Goal: Feedback & Contribution: Contribute content

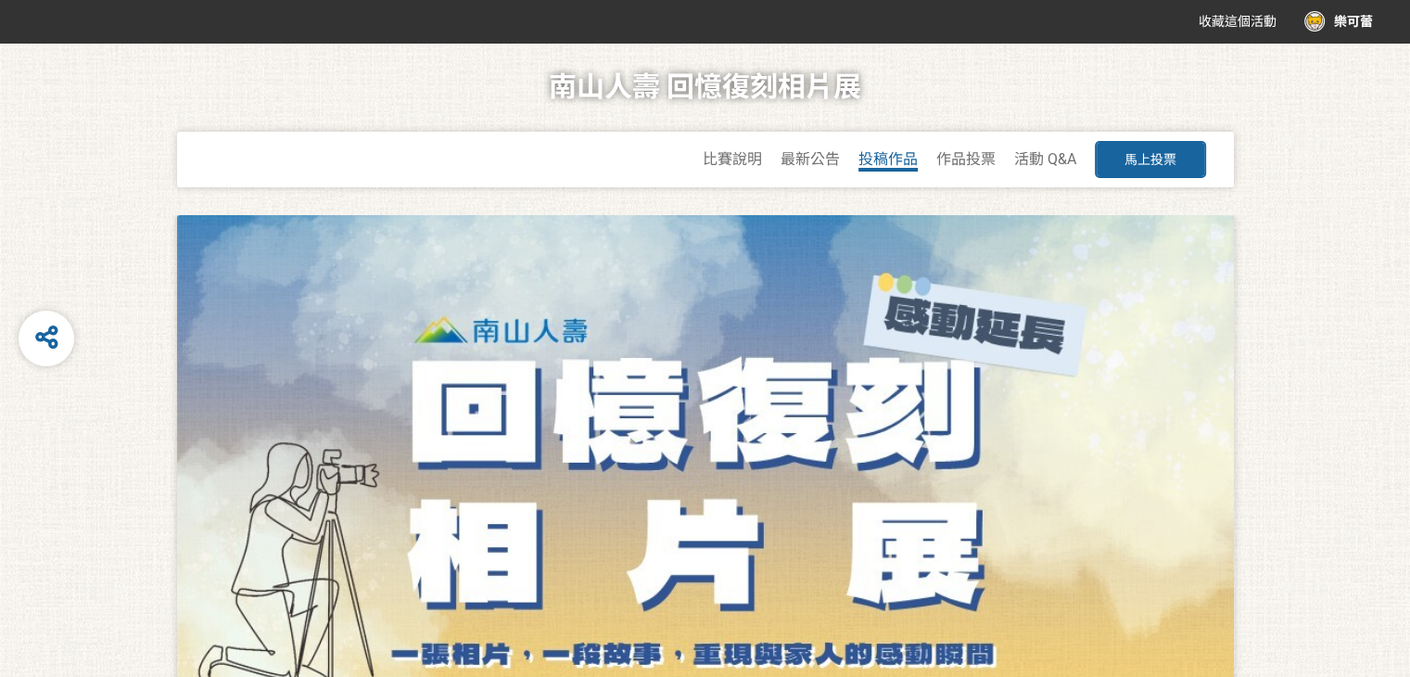
click at [905, 162] on span "投稿作品" at bounding box center [888, 159] width 59 height 18
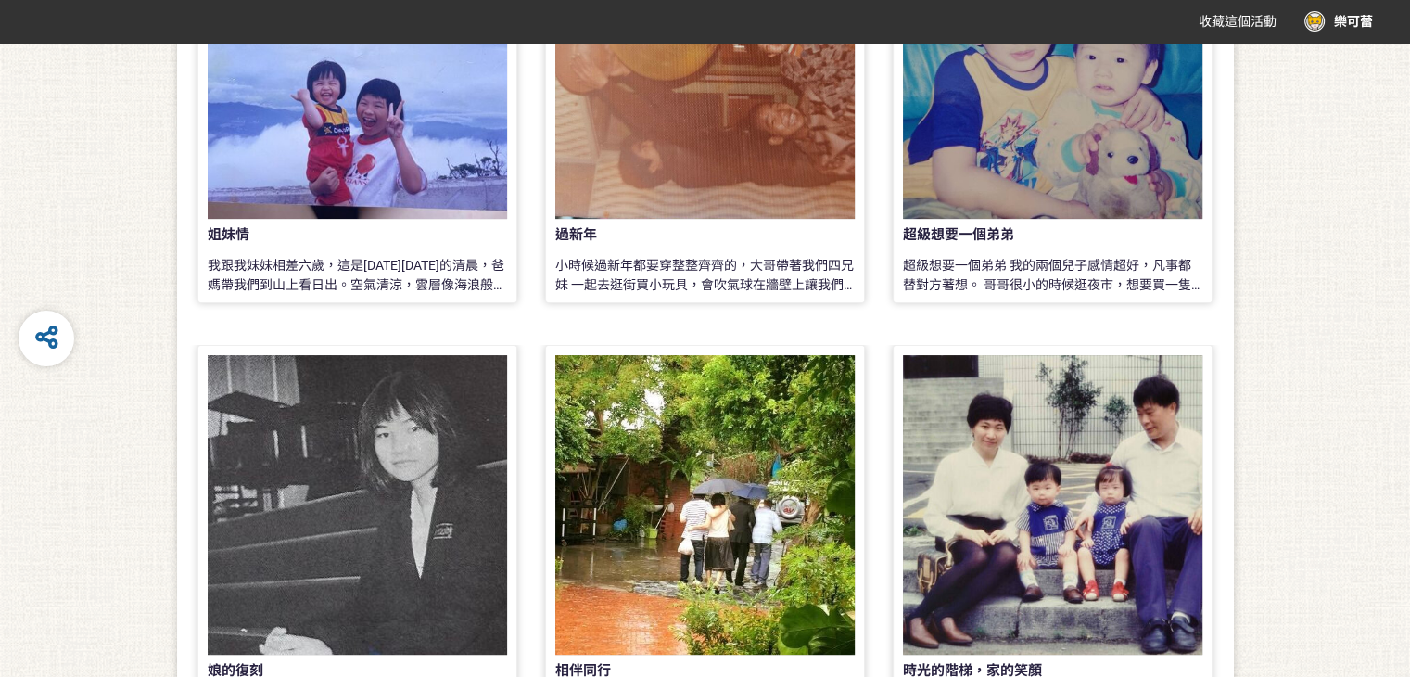
scroll to position [593, 0]
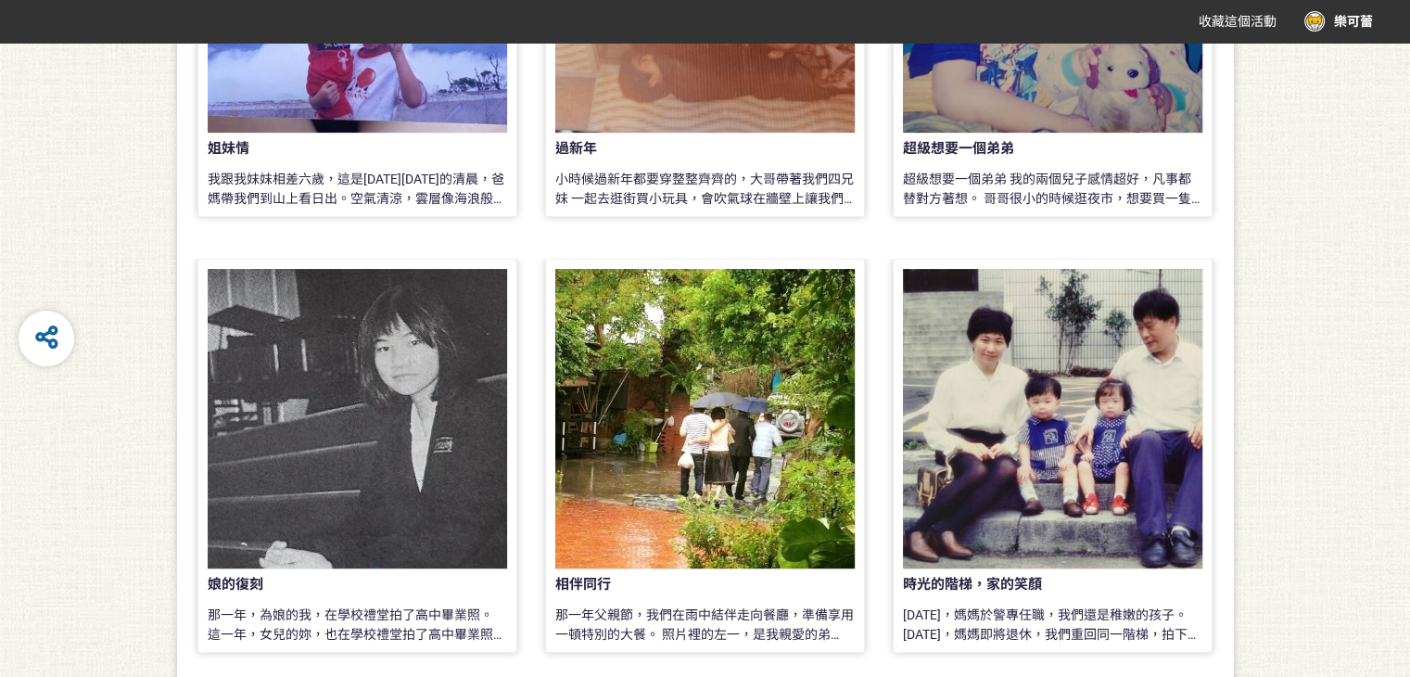
click at [260, 577] on div "娘的復刻" at bounding box center [327, 584] width 239 height 21
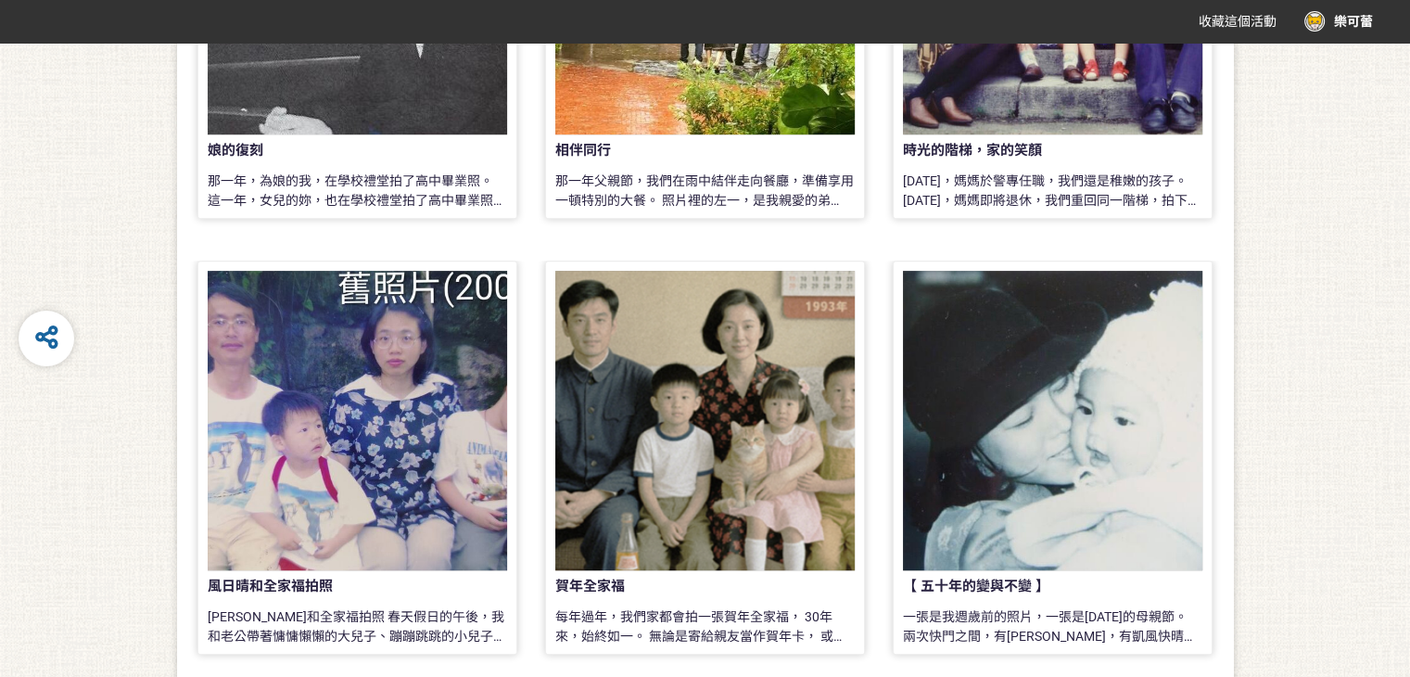
scroll to position [1057, 0]
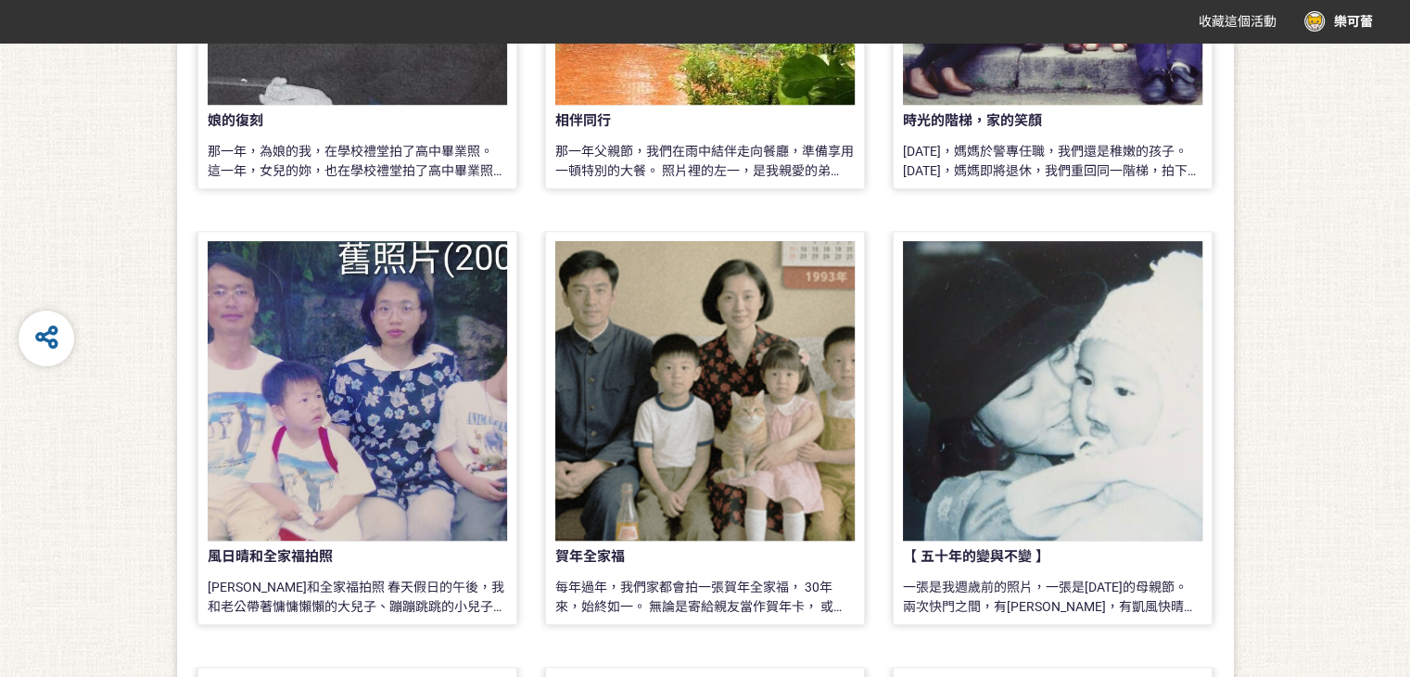
click at [659, 553] on div "賀年全家福" at bounding box center [674, 556] width 239 height 21
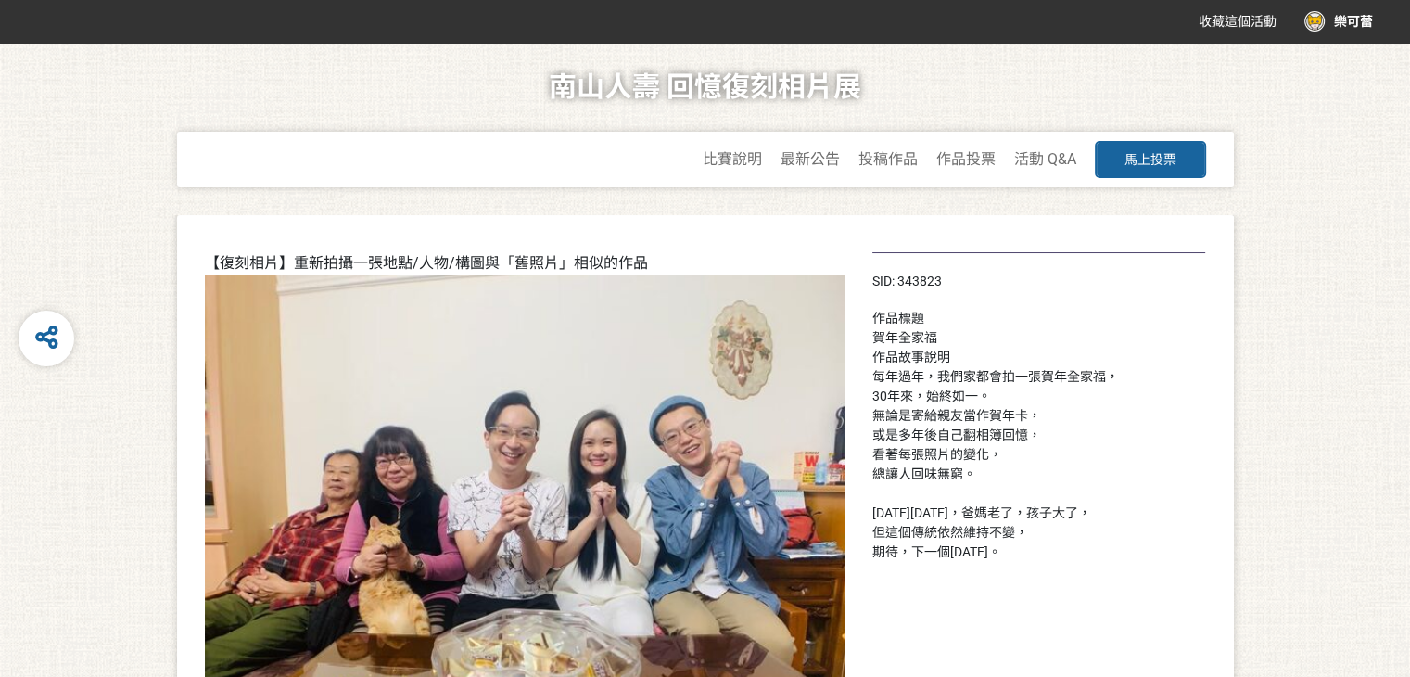
scroll to position [1057, 0]
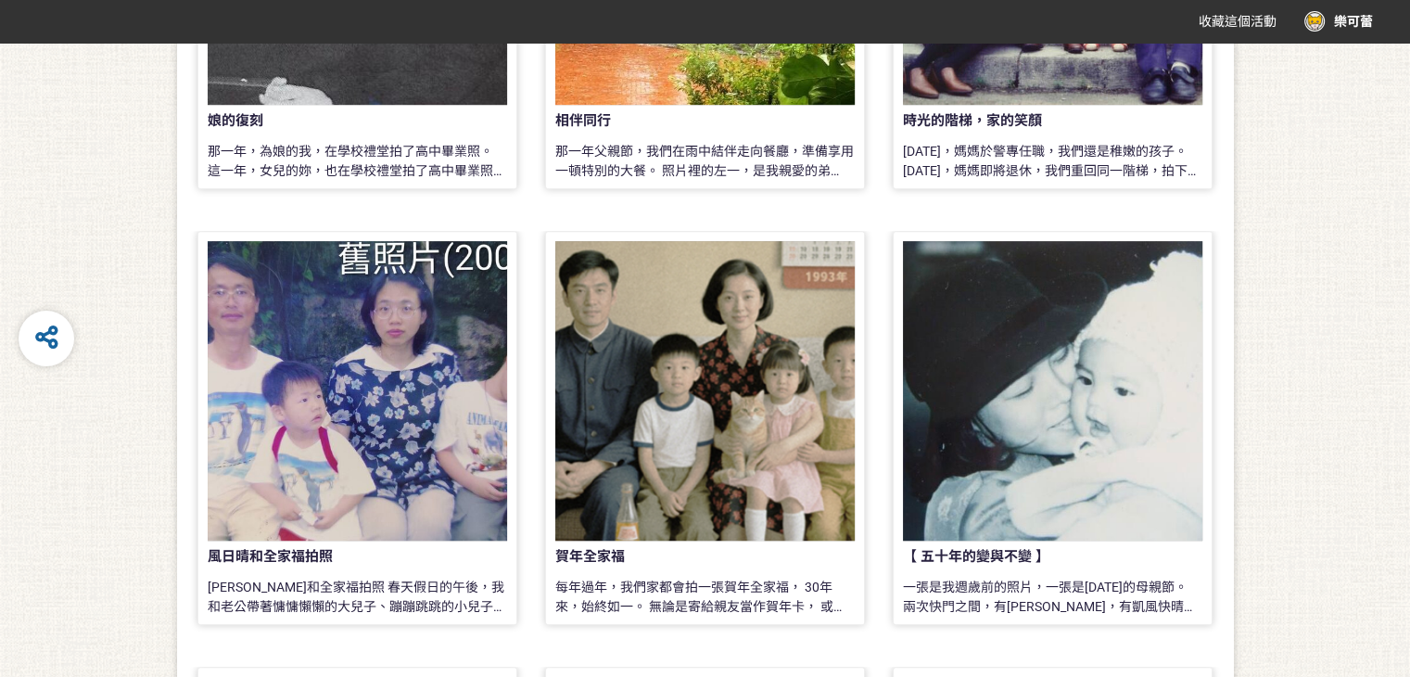
click at [1007, 565] on div "【 五十年的變與不變 】" at bounding box center [1022, 556] width 239 height 21
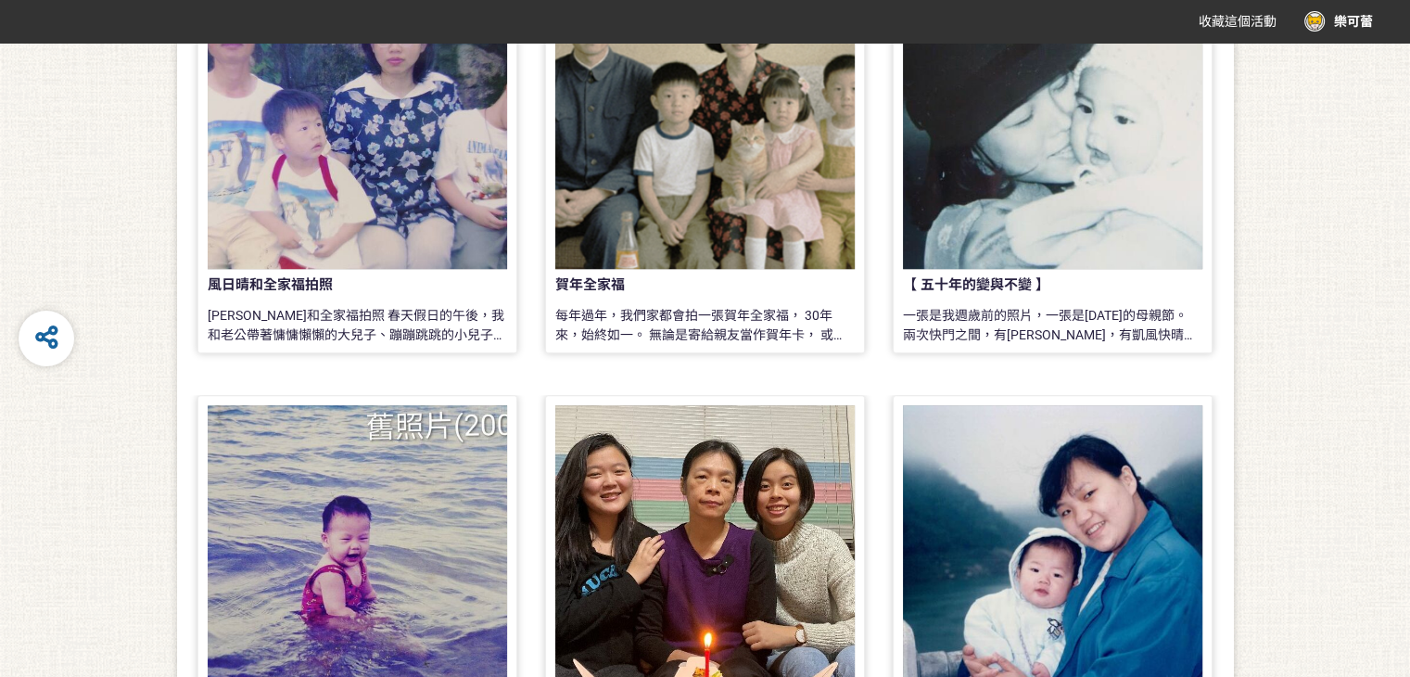
scroll to position [1473, 0]
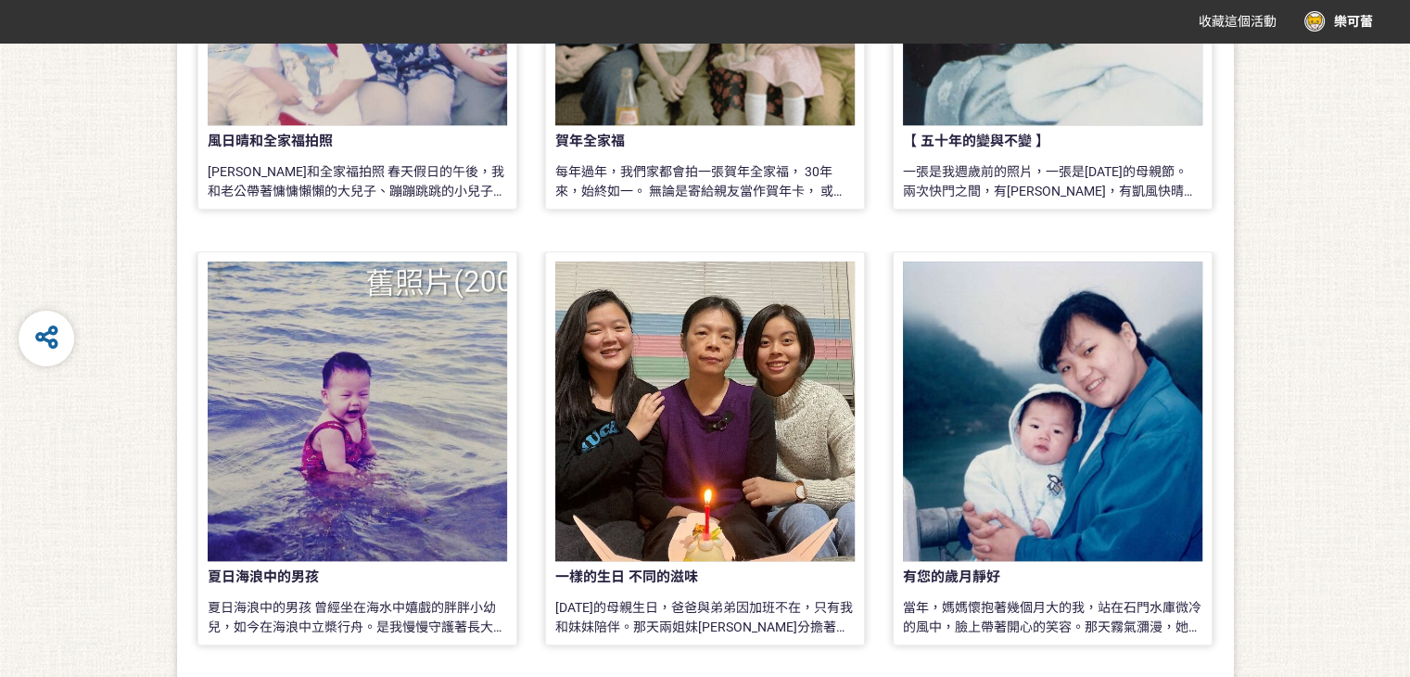
click at [638, 485] on div at bounding box center [705, 411] width 300 height 300
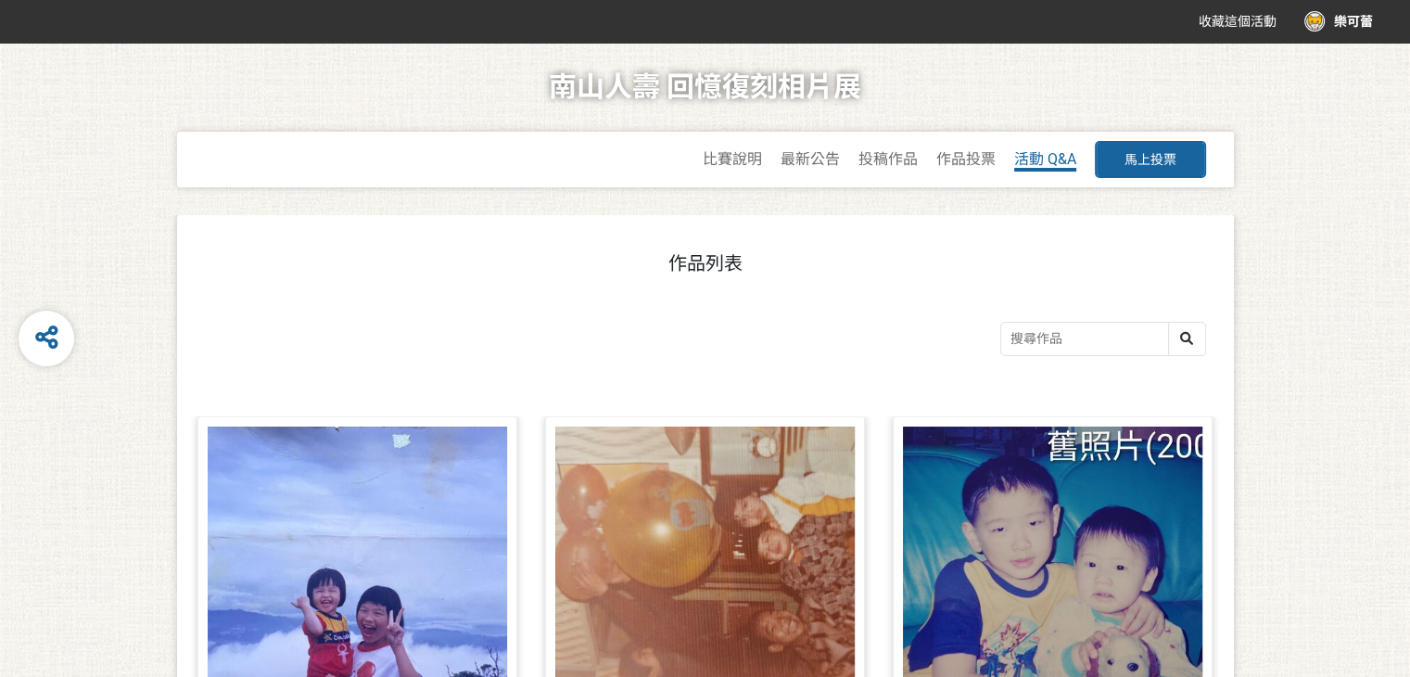
click at [1038, 159] on span "活動 Q&A" at bounding box center [1045, 159] width 62 height 18
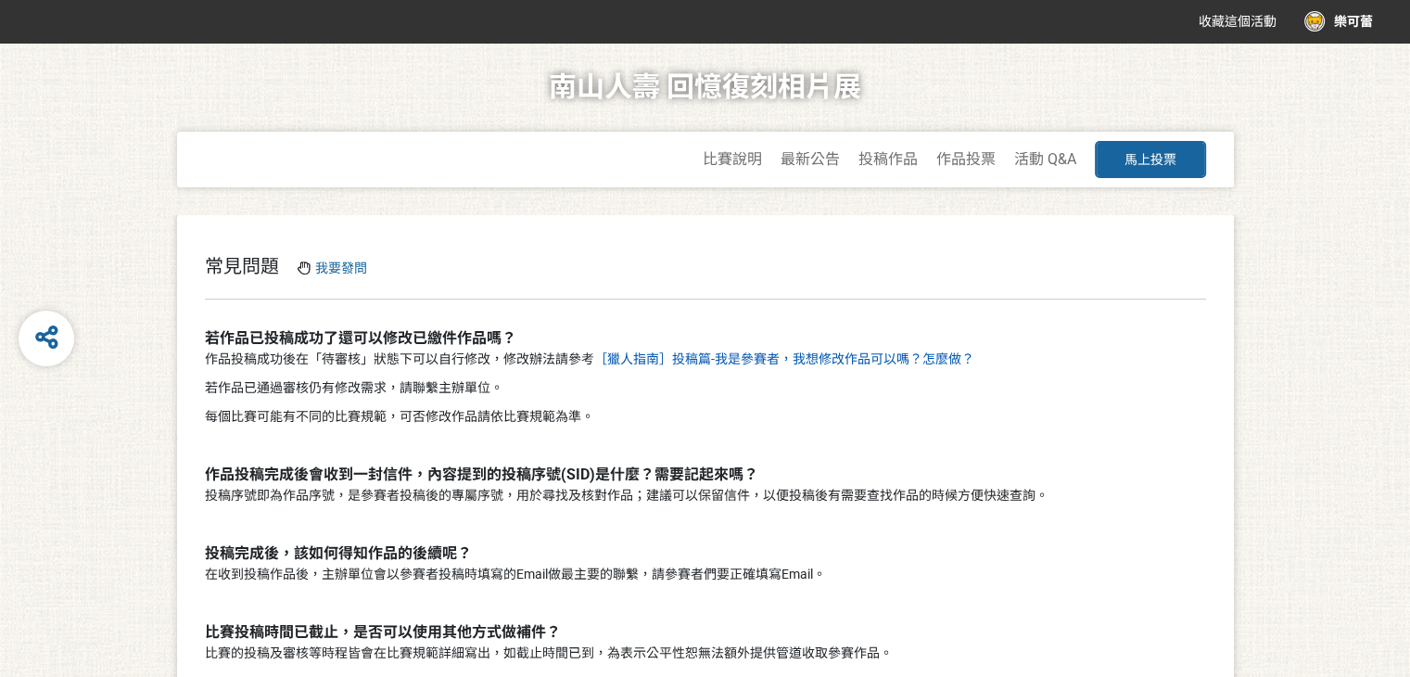
click at [746, 357] on link "［獵人指南］投稿篇-我是參賽者，我想修改作品可以嗎？怎麼做？" at bounding box center [784, 358] width 380 height 15
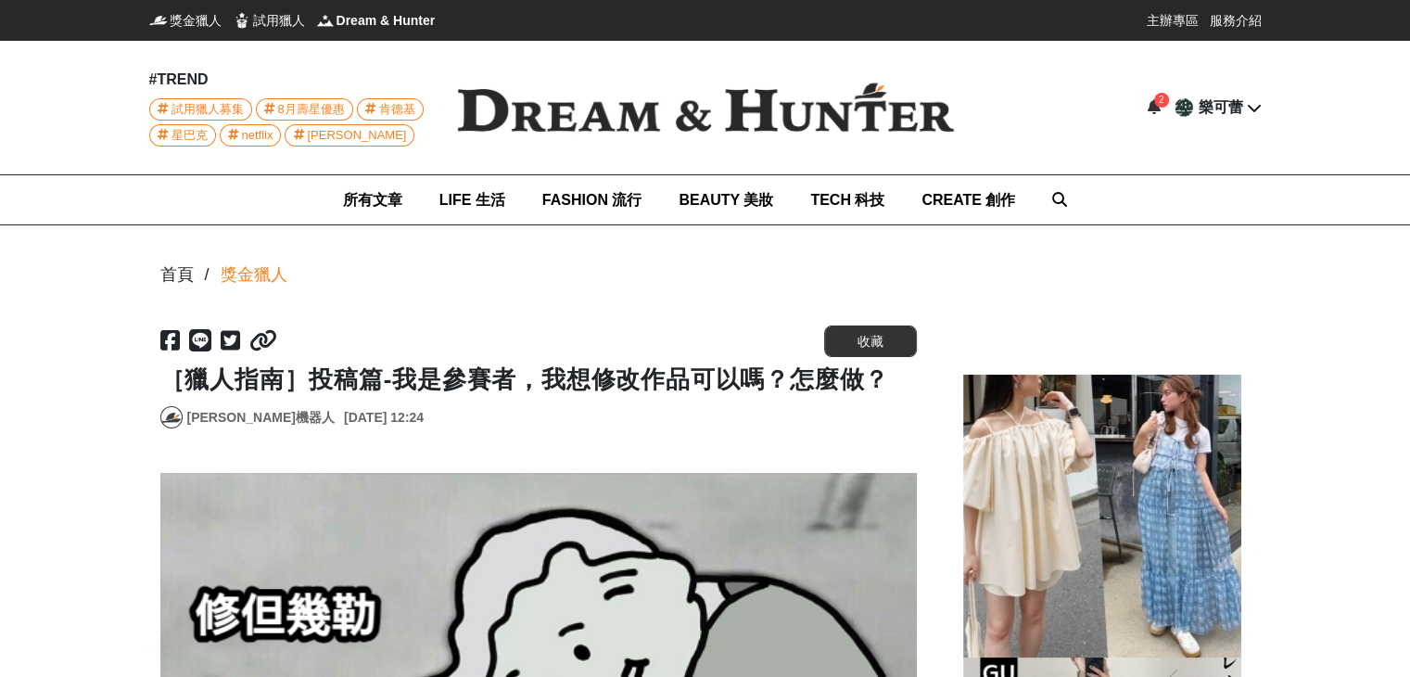
click at [1154, 107] on icon at bounding box center [1154, 106] width 13 height 15
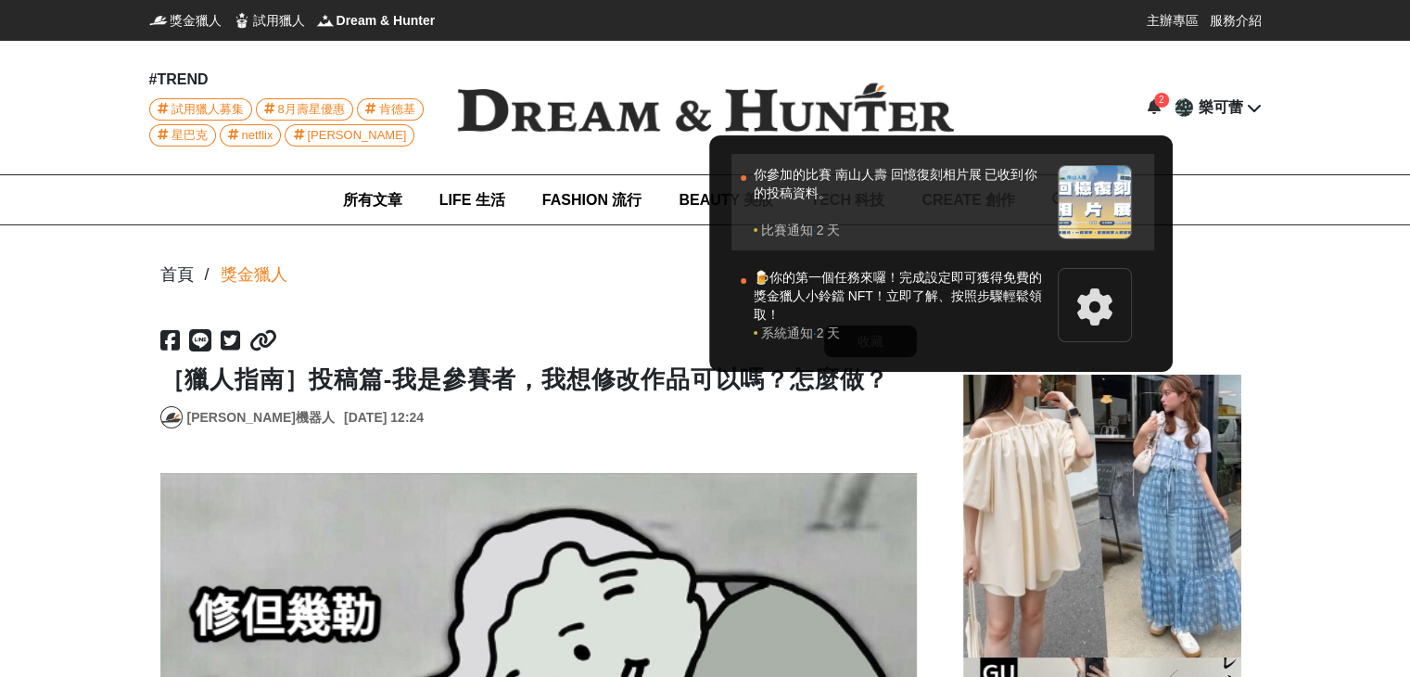
click at [1005, 179] on div "你參加的比賽 南山人壽 回憶復刻相片展 已收到你的投稿資料。" at bounding box center [901, 193] width 295 height 56
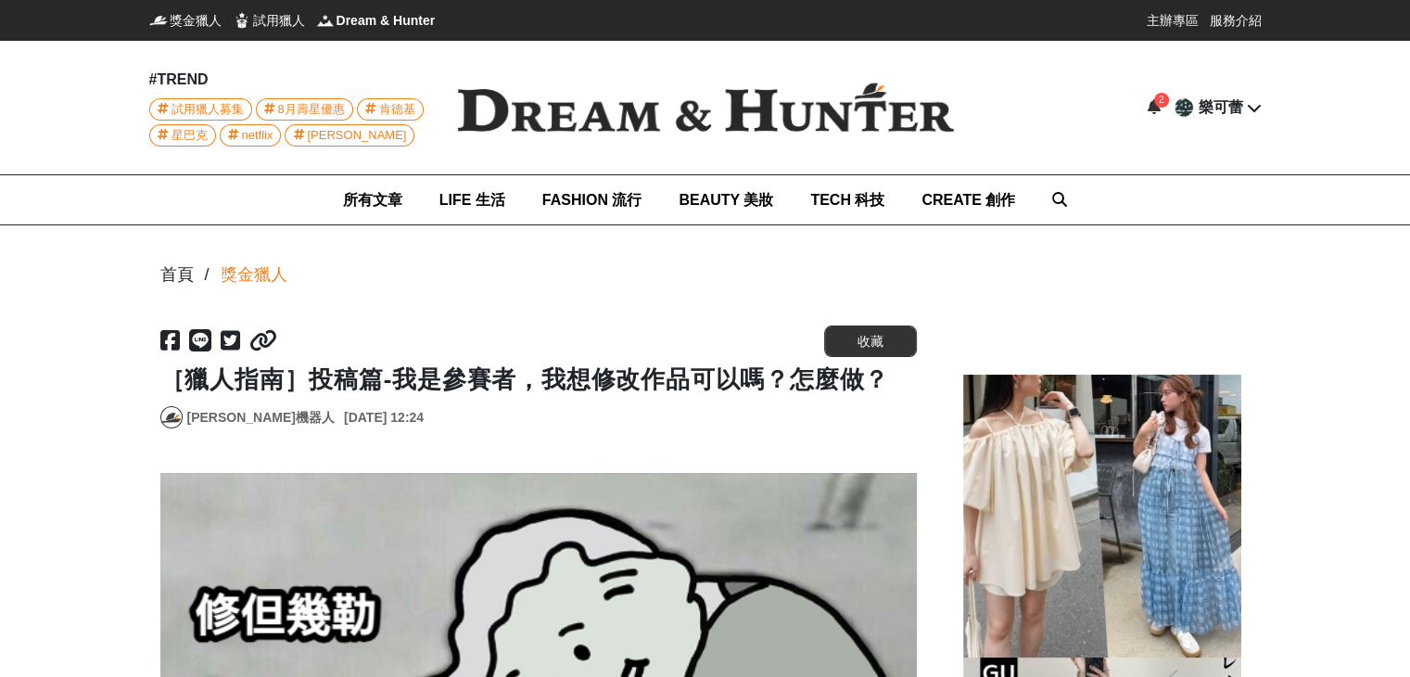
click at [1247, 108] on icon at bounding box center [1254, 107] width 15 height 15
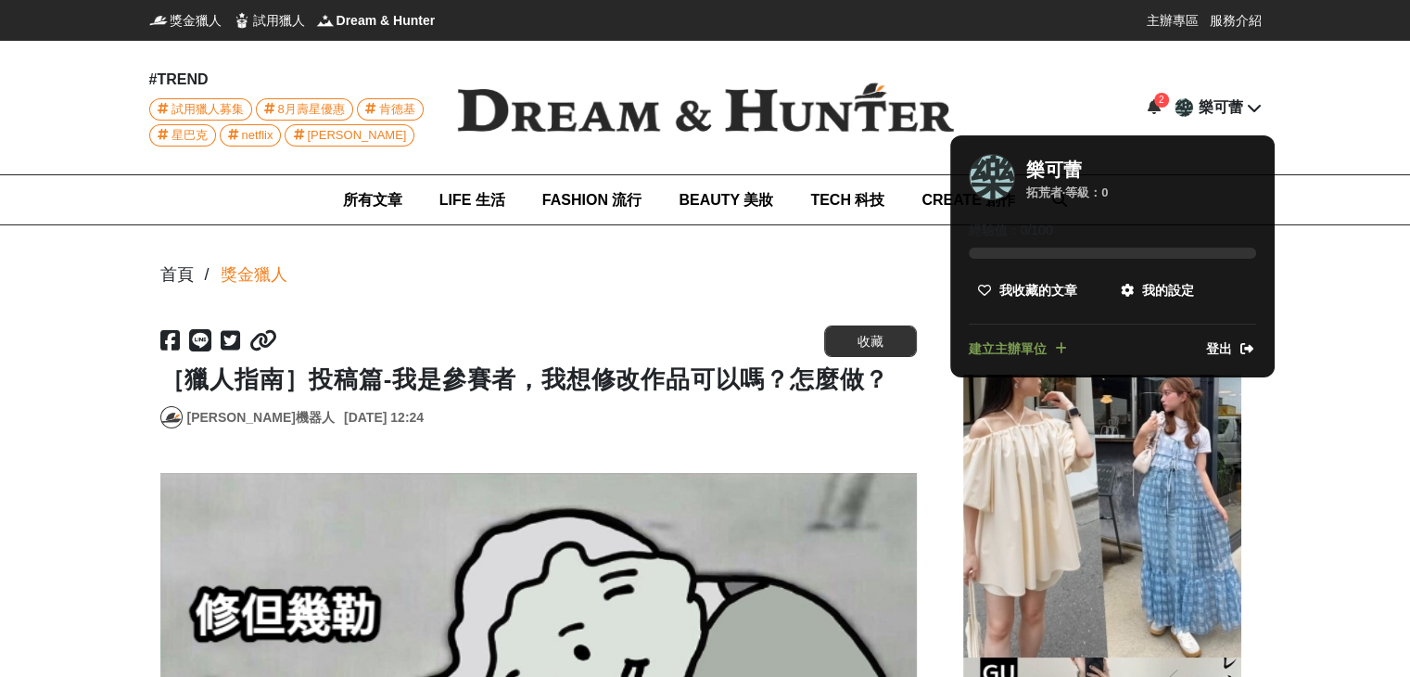
click at [1187, 108] on div at bounding box center [705, 338] width 1410 height 677
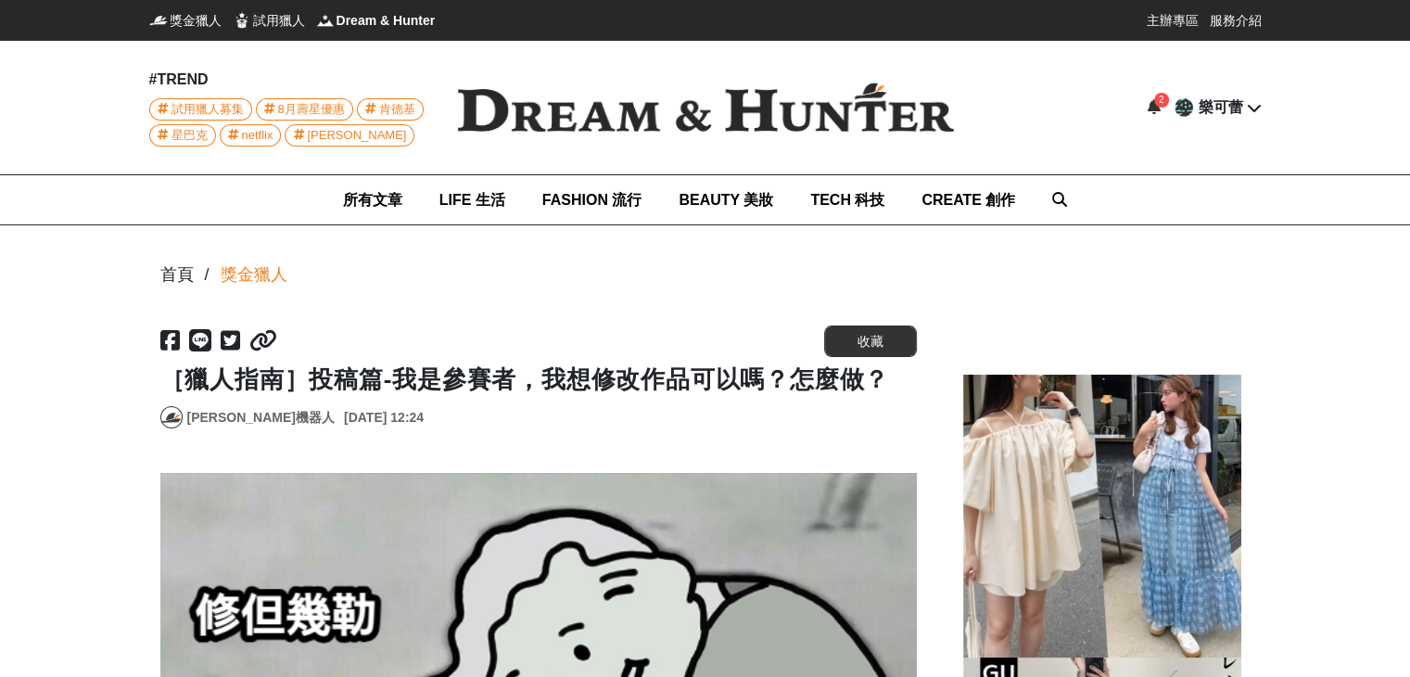
click at [1218, 106] on div "樂可蕾" at bounding box center [1221, 107] width 45 height 22
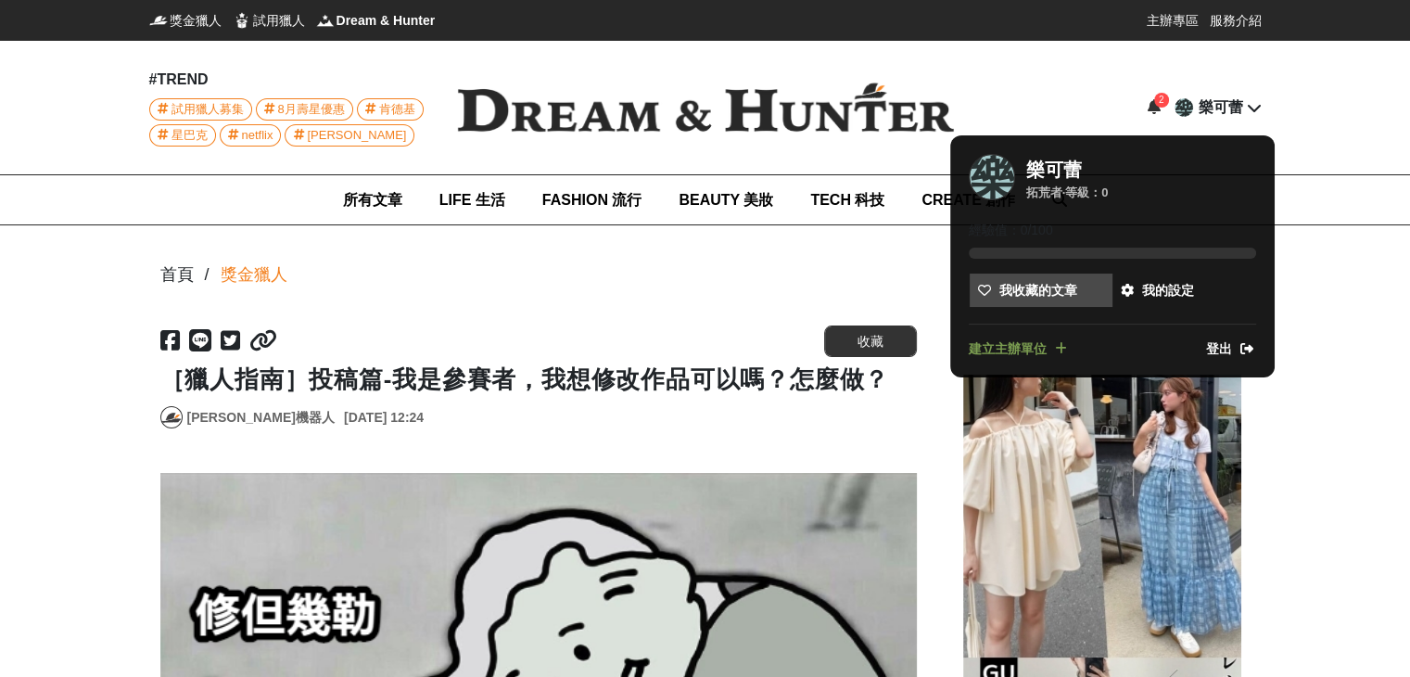
click at [1090, 293] on link "我收藏的文章" at bounding box center [1041, 290] width 143 height 33
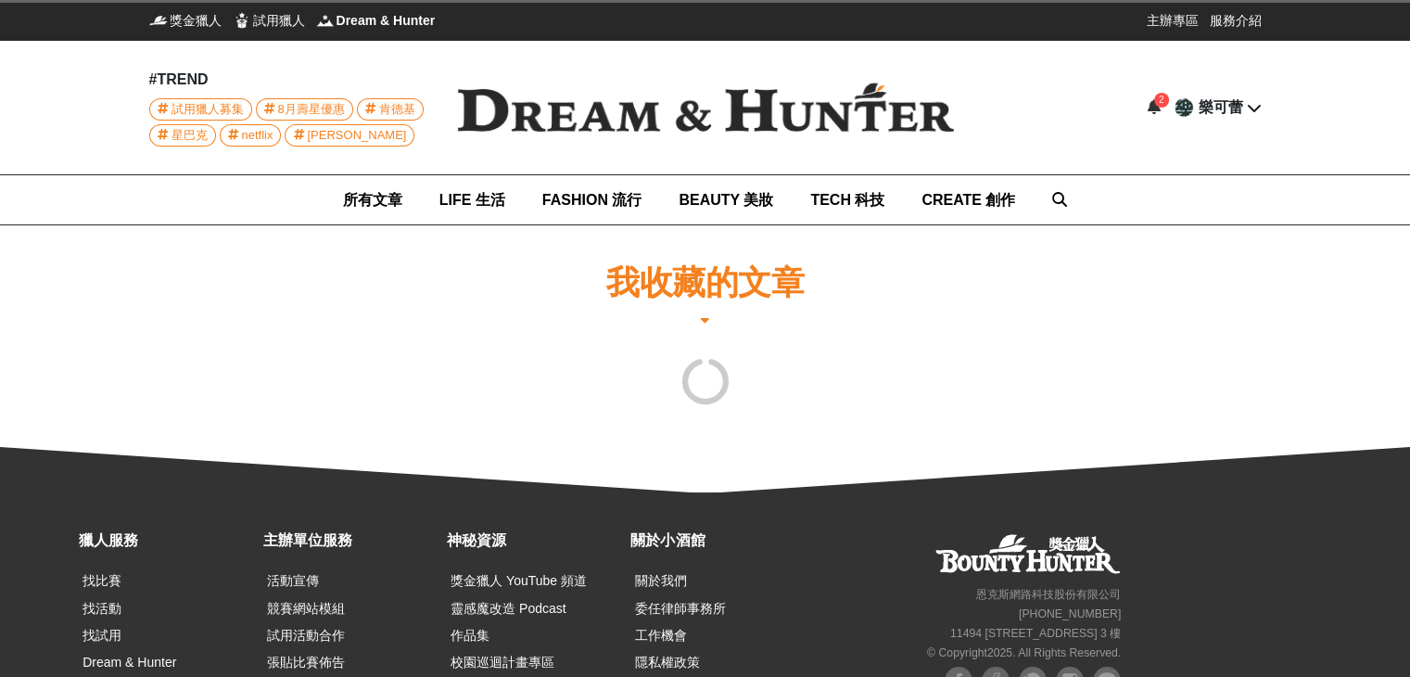
click at [1154, 110] on icon at bounding box center [1154, 106] width 13 height 15
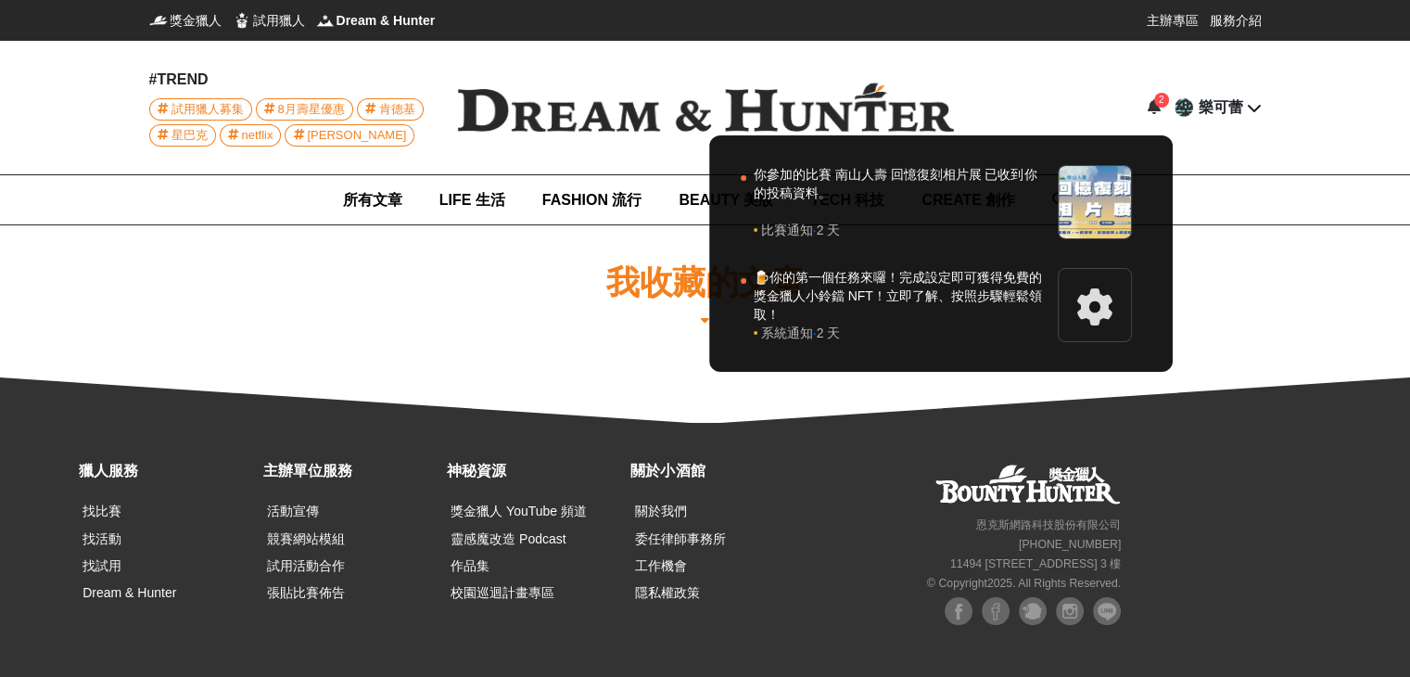
click at [1178, 16] on div at bounding box center [705, 338] width 1410 height 677
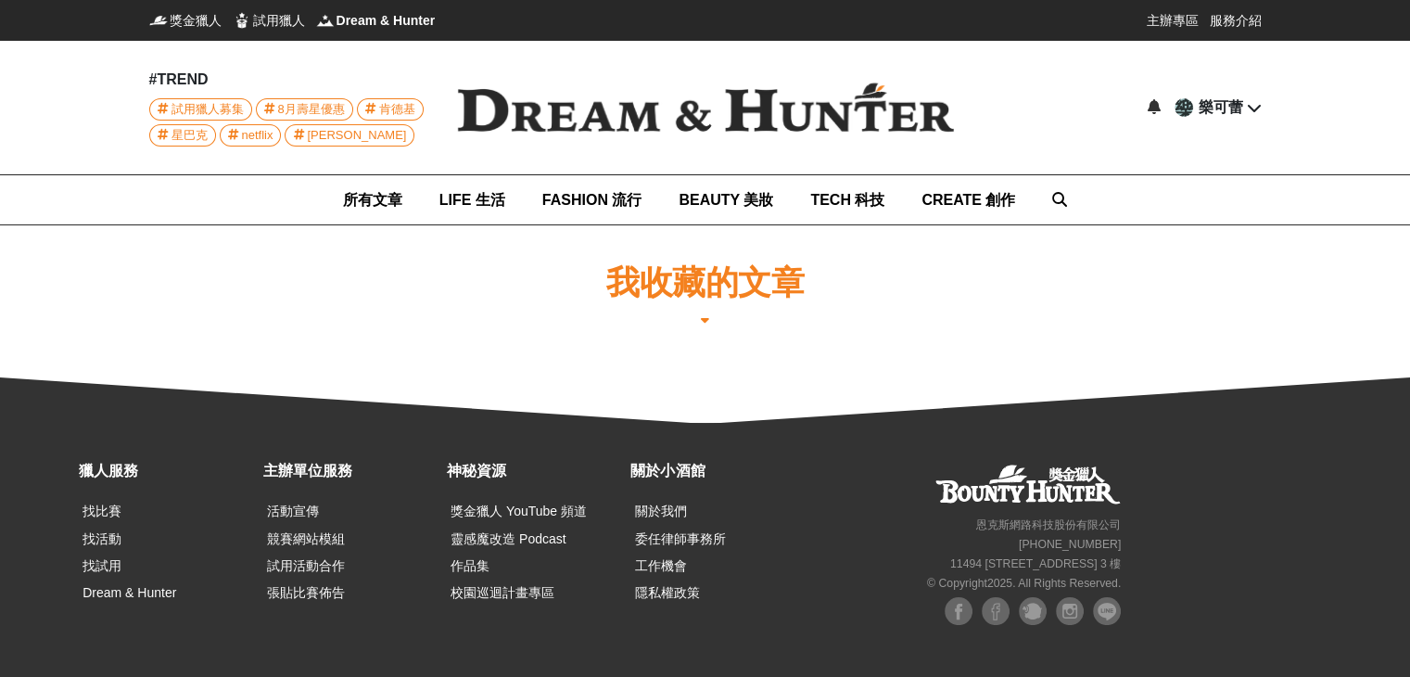
click at [1251, 116] on div "樂 樂可蕾" at bounding box center [1217, 107] width 89 height 22
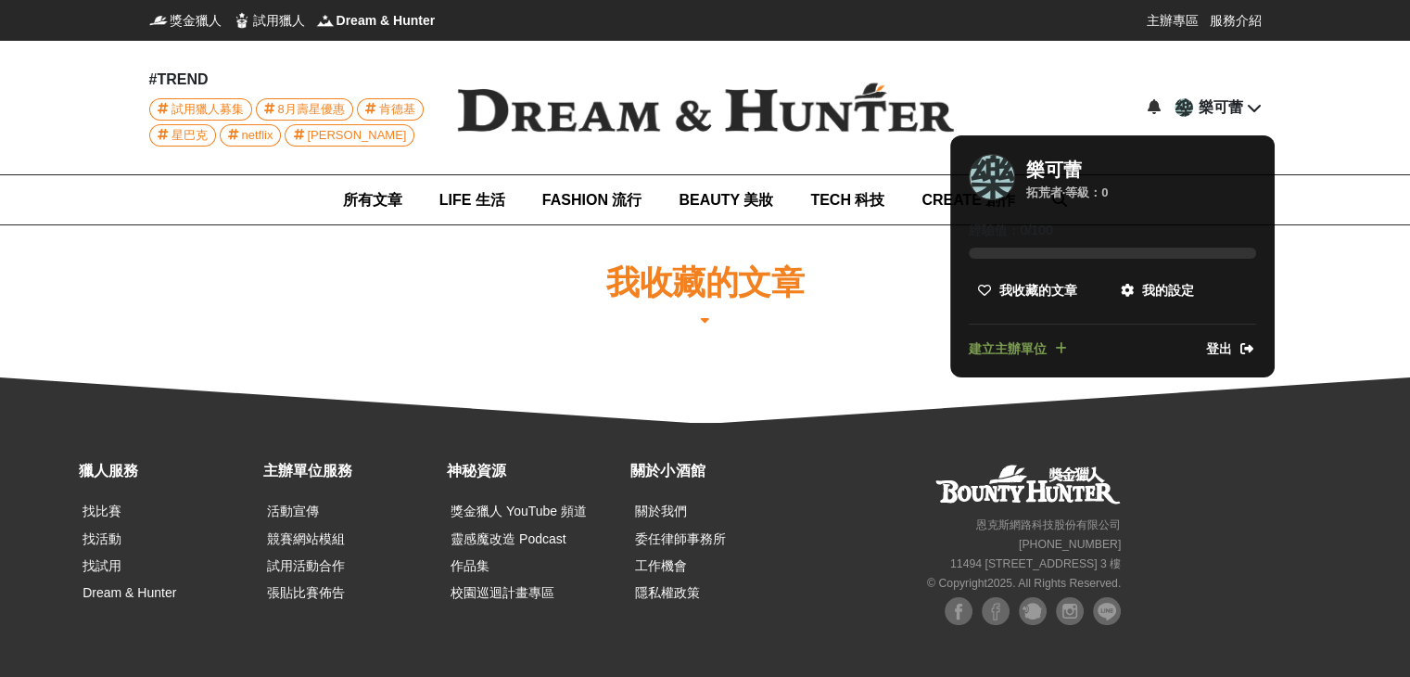
click at [1001, 179] on div "樂" at bounding box center [992, 177] width 46 height 46
click at [1161, 287] on span "我的設定" at bounding box center [1168, 290] width 52 height 19
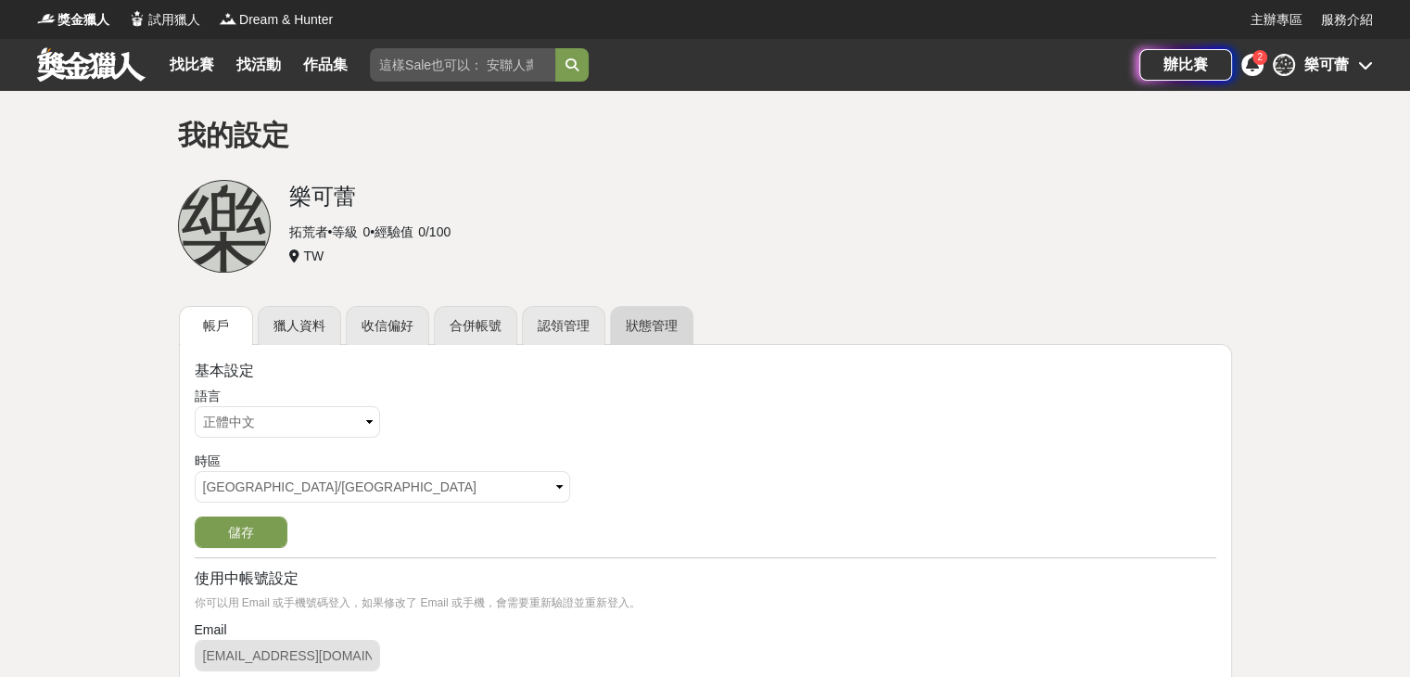
click at [633, 333] on link "狀態管理" at bounding box center [651, 325] width 83 height 39
click at [1355, 64] on div "樂 樂可蕾" at bounding box center [1323, 65] width 100 height 22
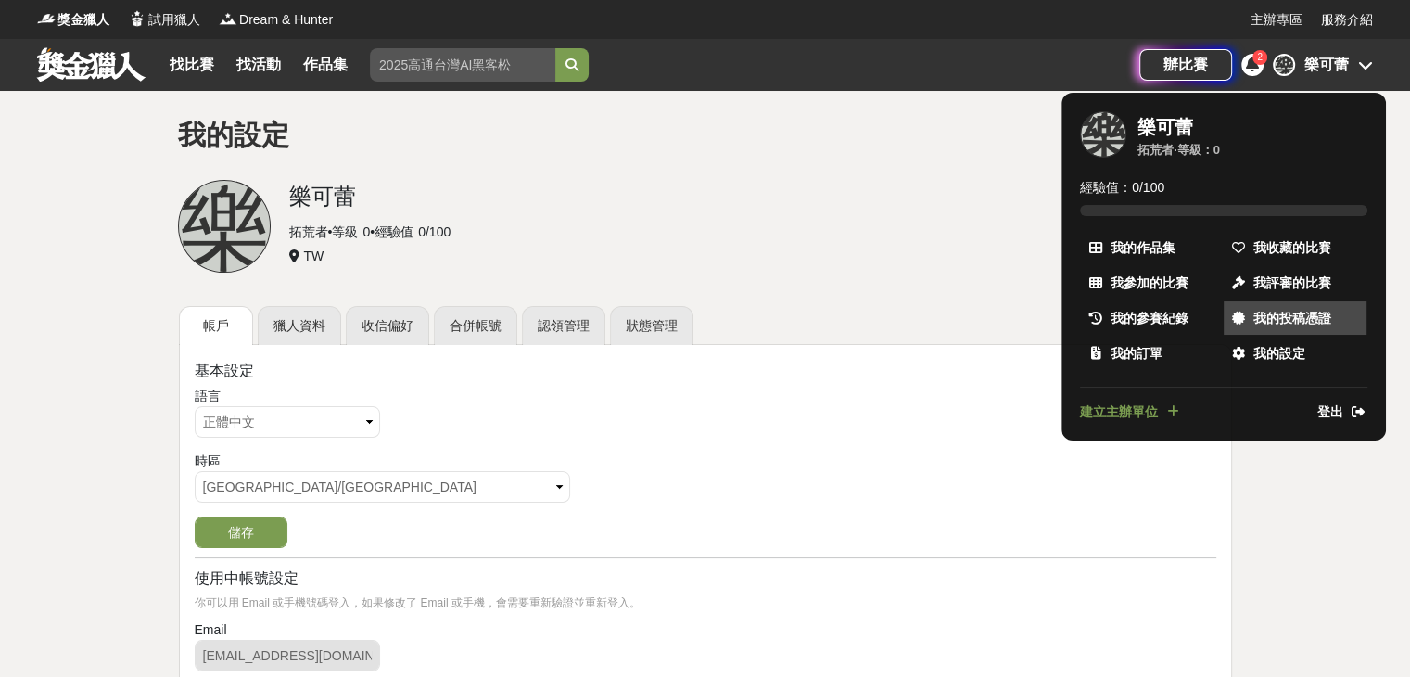
click at [1234, 320] on icon at bounding box center [1238, 318] width 13 height 13
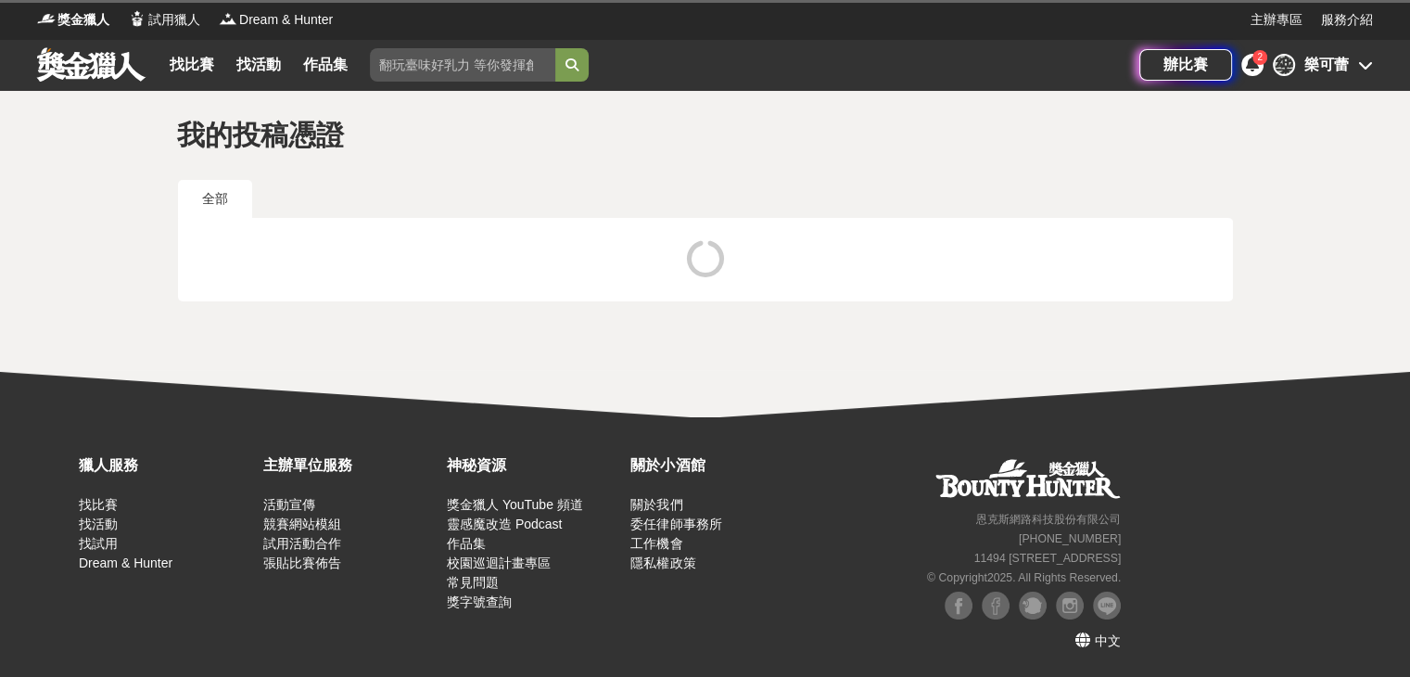
click at [1340, 70] on div "樂可蕾" at bounding box center [1327, 65] width 45 height 22
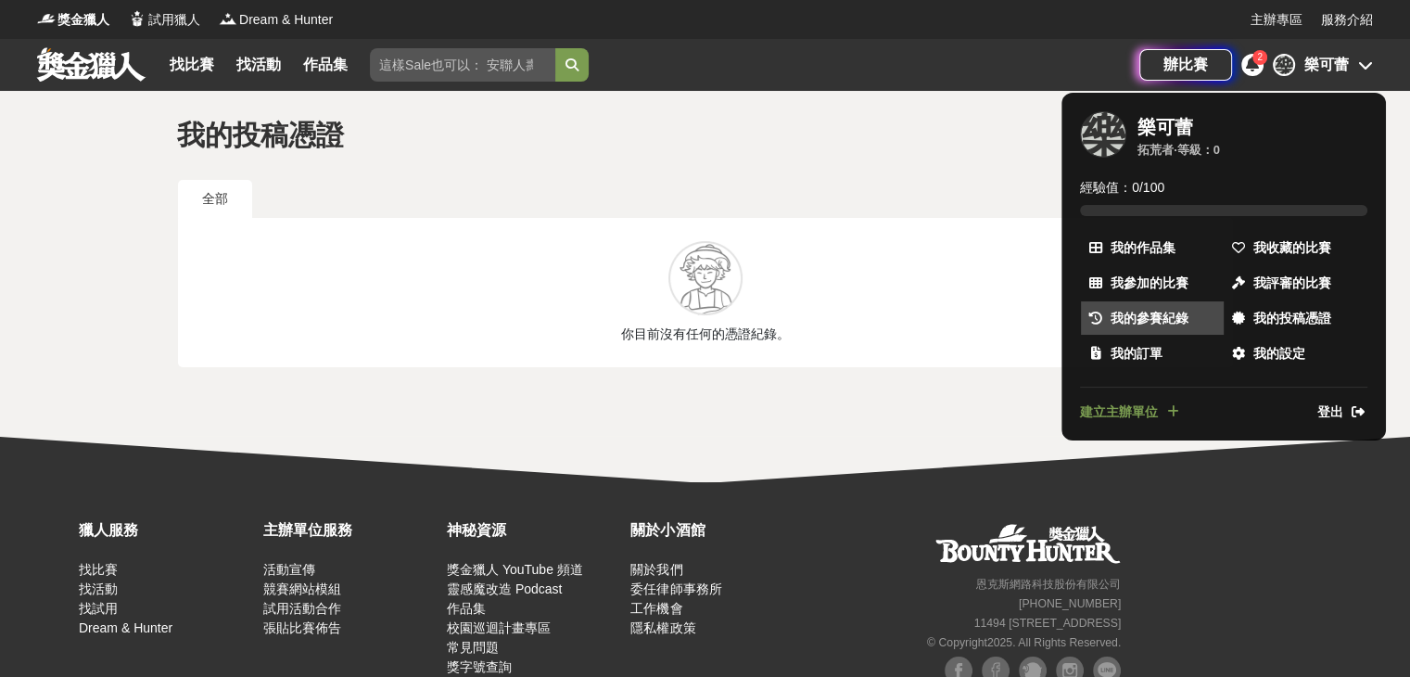
click at [1176, 309] on span "我的參賽紀錄" at bounding box center [1150, 318] width 78 height 19
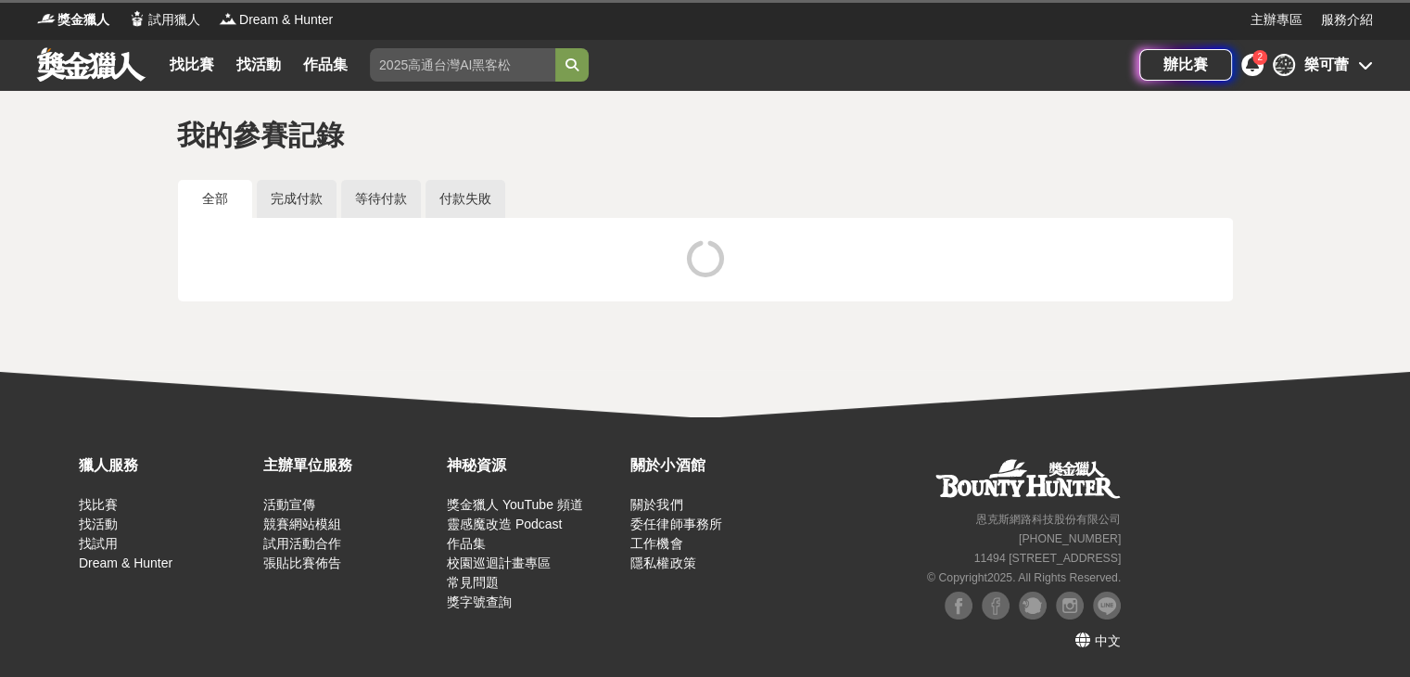
click at [1359, 71] on icon at bounding box center [1366, 64] width 15 height 15
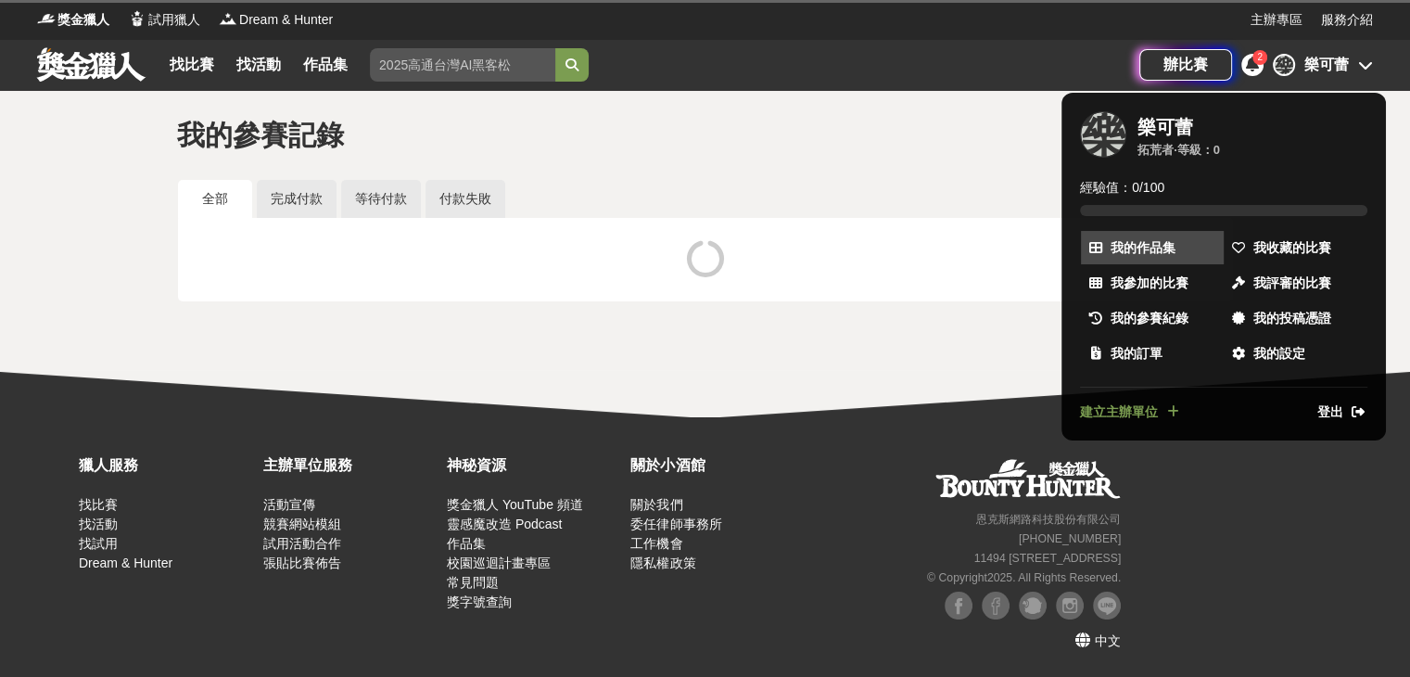
click at [1176, 255] on link "我的作品集" at bounding box center [1152, 247] width 143 height 33
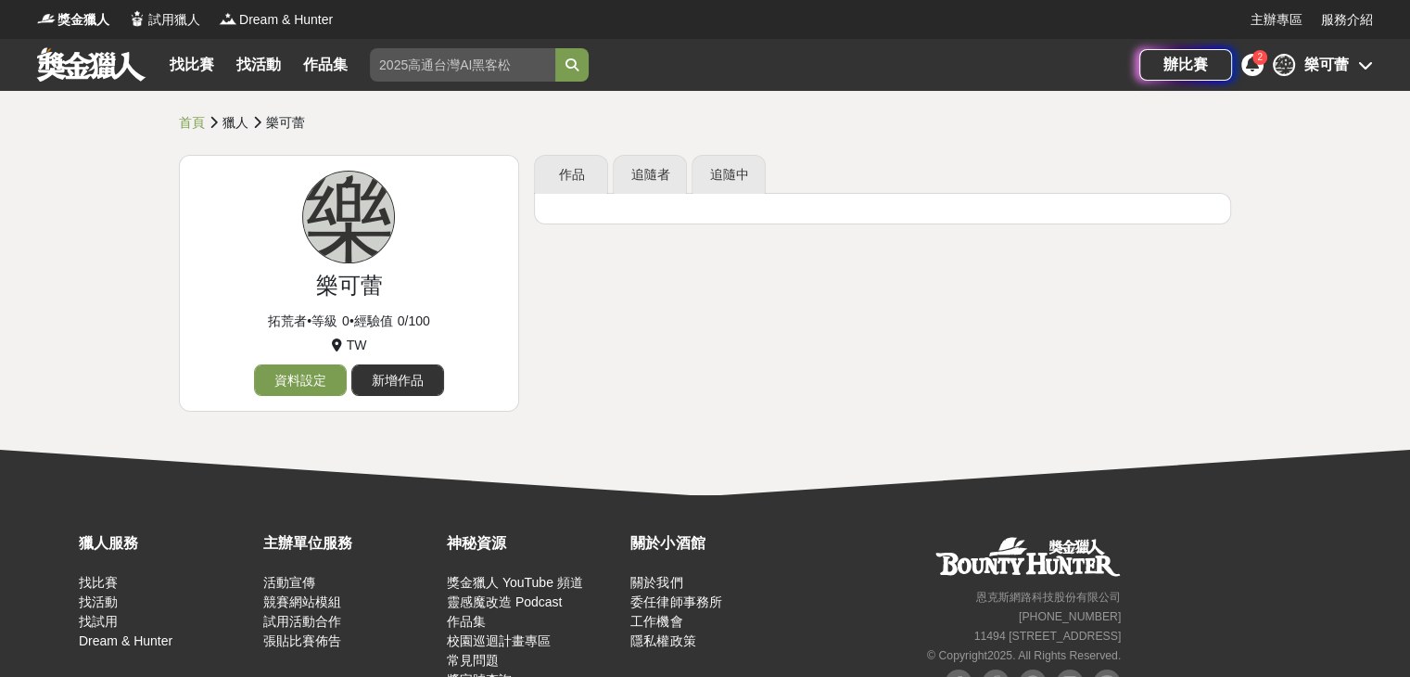
click at [721, 325] on div "作品 追隨者 追隨中" at bounding box center [883, 291] width 712 height 272
click at [1365, 71] on icon at bounding box center [1366, 64] width 15 height 15
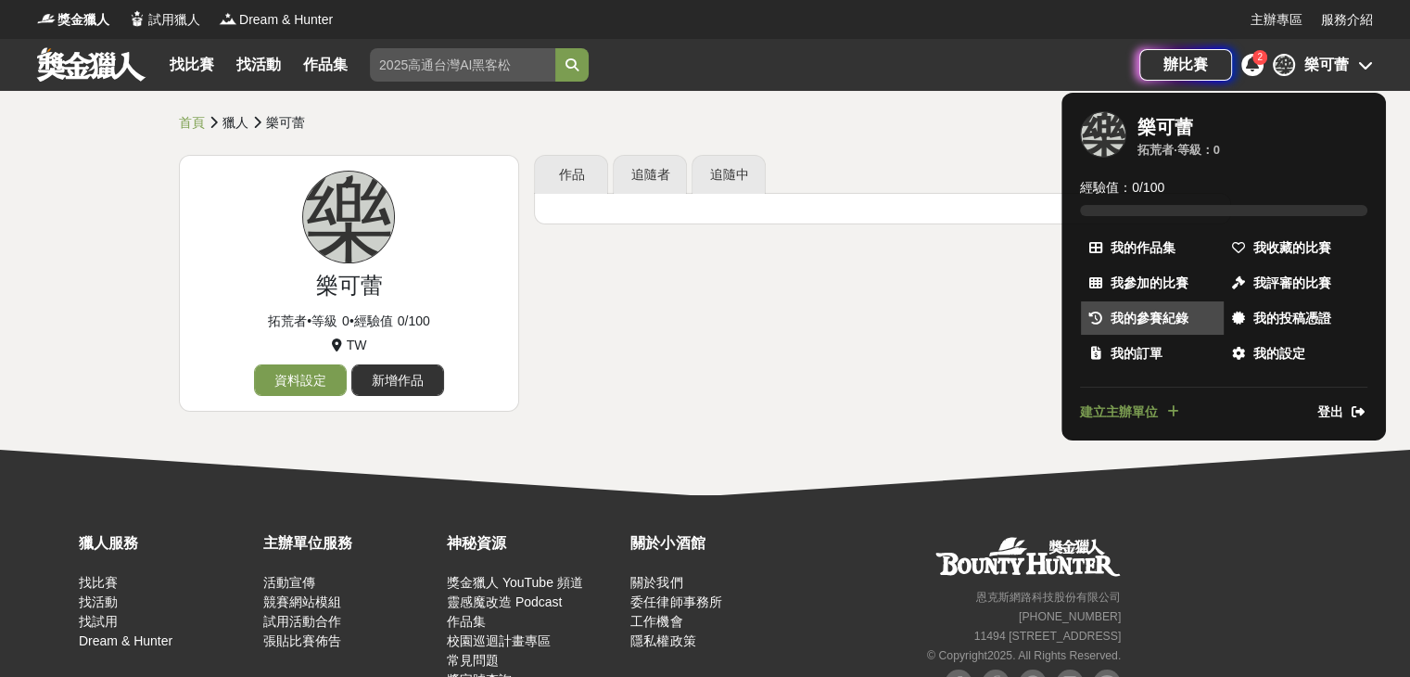
click at [1178, 316] on span "我的參賽紀錄" at bounding box center [1150, 318] width 78 height 19
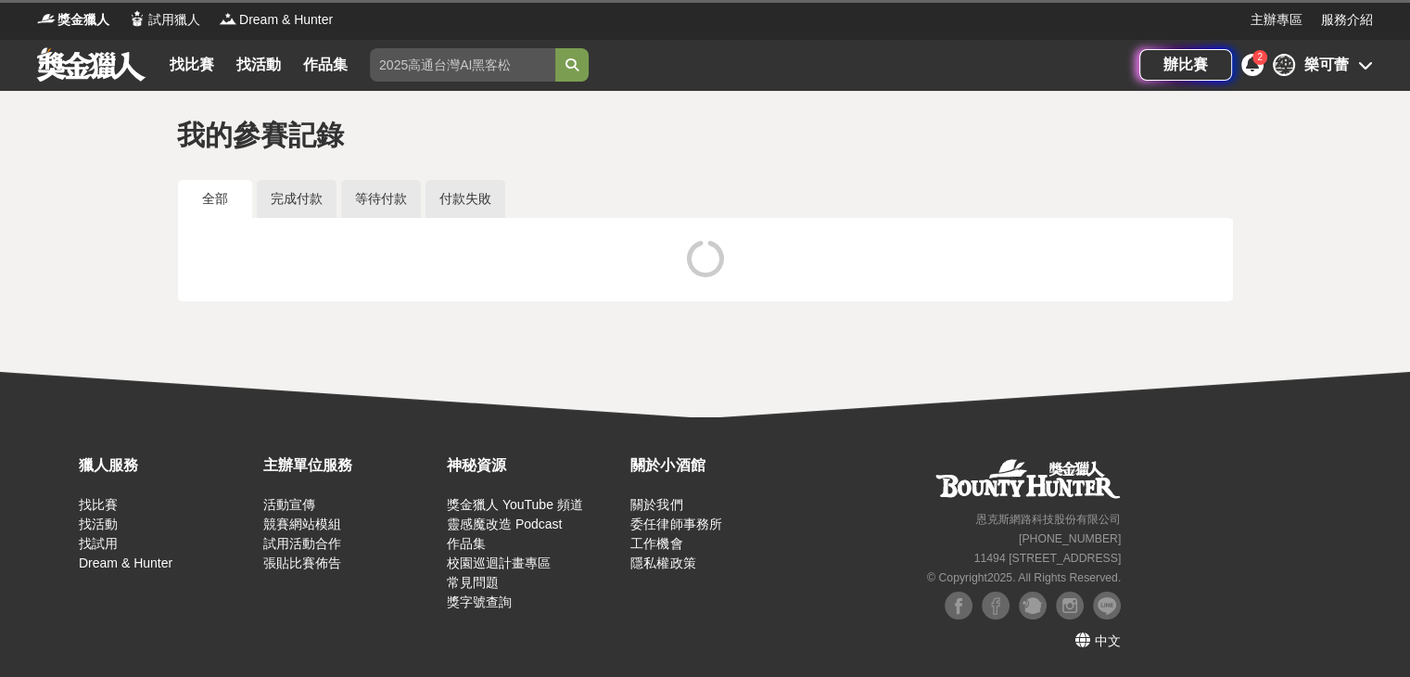
click at [1367, 66] on icon at bounding box center [1366, 64] width 15 height 15
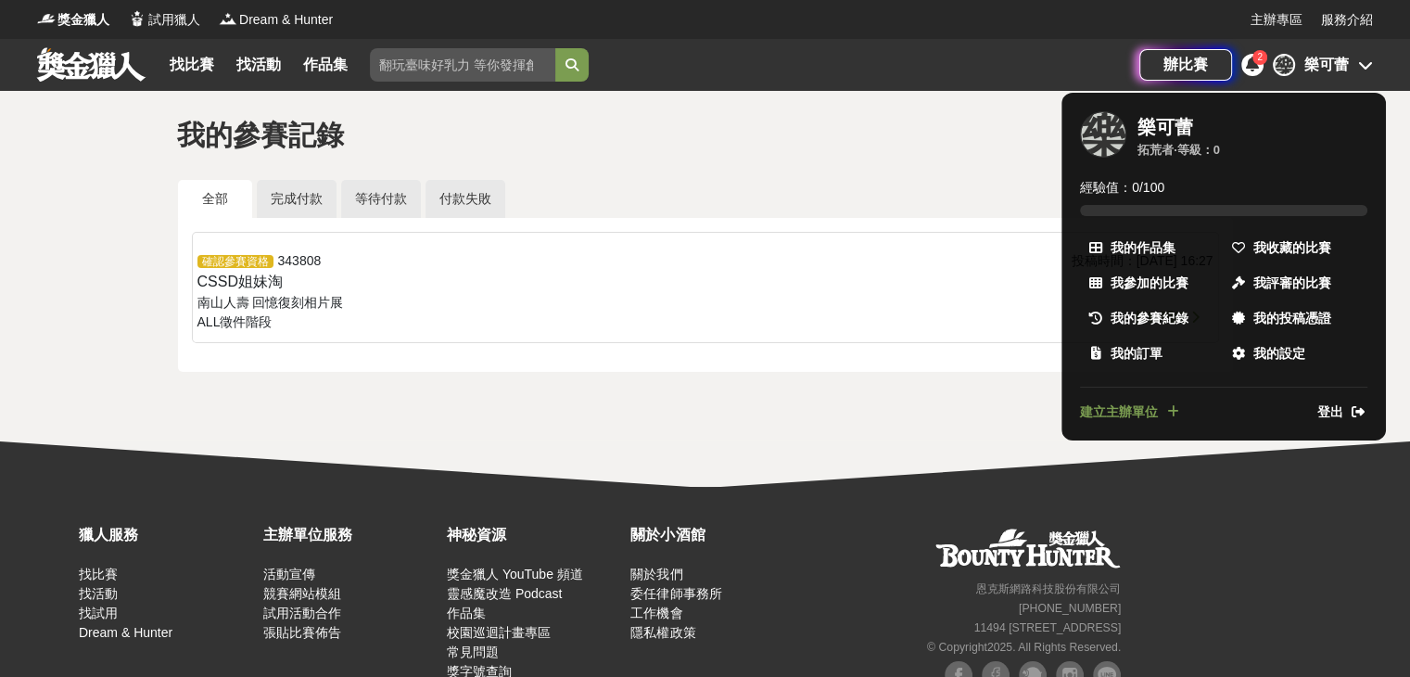
click at [412, 290] on div at bounding box center [705, 338] width 1410 height 677
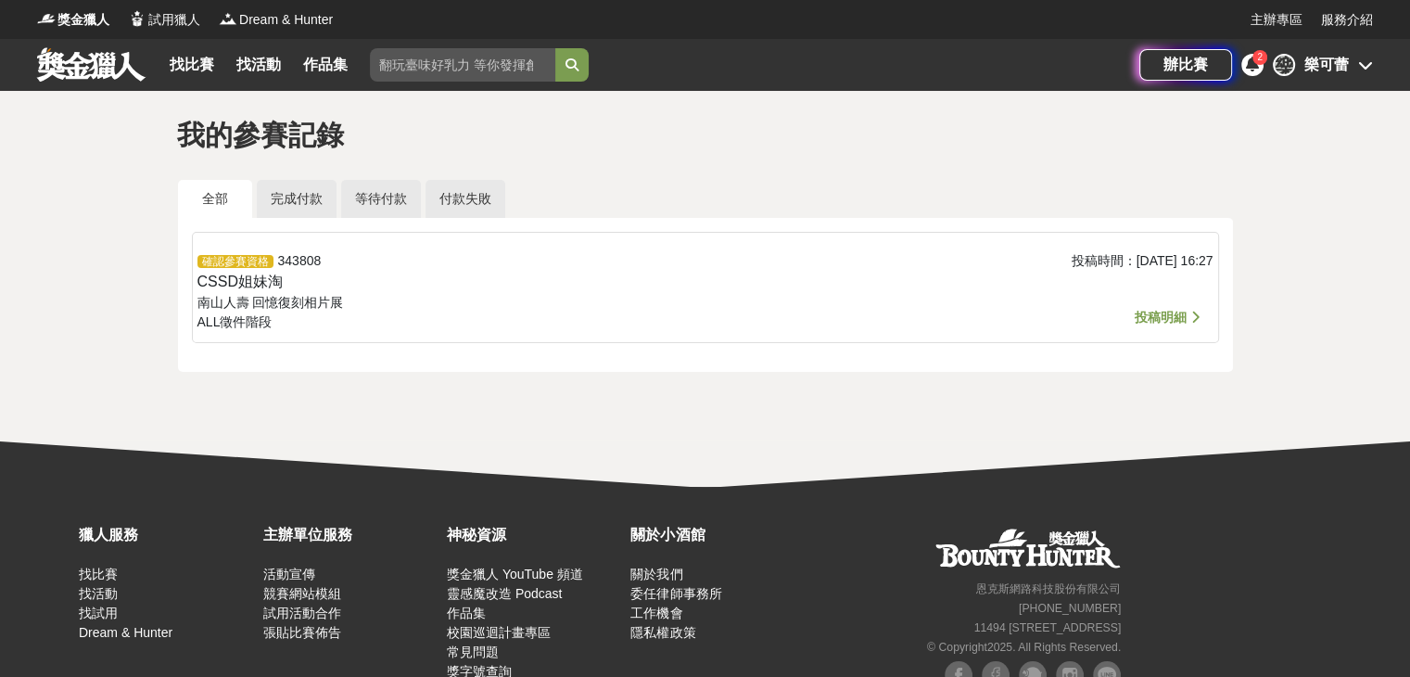
click at [1161, 318] on span "投稿明細" at bounding box center [1161, 317] width 52 height 15
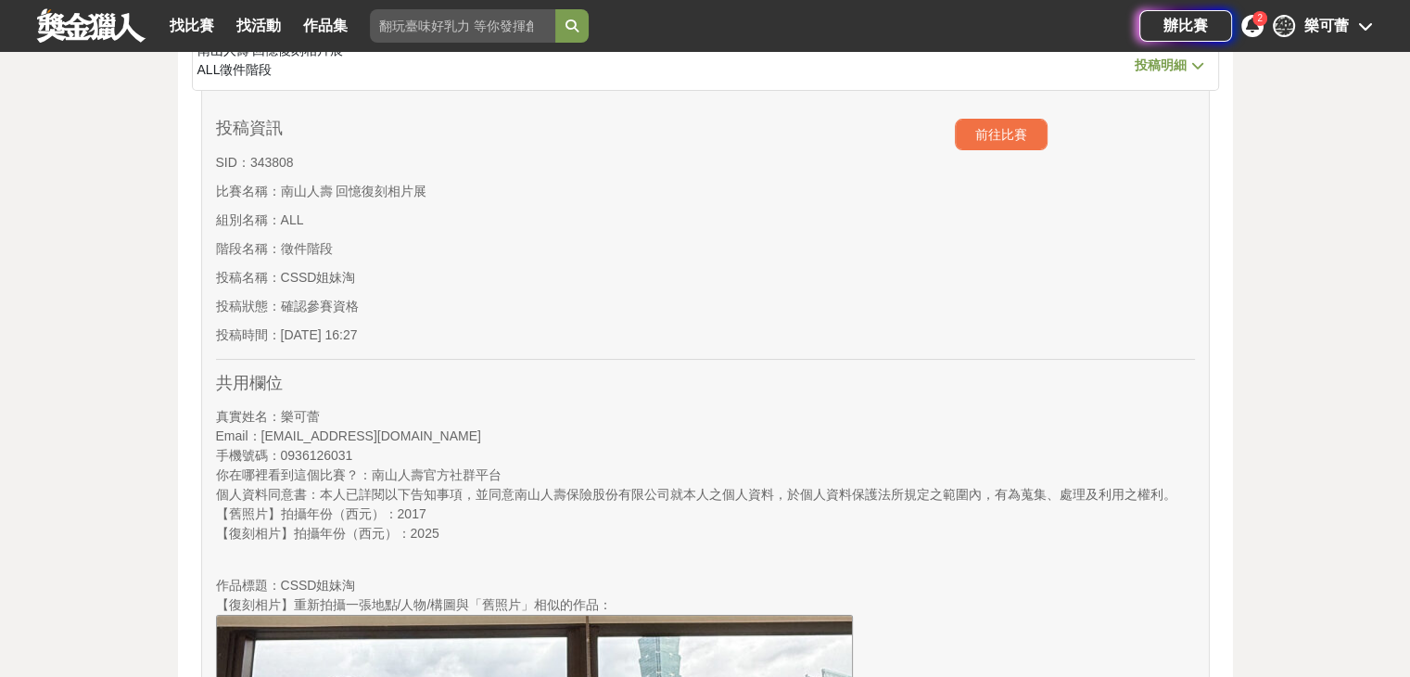
scroll to position [261, 0]
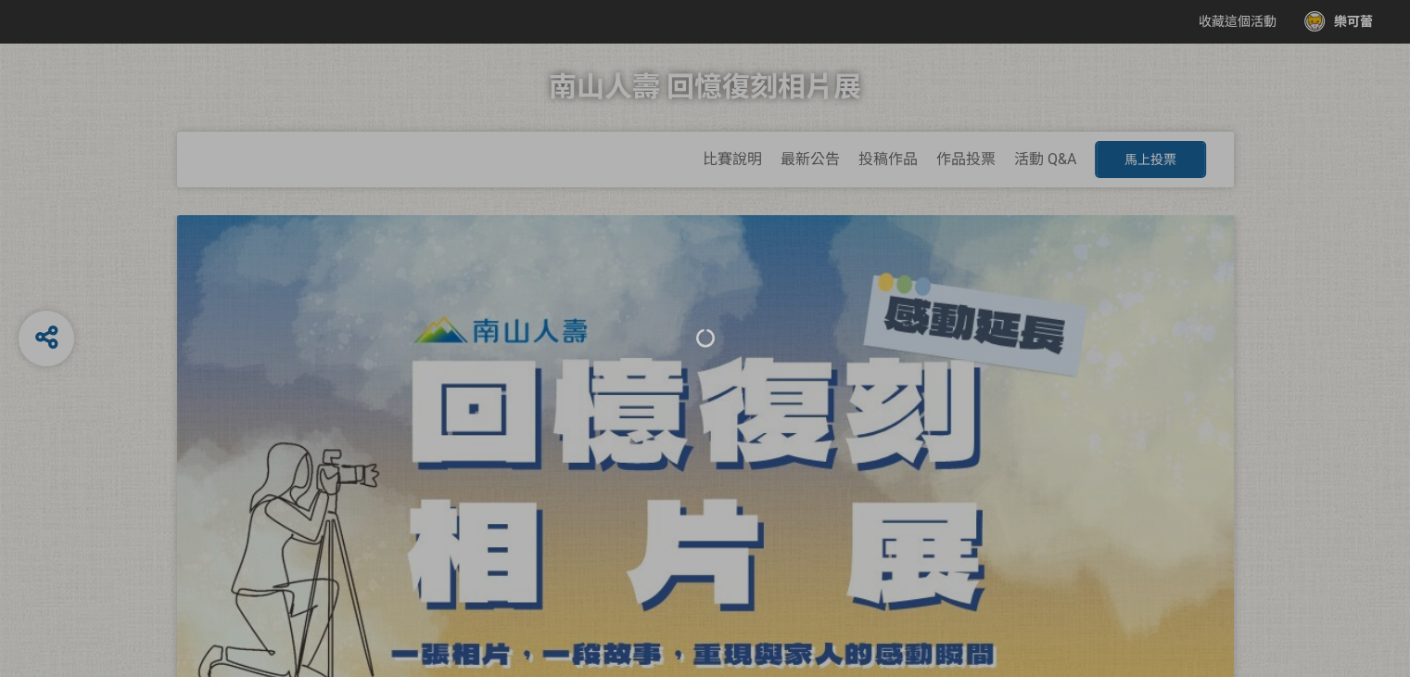
select select "南山人壽官方社群平台"
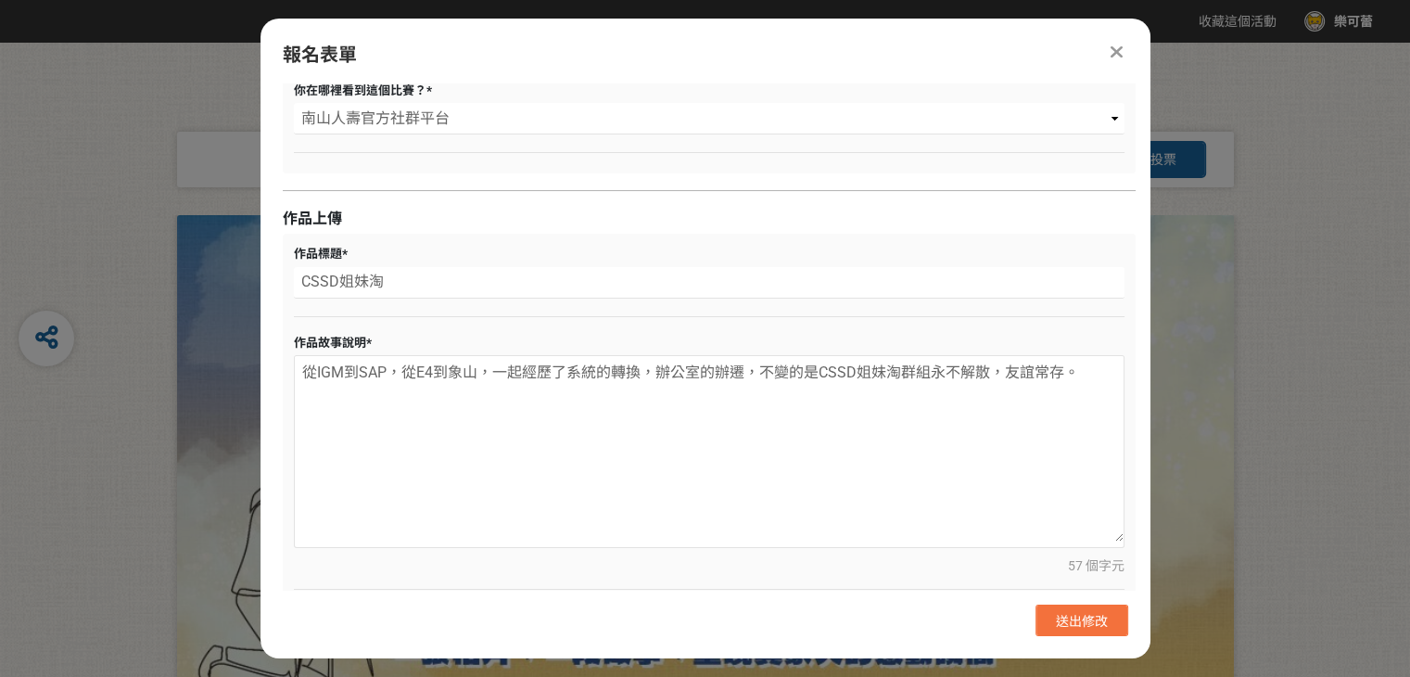
scroll to position [367, 0]
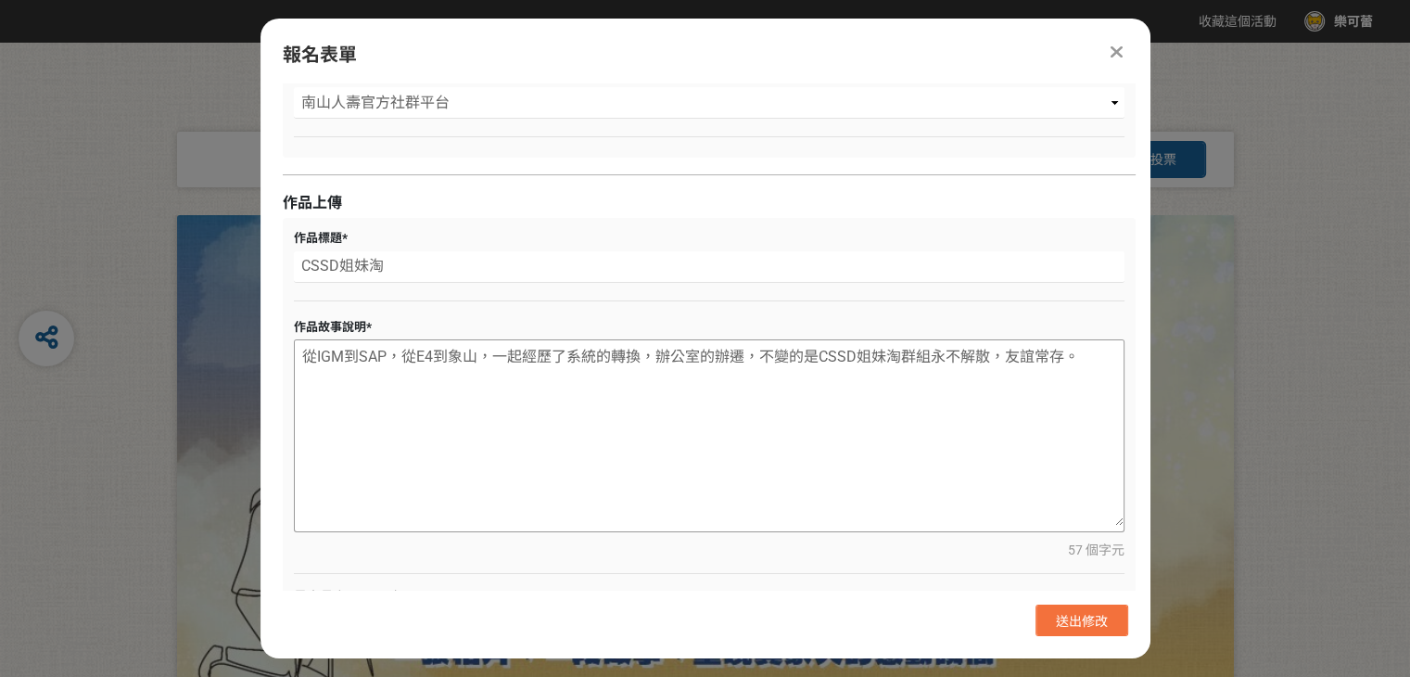
drag, startPoint x: 300, startPoint y: 355, endPoint x: 1089, endPoint y: 353, distance: 788.2
click at [1089, 353] on textarea "從IGM到SAP，從E4到象山，一起經歷了系統的轉換，辦公室的辦遷，不變的是CSSD姐妹淘群組永不解散，友誼常存。" at bounding box center [709, 432] width 829 height 185
paste textarea "看到那天回南山探望同事的退休員工所拍攝的合照，回憶起那張原本為了方便討論工作而成立的姐妹淘群組時所拍攝的大頭照片，這5人小組從IGM討論到SAP，從E4討論到…"
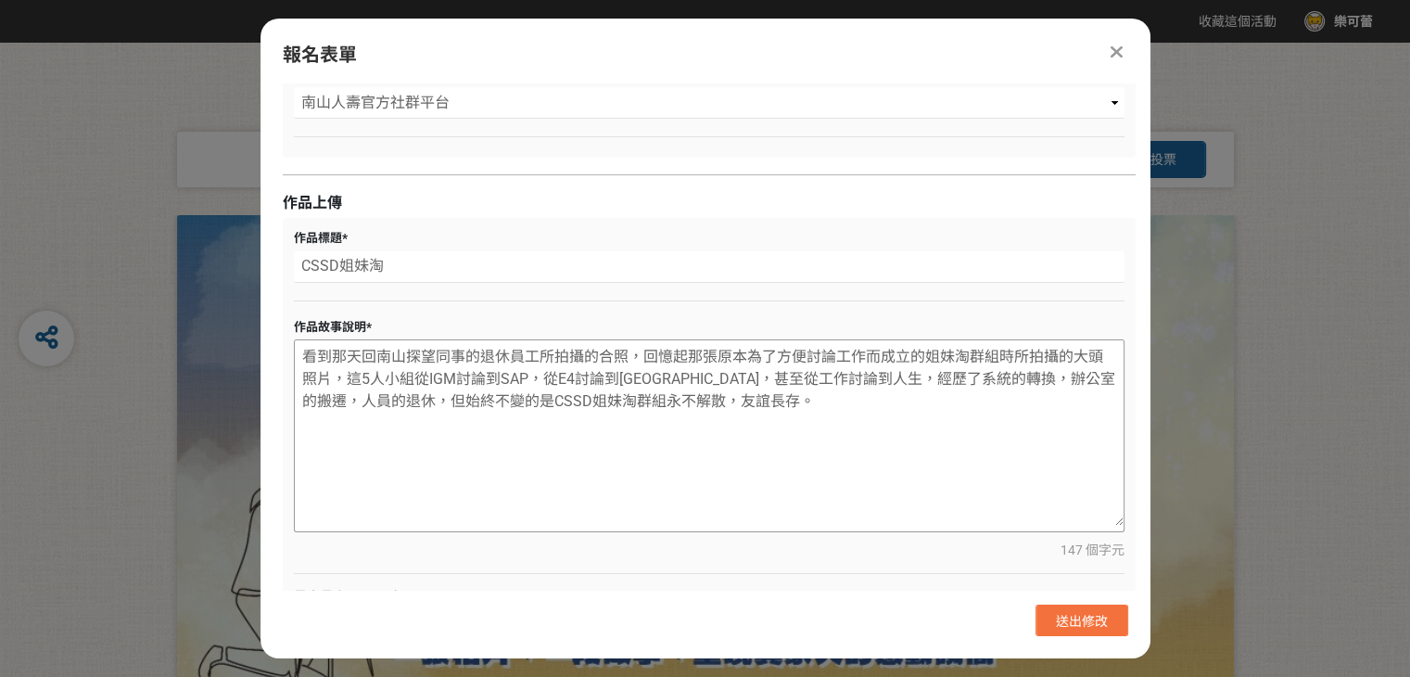
click at [461, 479] on textarea "看到那天回南山探望同事的退休員工所拍攝的合照，回憶起那張原本為了方便討論工作而成立的姐妹淘群組時所拍攝的大頭照片，這5人小組從IGM討論到SAP，從E4討論到…" at bounding box center [709, 432] width 829 height 185
type textarea "看到那天回南山探望同事的退休員工所拍攝的合照，回憶起那張原本為了方便討論工作而成立的姐妹淘群組時所拍攝的大頭照片，這5人小組從IGM討論到SAP，從E4討論到…"
drag, startPoint x: 1083, startPoint y: 624, endPoint x: 1087, endPoint y: 635, distance: 11.7
click at [1087, 635] on button "送出修改" at bounding box center [1082, 621] width 93 height 32
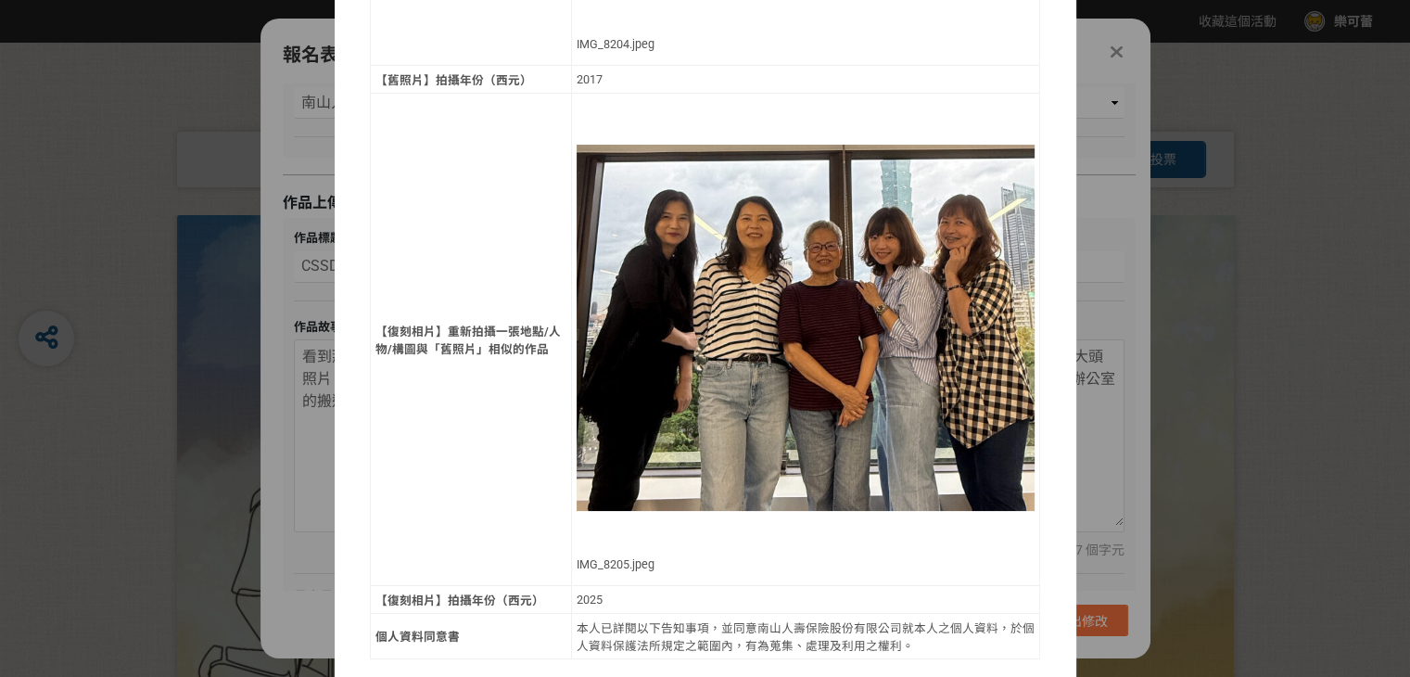
scroll to position [894, 0]
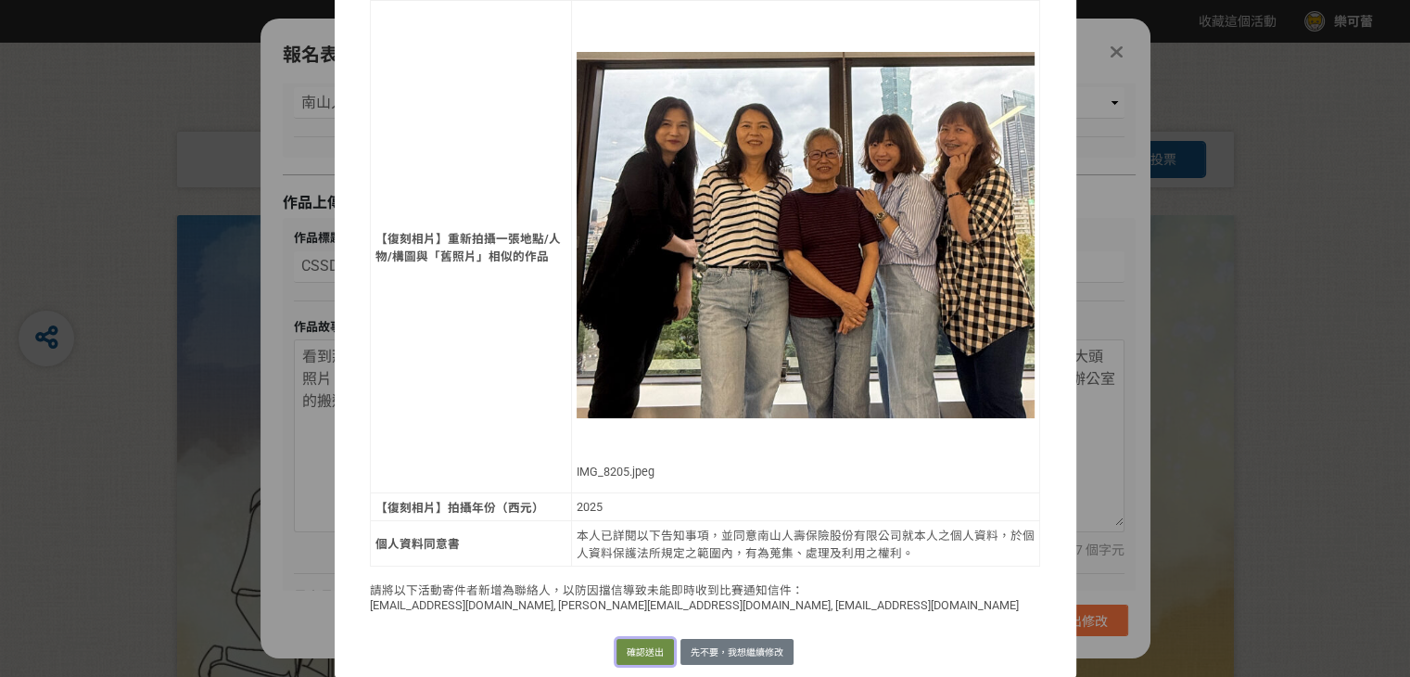
click at [628, 649] on button "確認送出" at bounding box center [645, 652] width 57 height 26
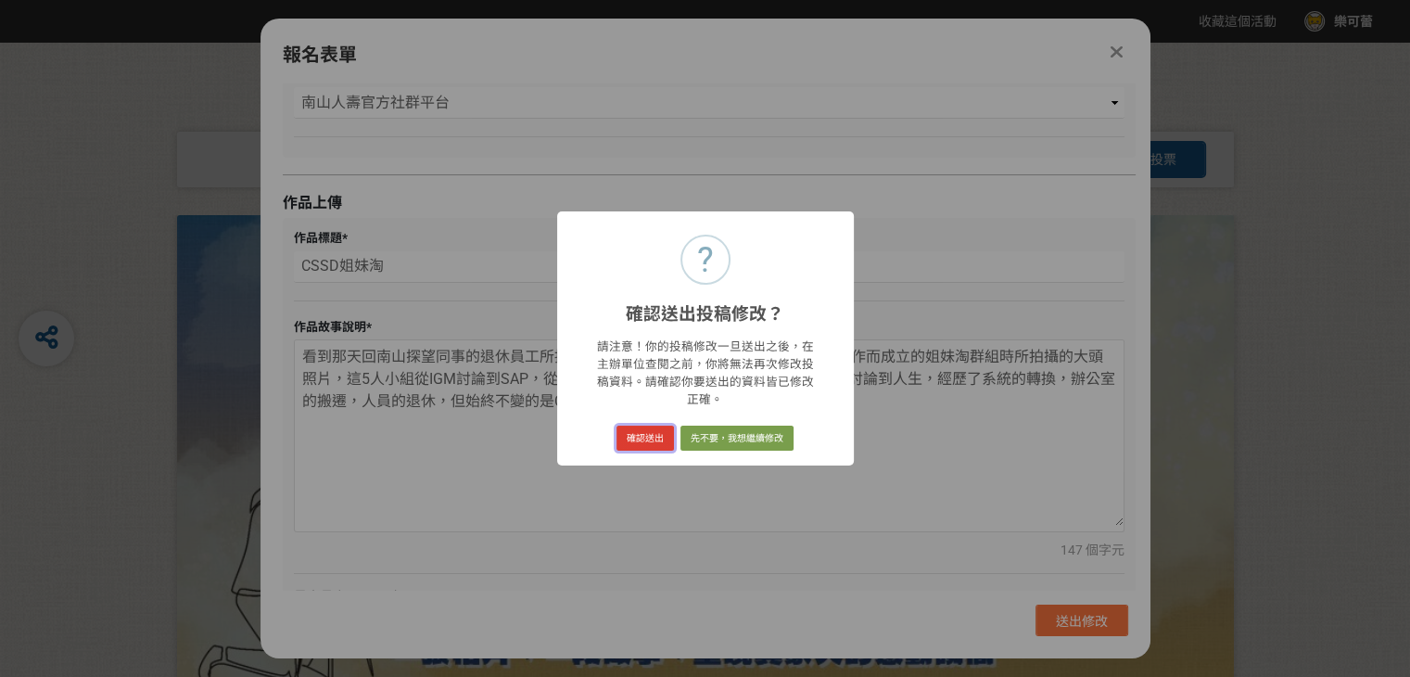
click at [640, 429] on button "確認送出" at bounding box center [645, 439] width 57 height 26
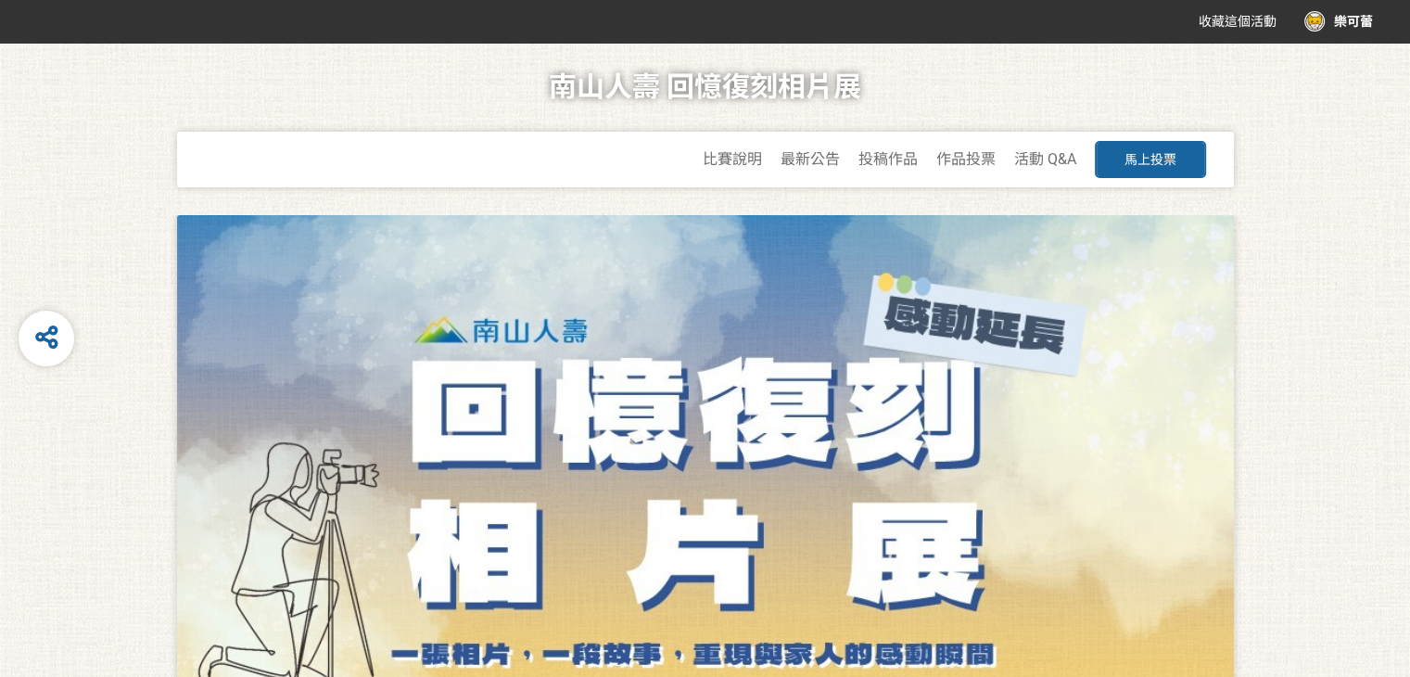
click at [1147, 160] on span "馬上投票" at bounding box center [1151, 159] width 52 height 15
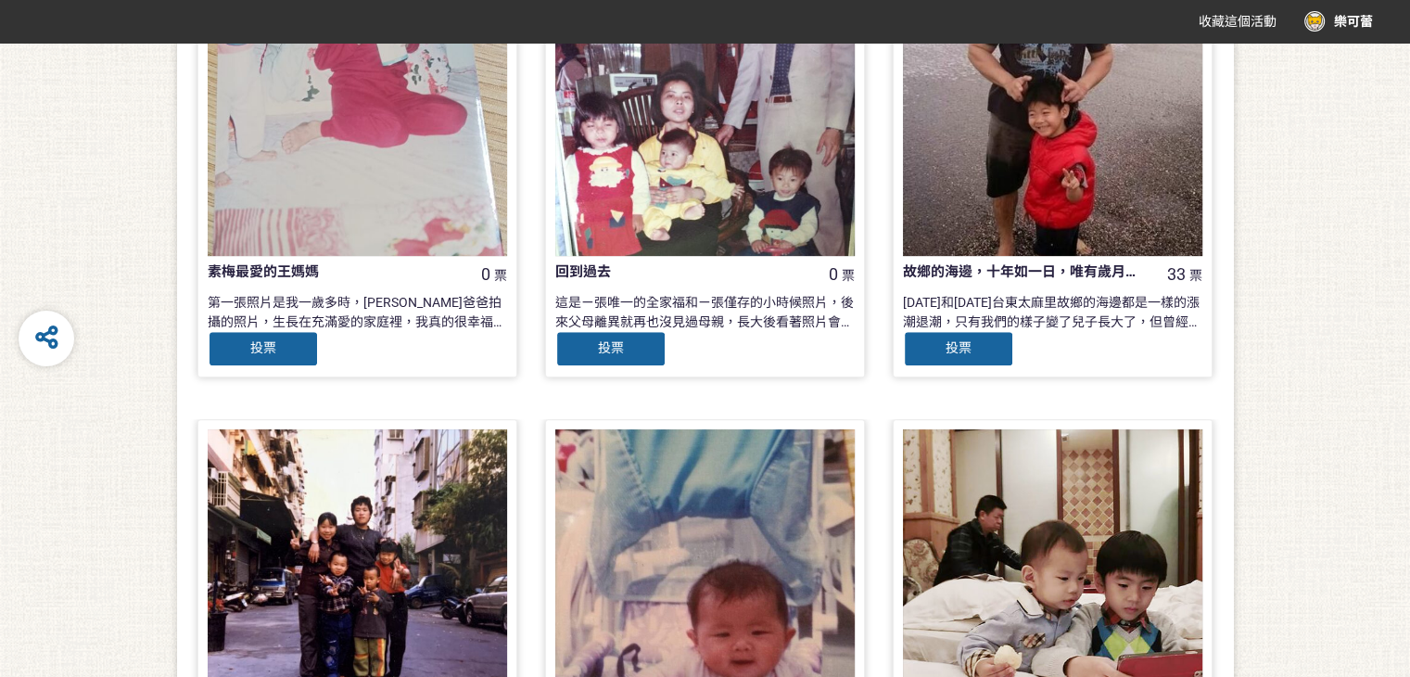
scroll to position [927, 0]
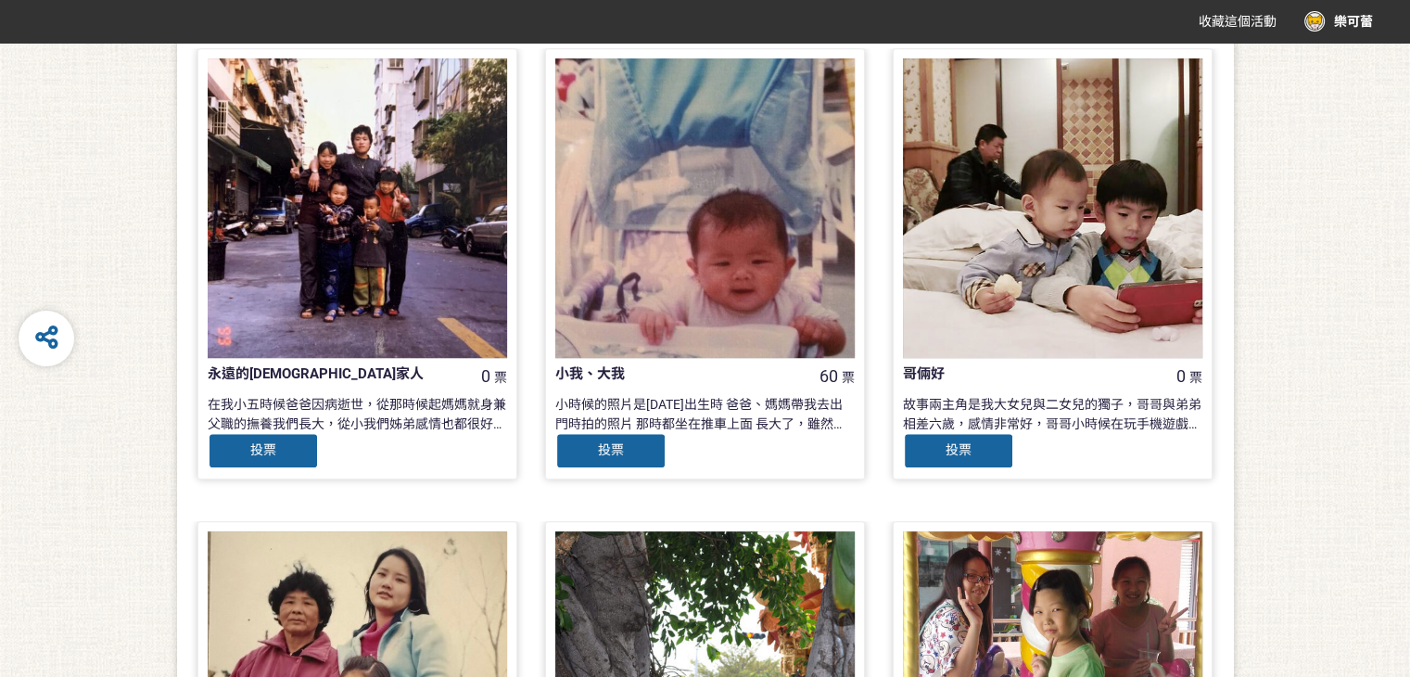
click at [356, 294] on div at bounding box center [358, 208] width 300 height 300
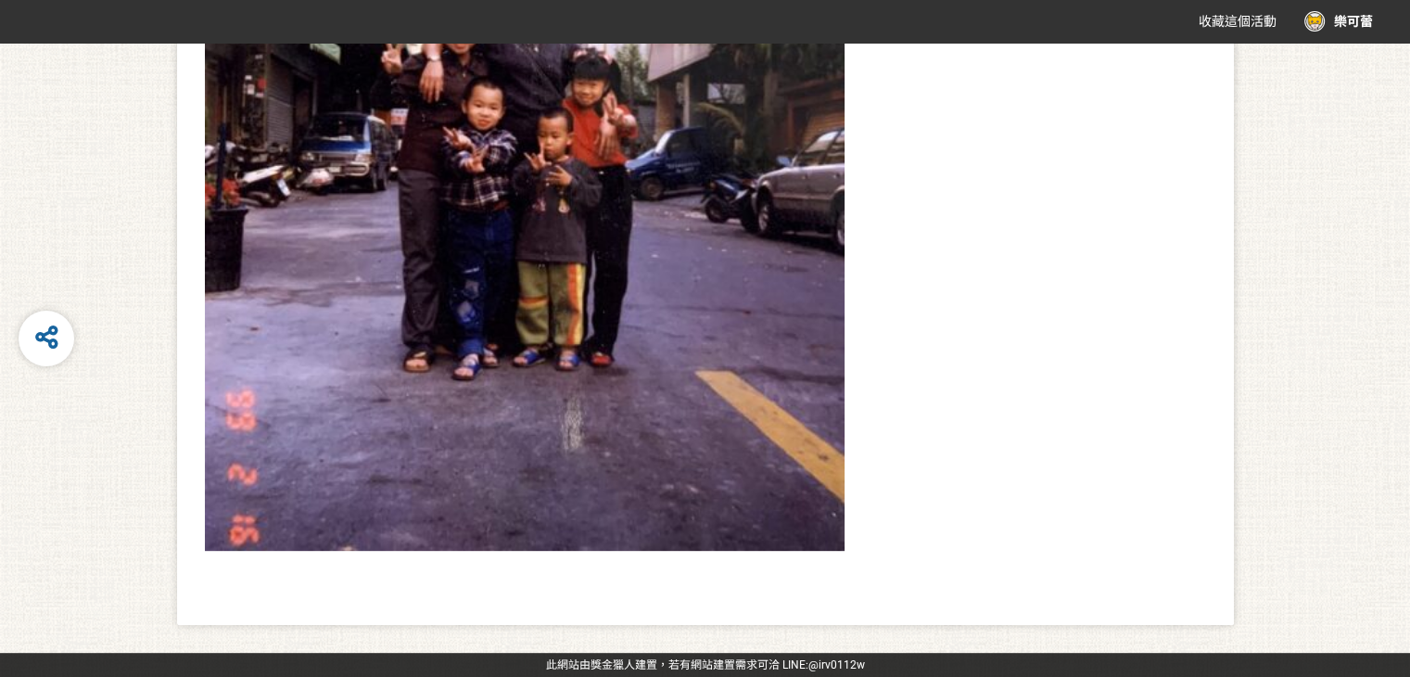
scroll to position [1205, 0]
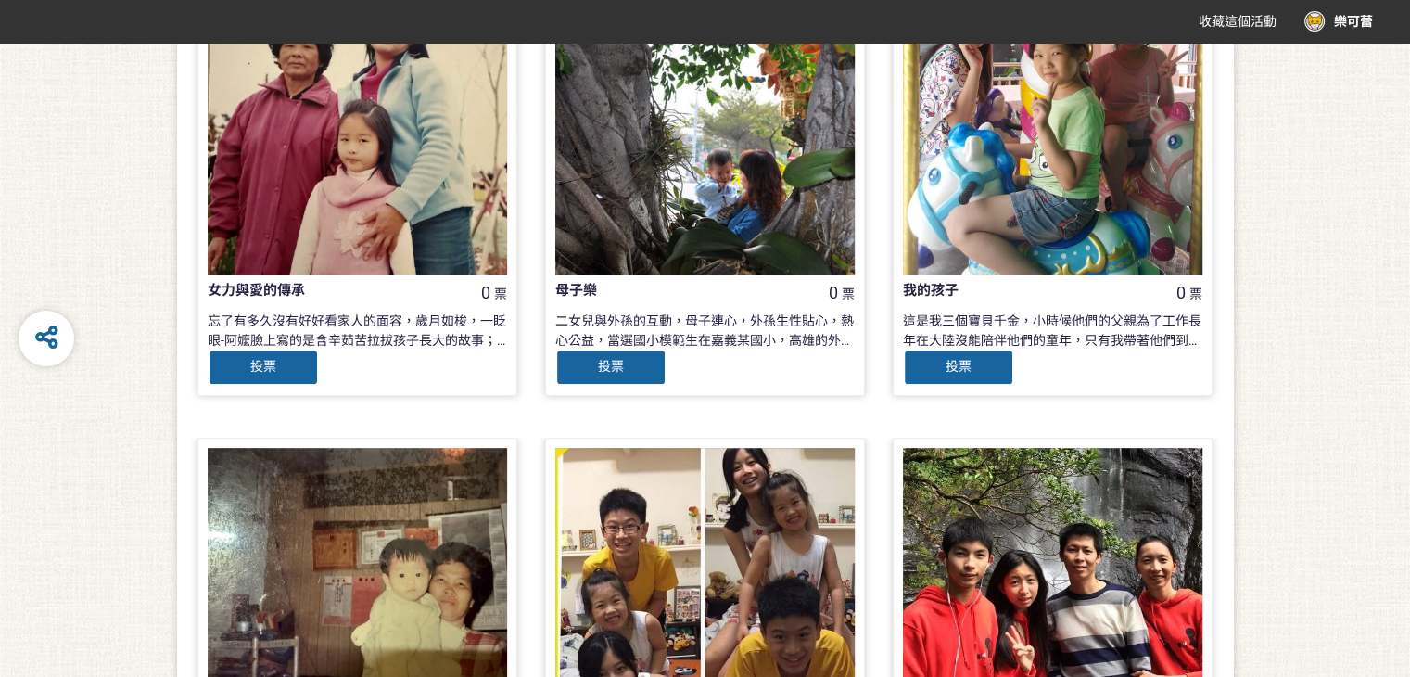
scroll to position [1669, 0]
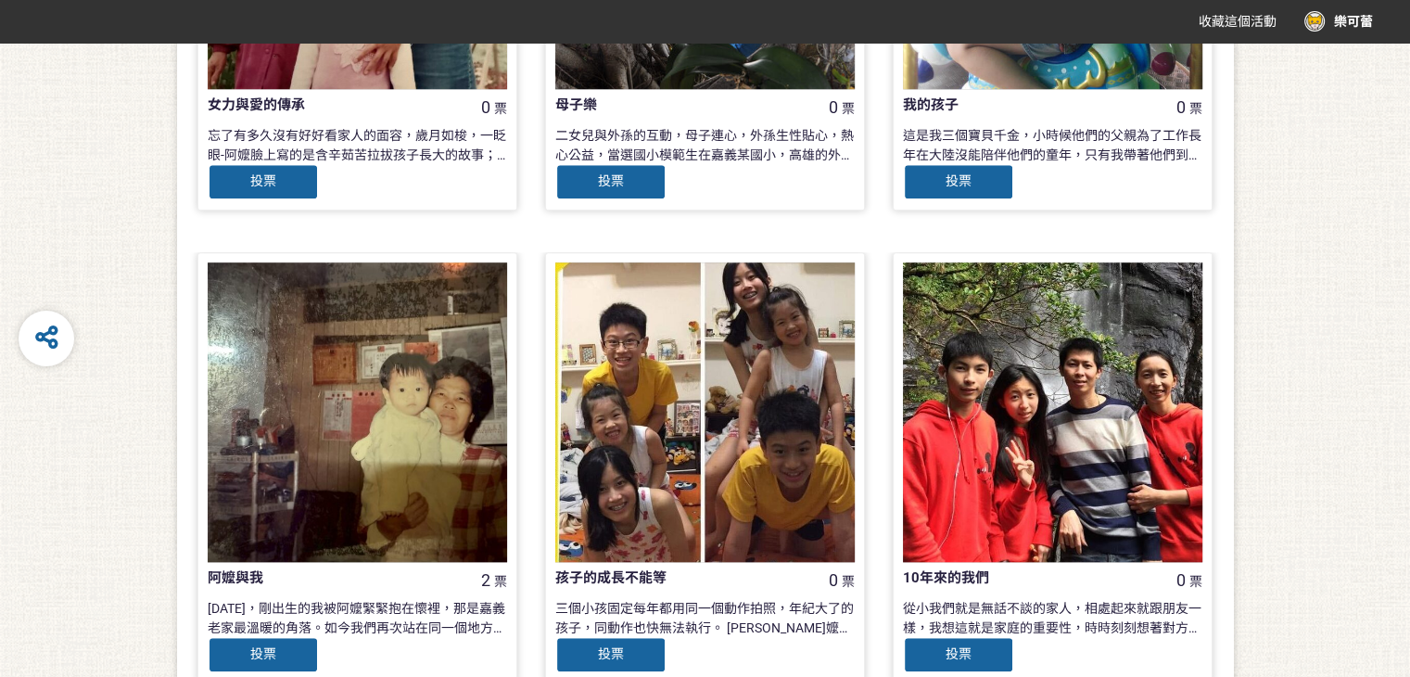
click at [419, 378] on div at bounding box center [358, 412] width 300 height 300
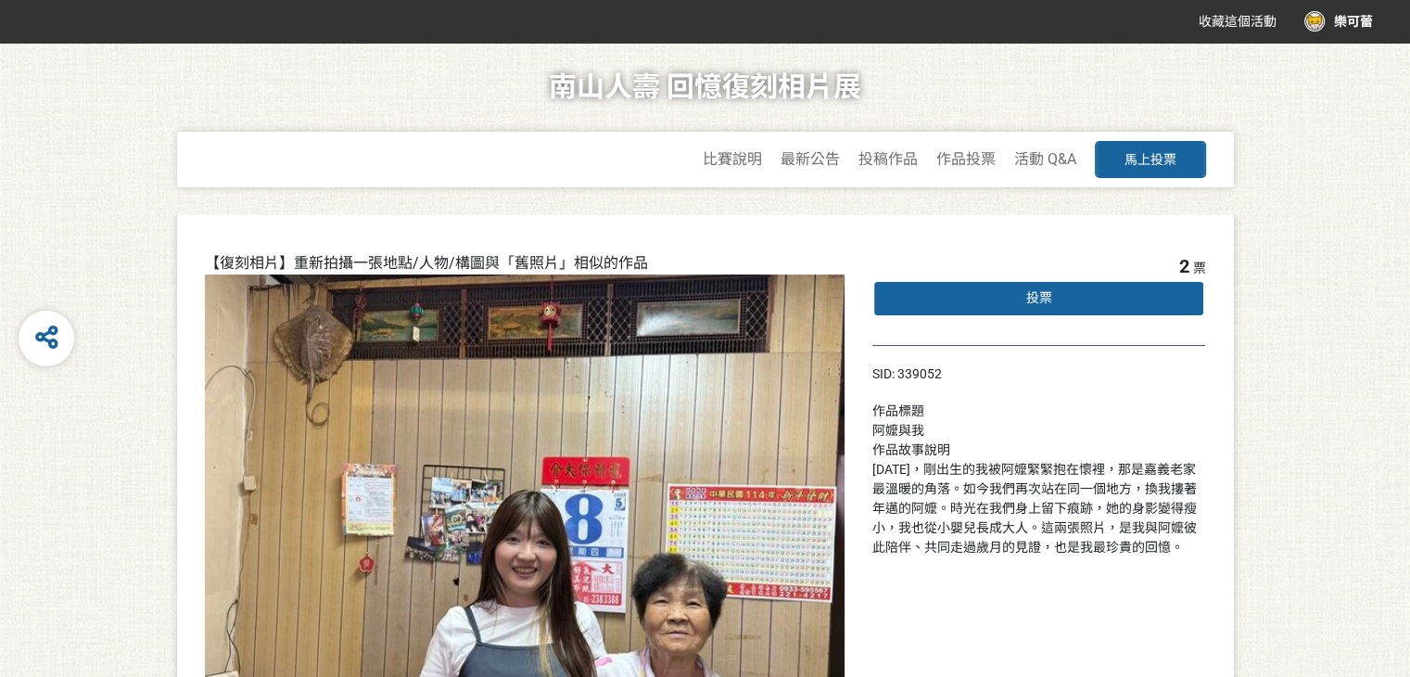
scroll to position [185, 0]
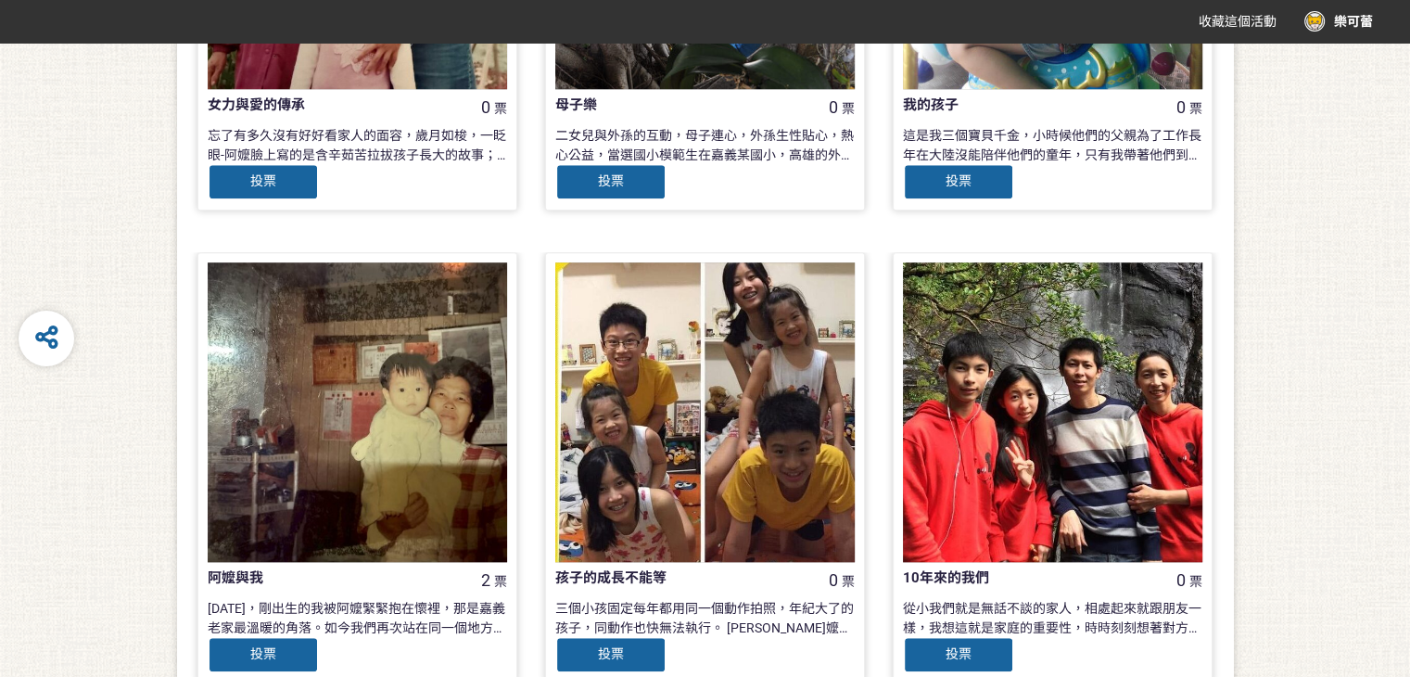
scroll to position [1895, 0]
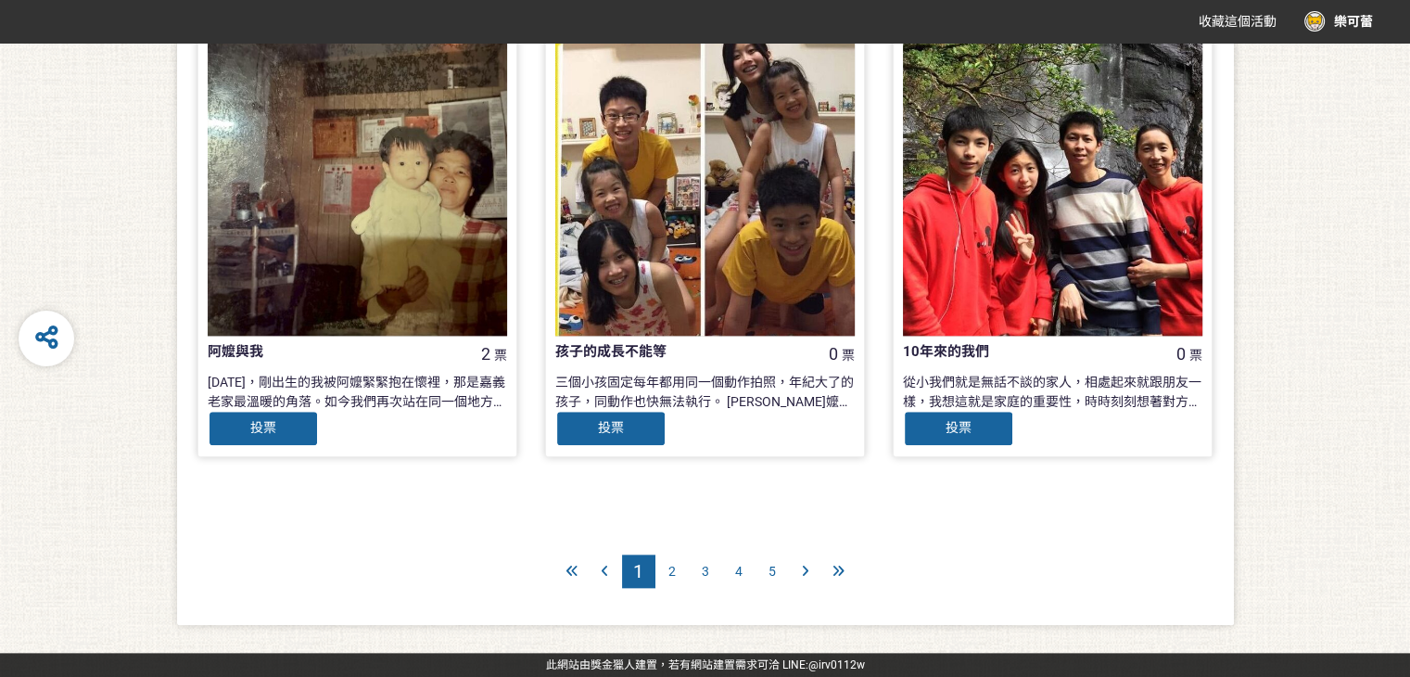
click at [673, 578] on span "2" at bounding box center [672, 571] width 7 height 15
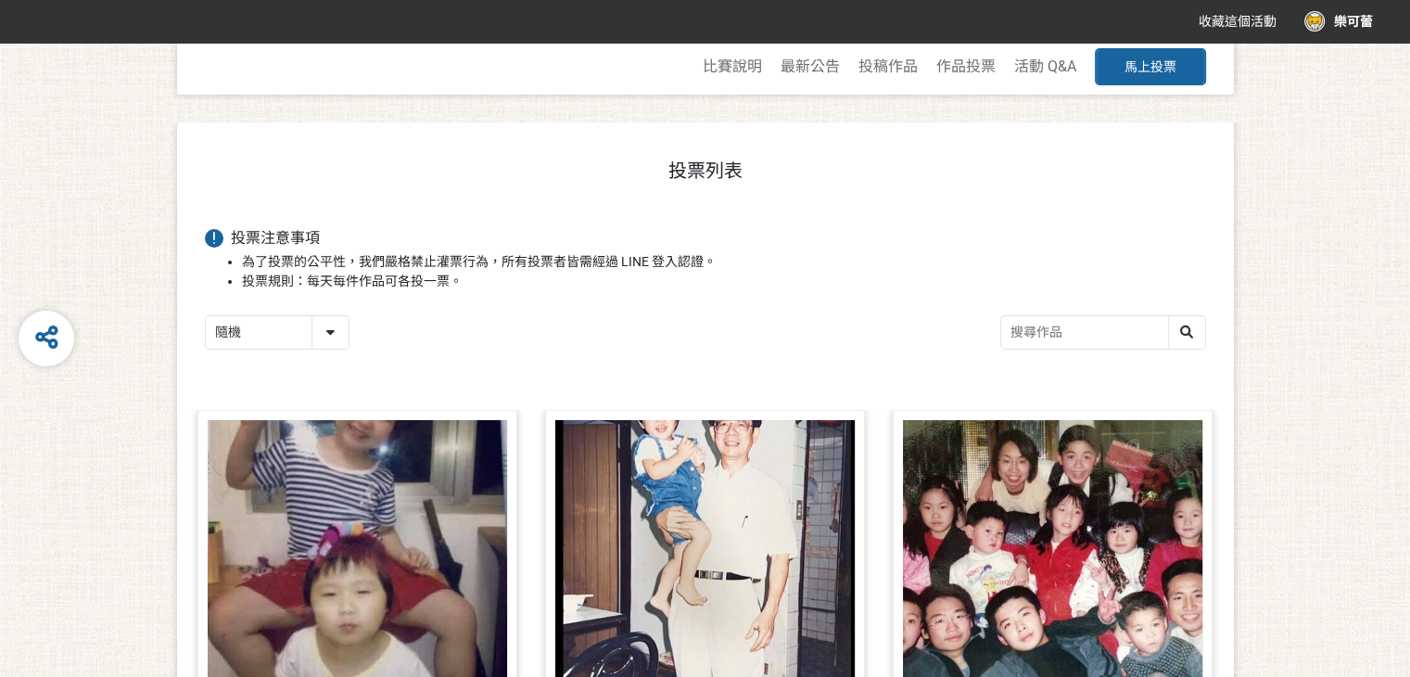
scroll to position [371, 0]
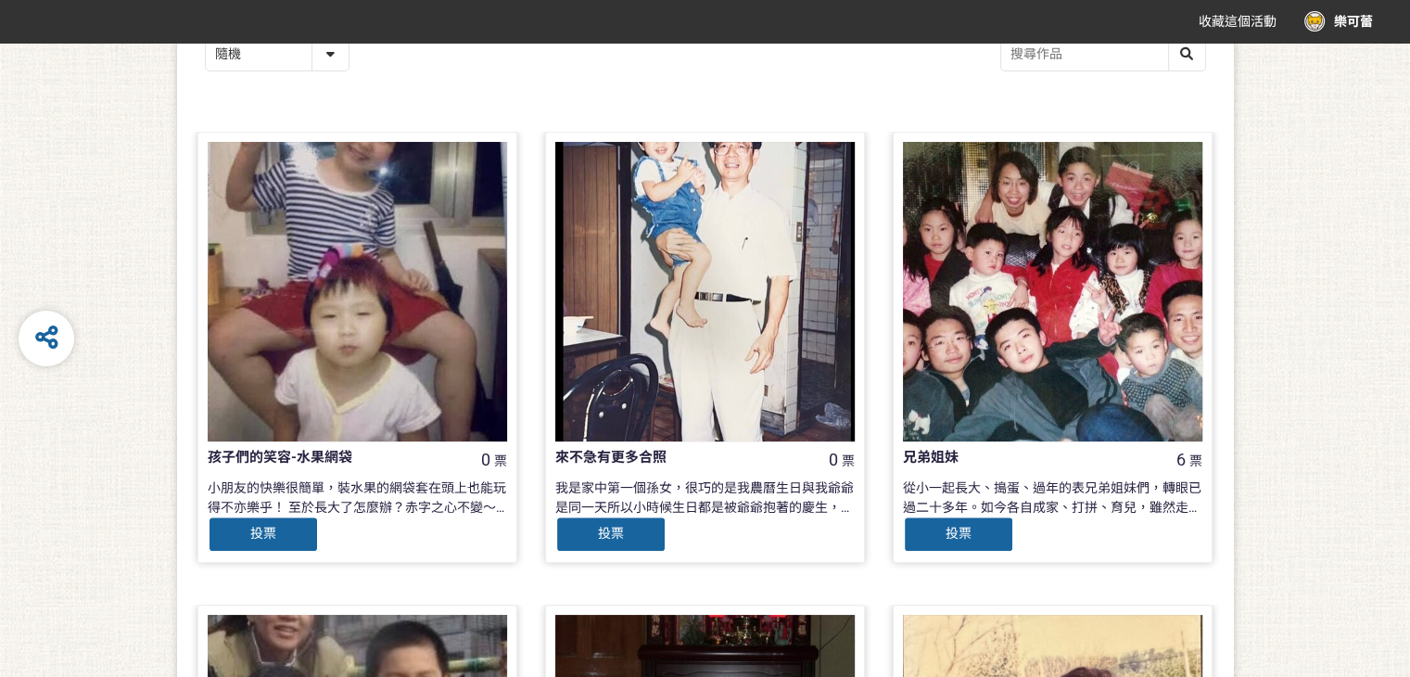
click at [728, 348] on div at bounding box center [705, 292] width 300 height 300
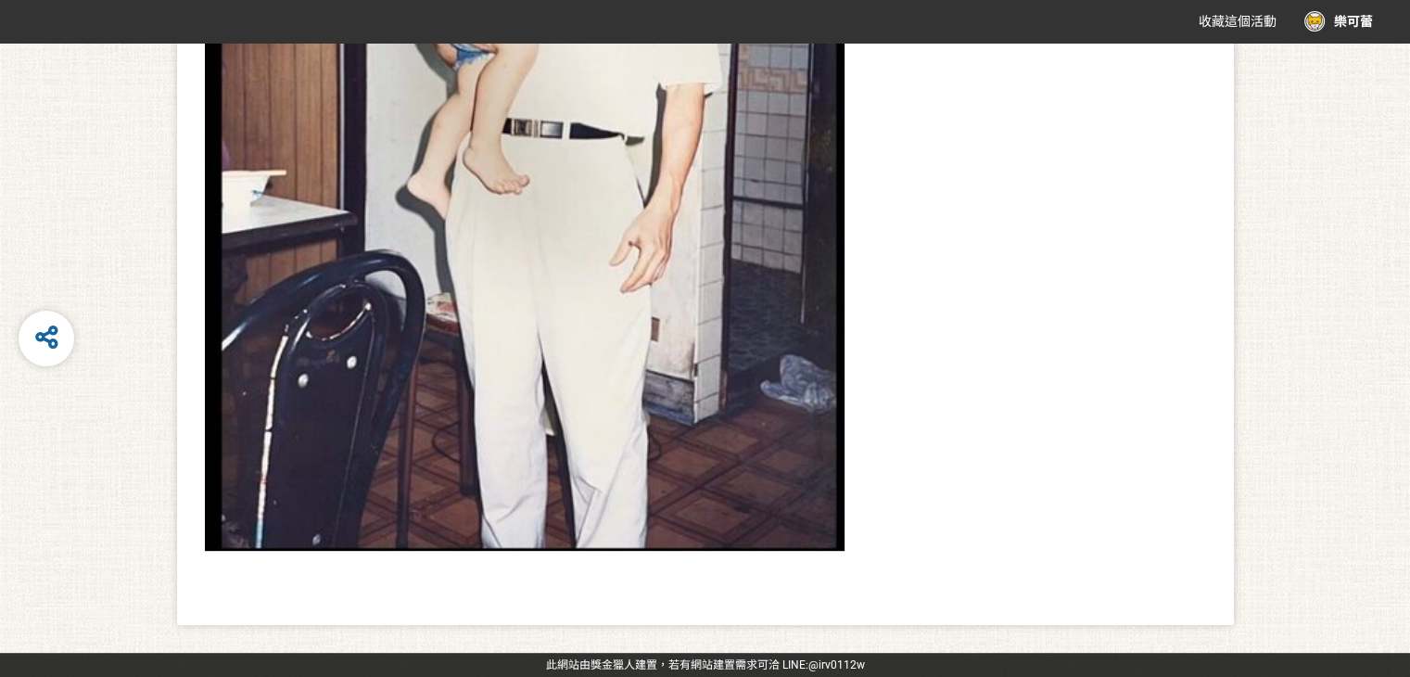
scroll to position [1161, 0]
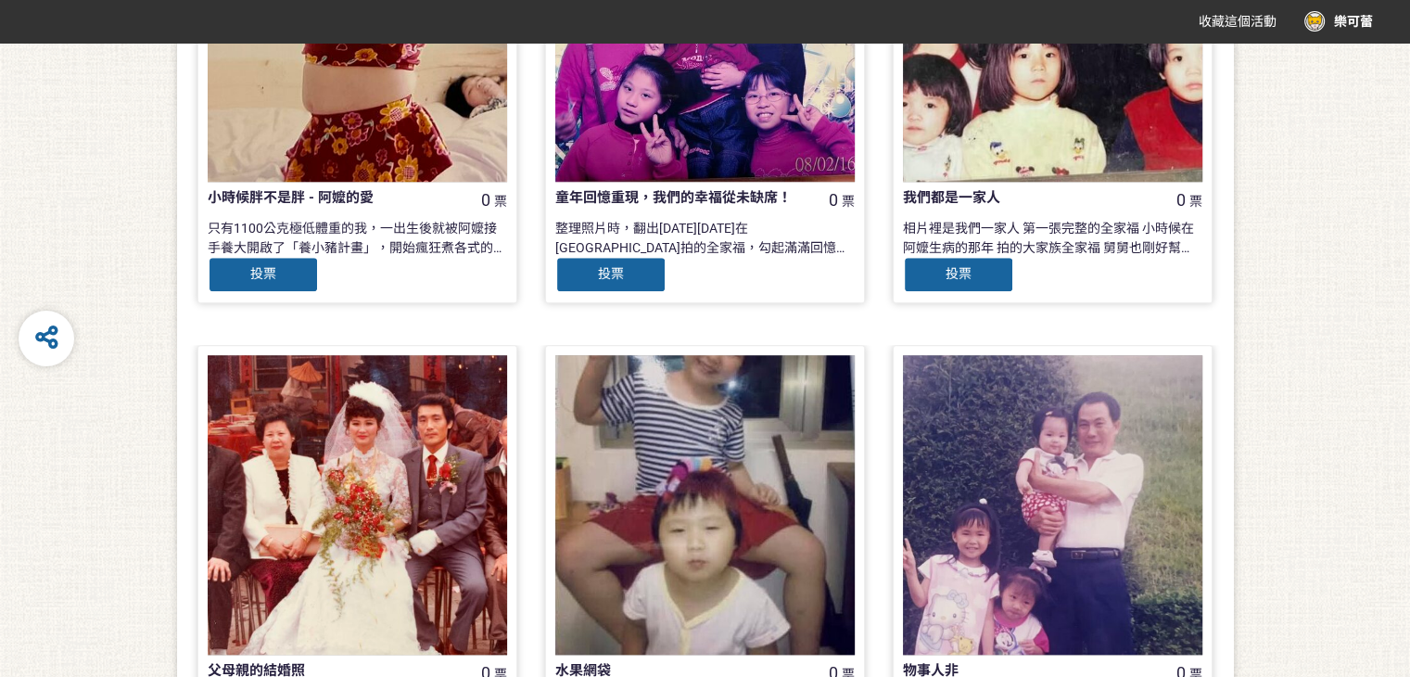
scroll to position [1855, 0]
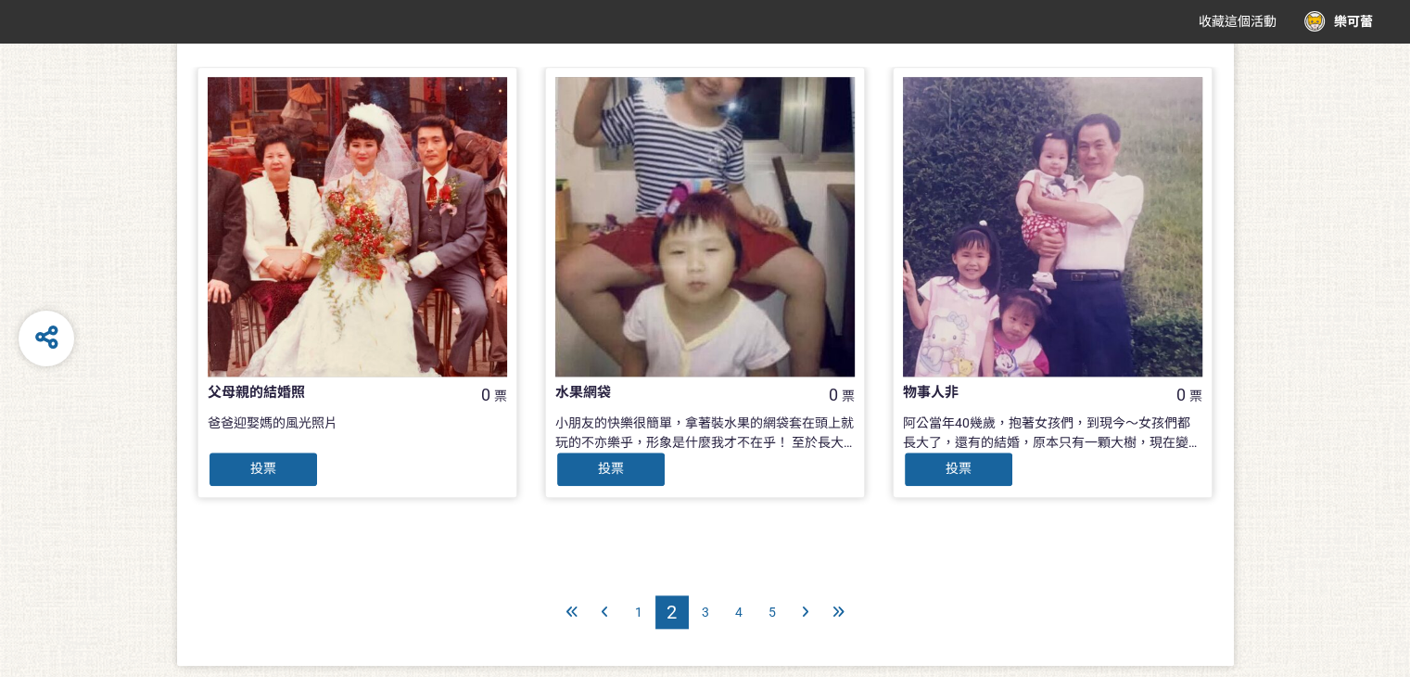
click at [705, 611] on span "3" at bounding box center [705, 612] width 7 height 15
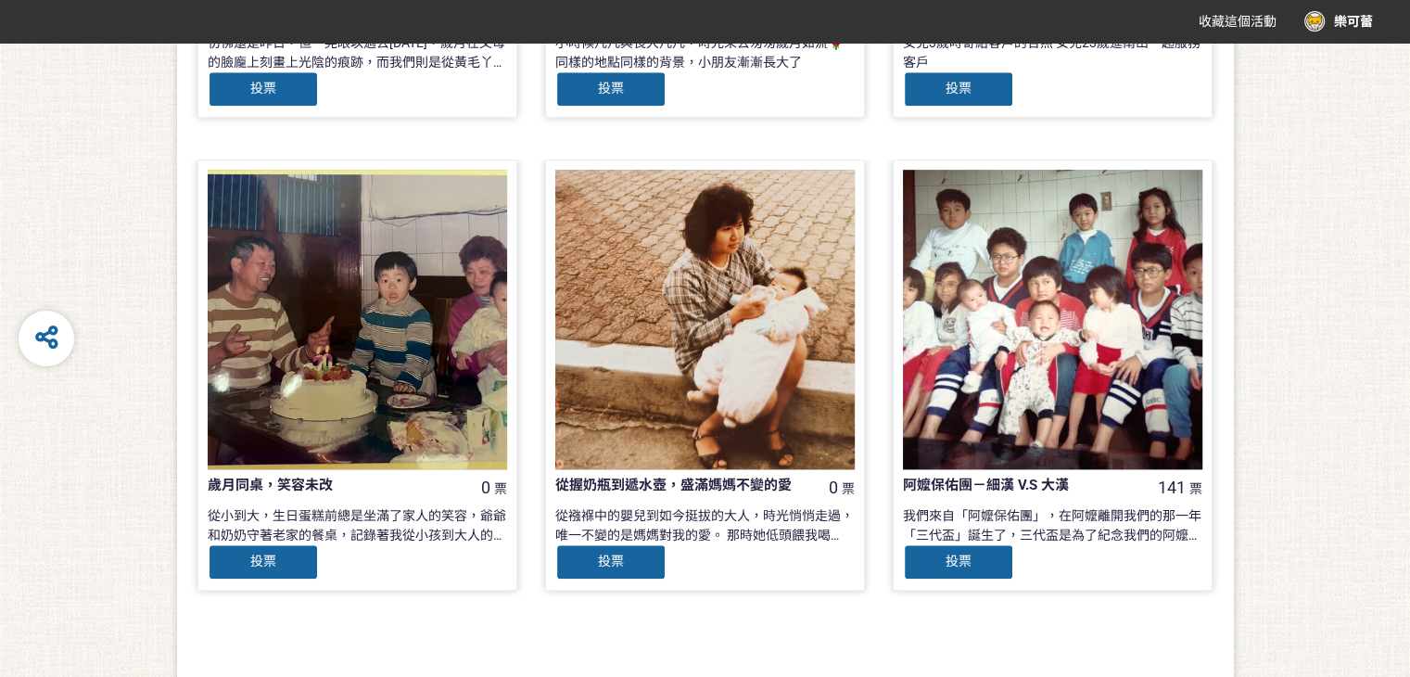
scroll to position [1895, 0]
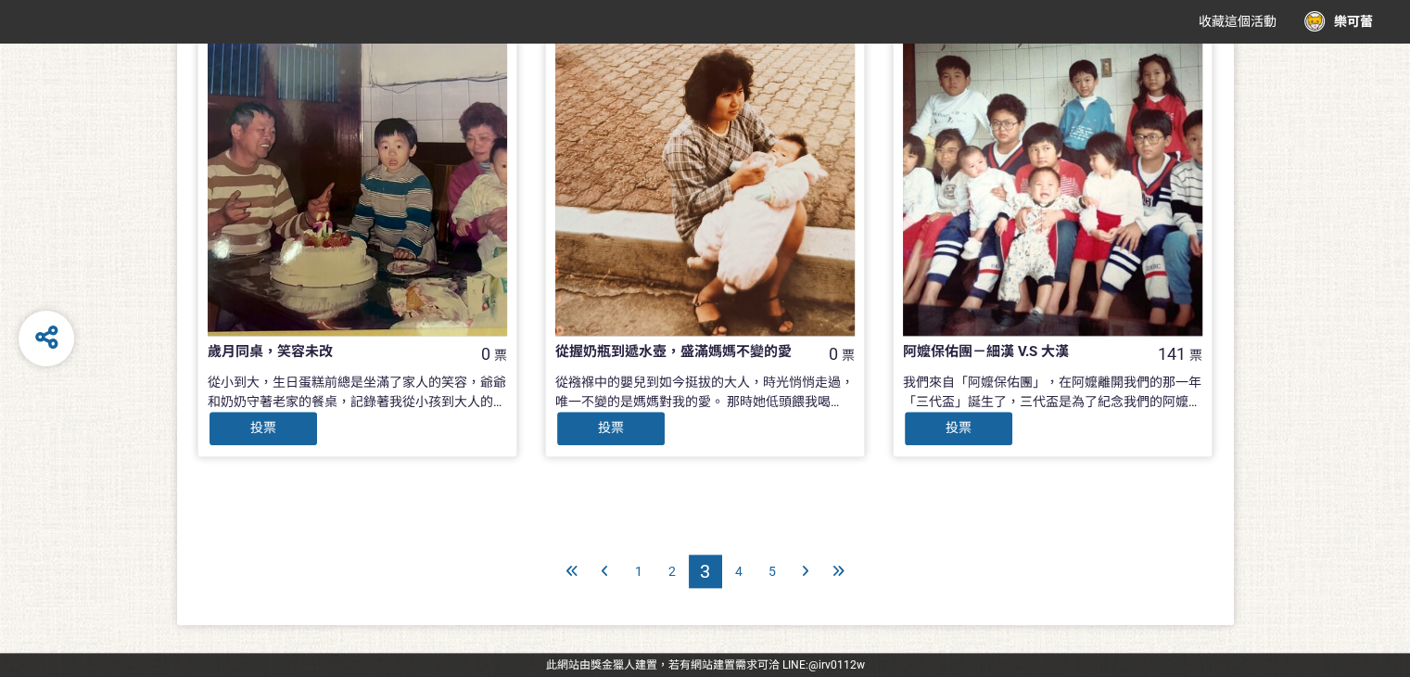
click at [735, 575] on span "4" at bounding box center [738, 571] width 7 height 15
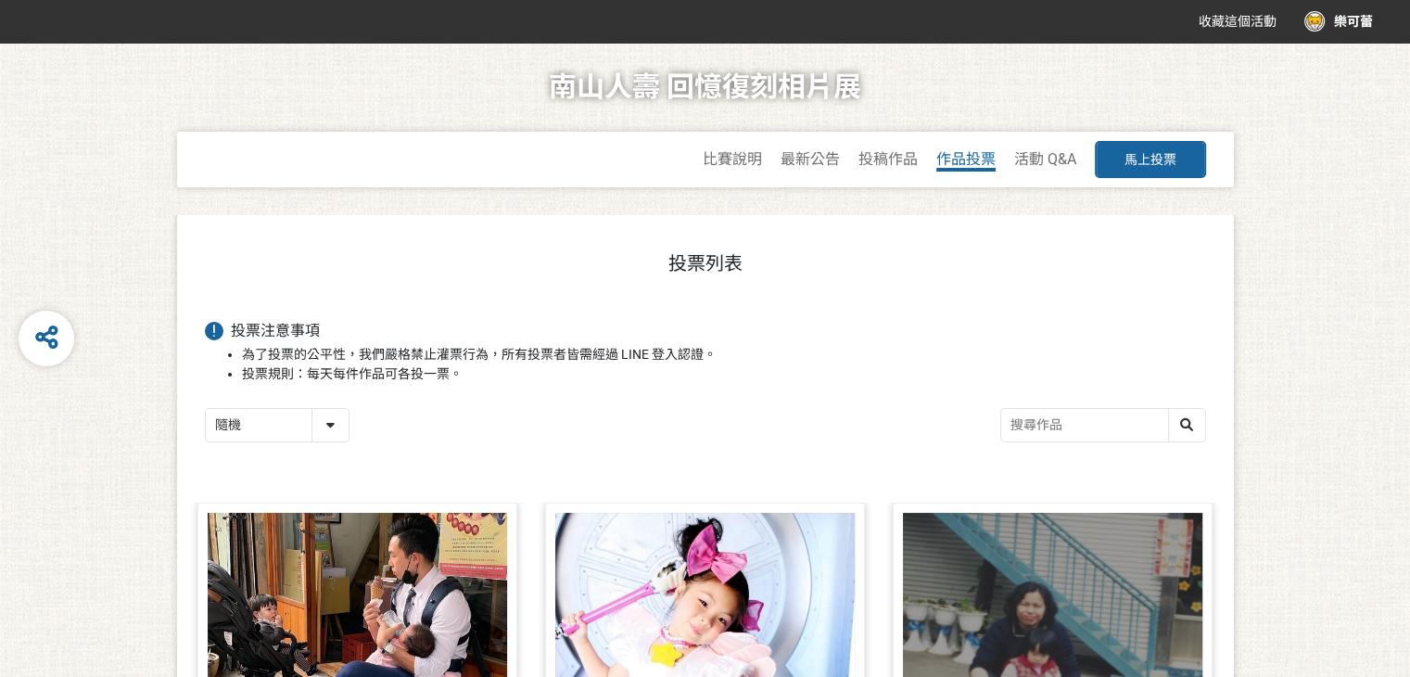
click at [966, 164] on span "作品投票" at bounding box center [966, 159] width 59 height 18
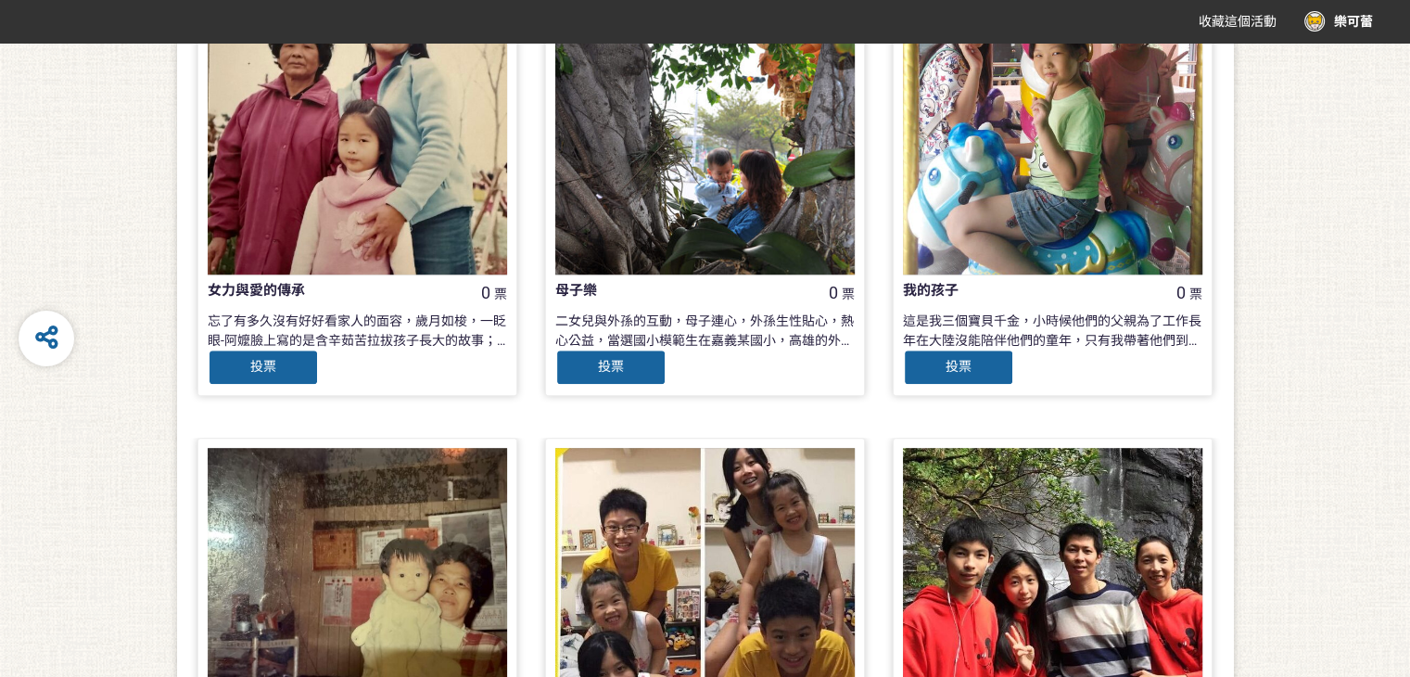
scroll to position [1855, 0]
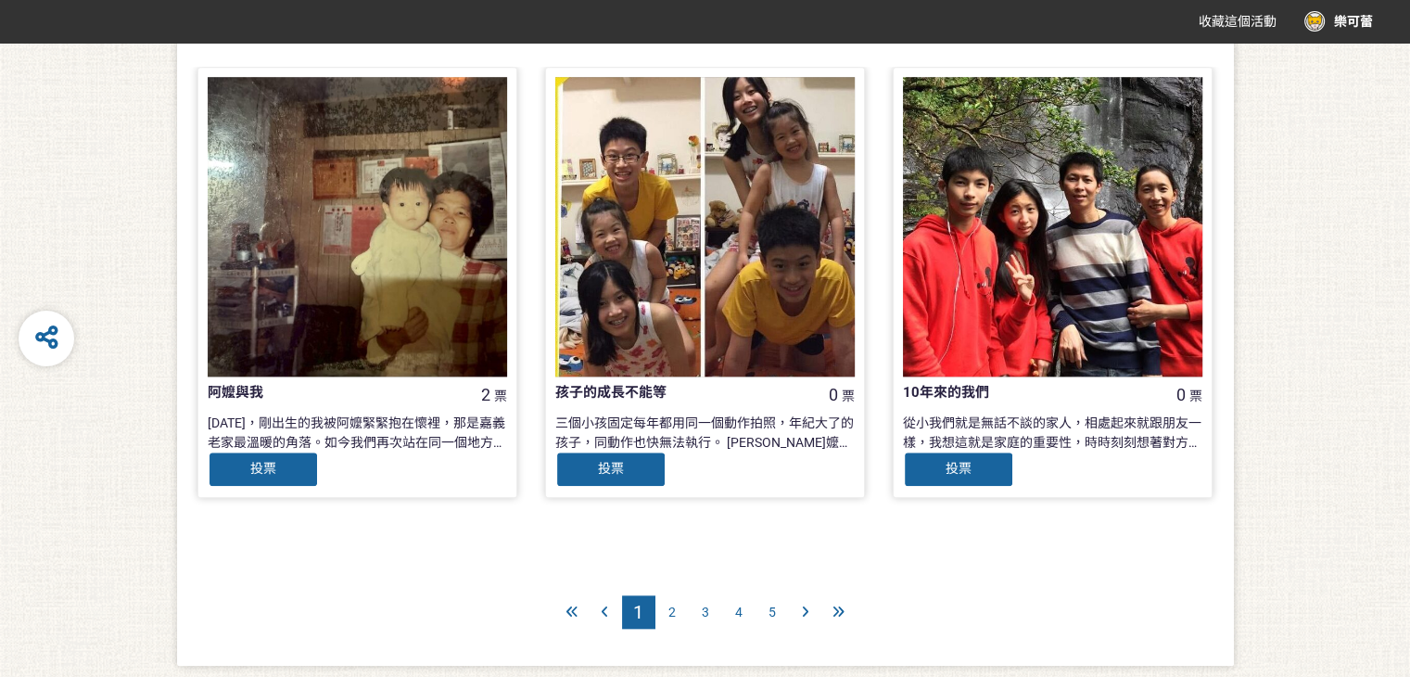
click at [769, 616] on span "5" at bounding box center [772, 612] width 7 height 15
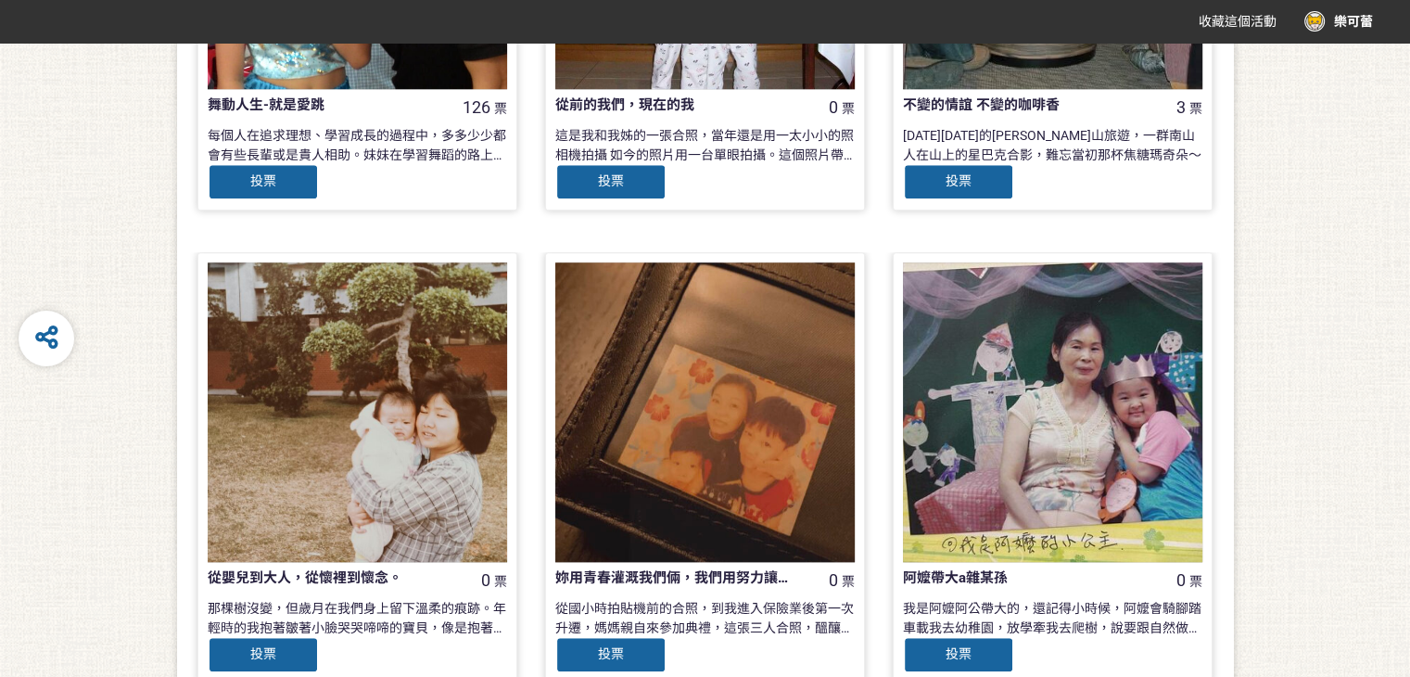
scroll to position [1895, 0]
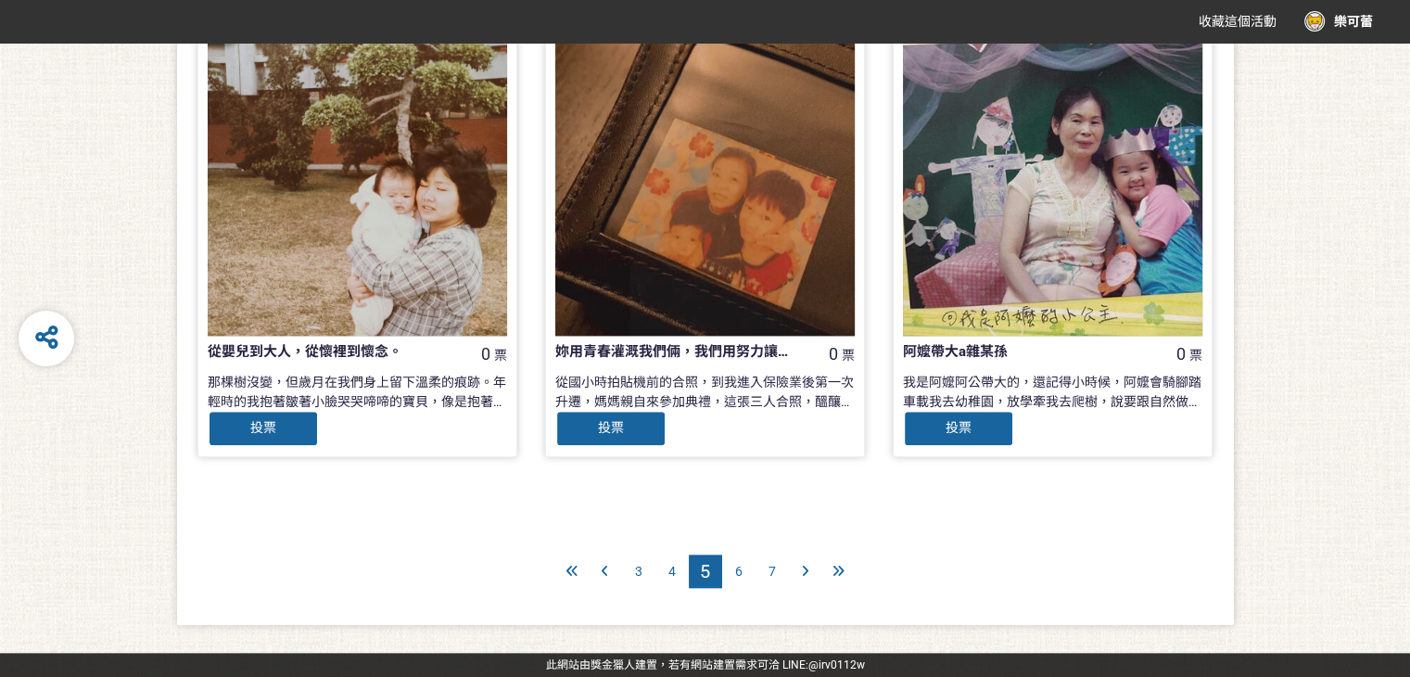
click at [846, 569] on div at bounding box center [839, 571] width 33 height 33
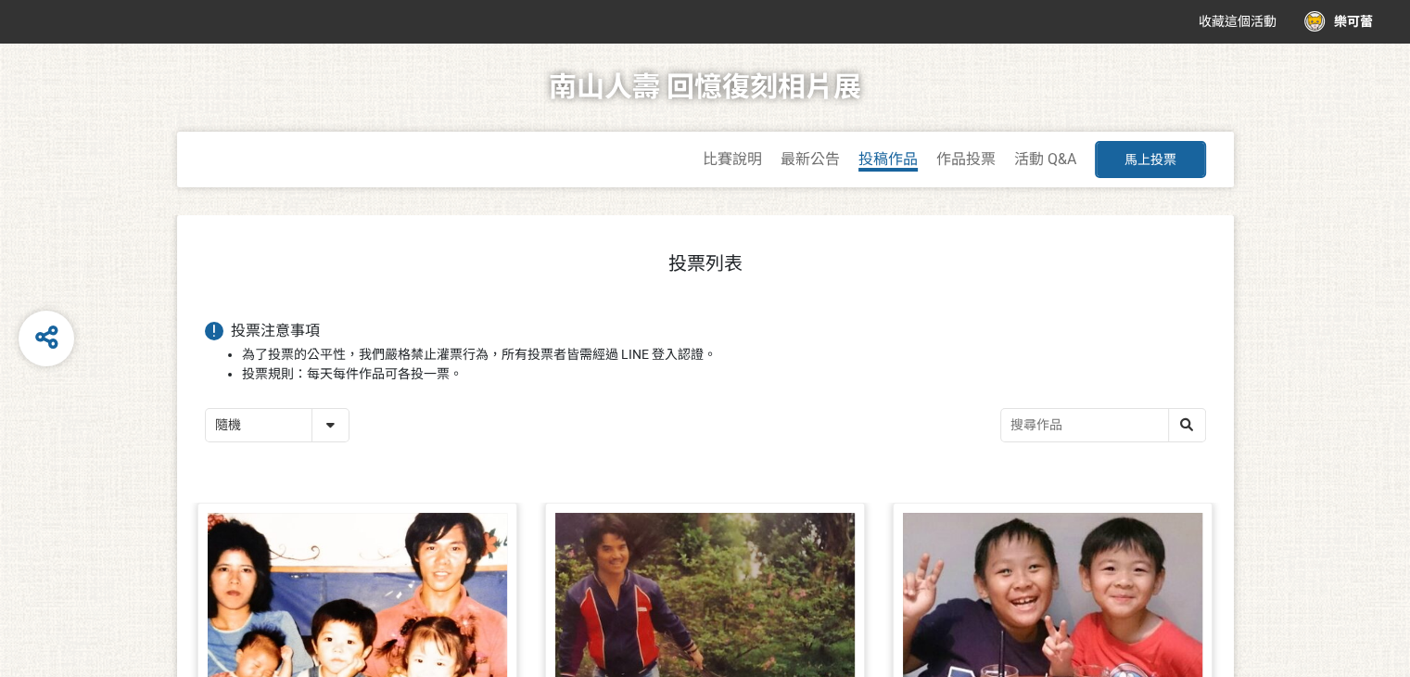
click at [905, 157] on span "投稿作品" at bounding box center [888, 159] width 59 height 18
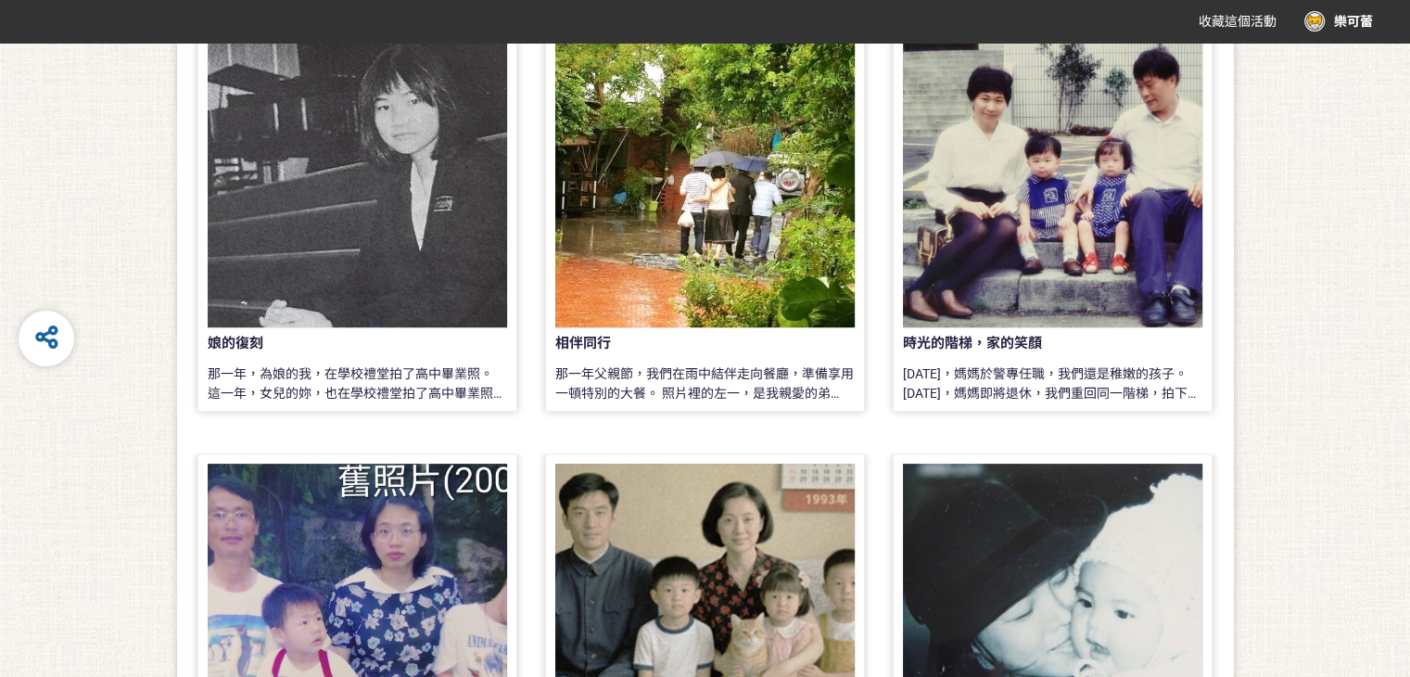
scroll to position [1205, 0]
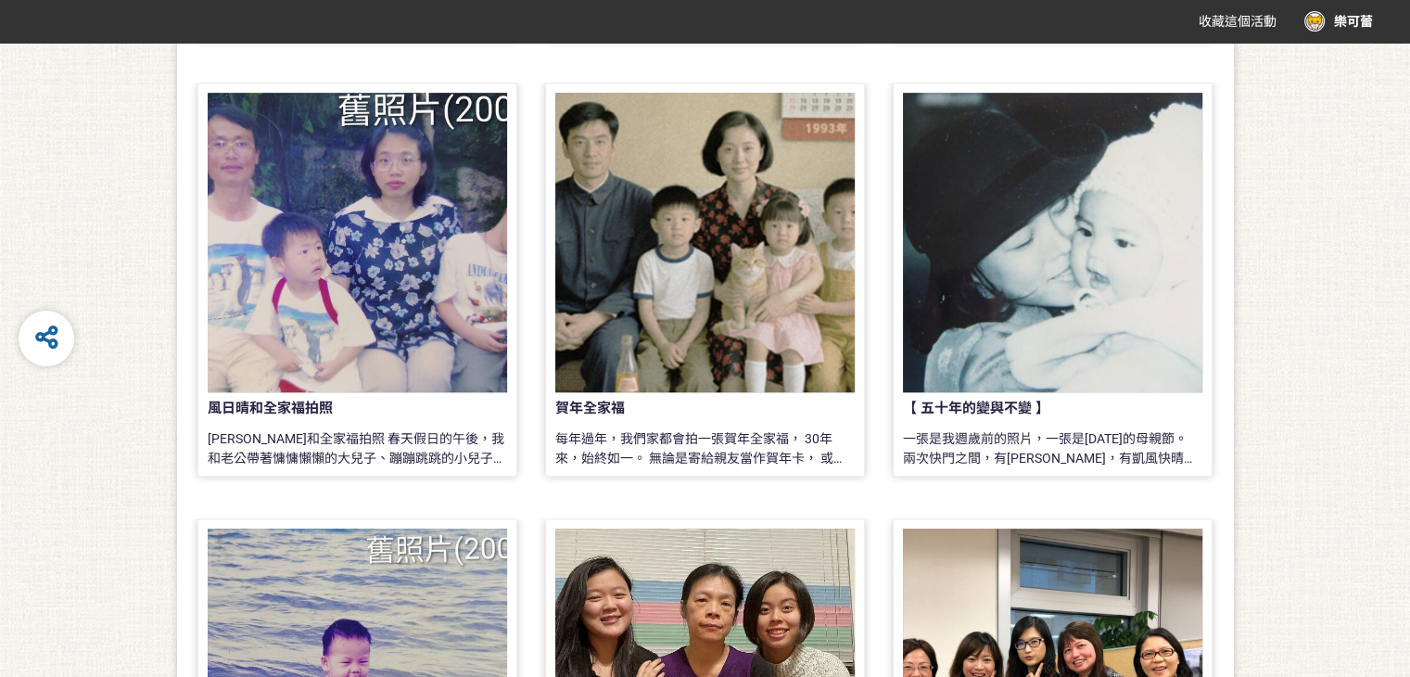
click at [1180, 319] on div at bounding box center [1053, 243] width 300 height 300
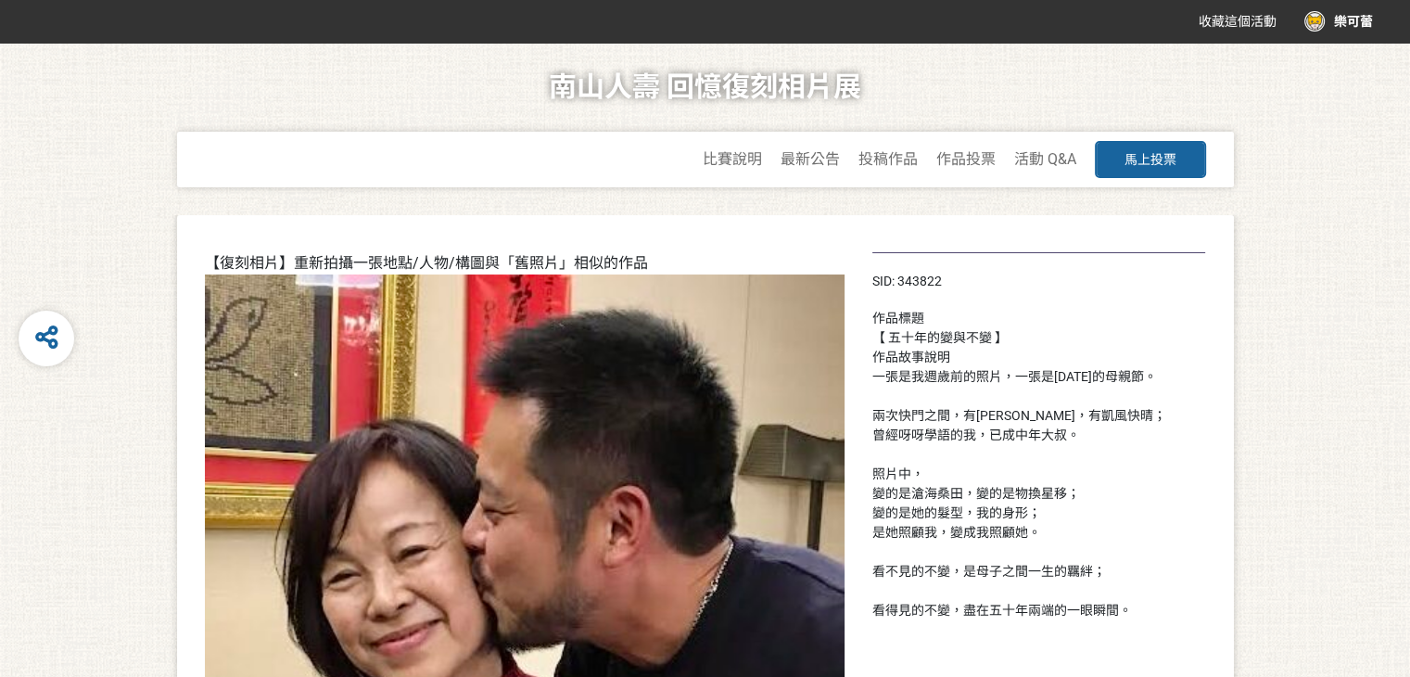
scroll to position [185, 0]
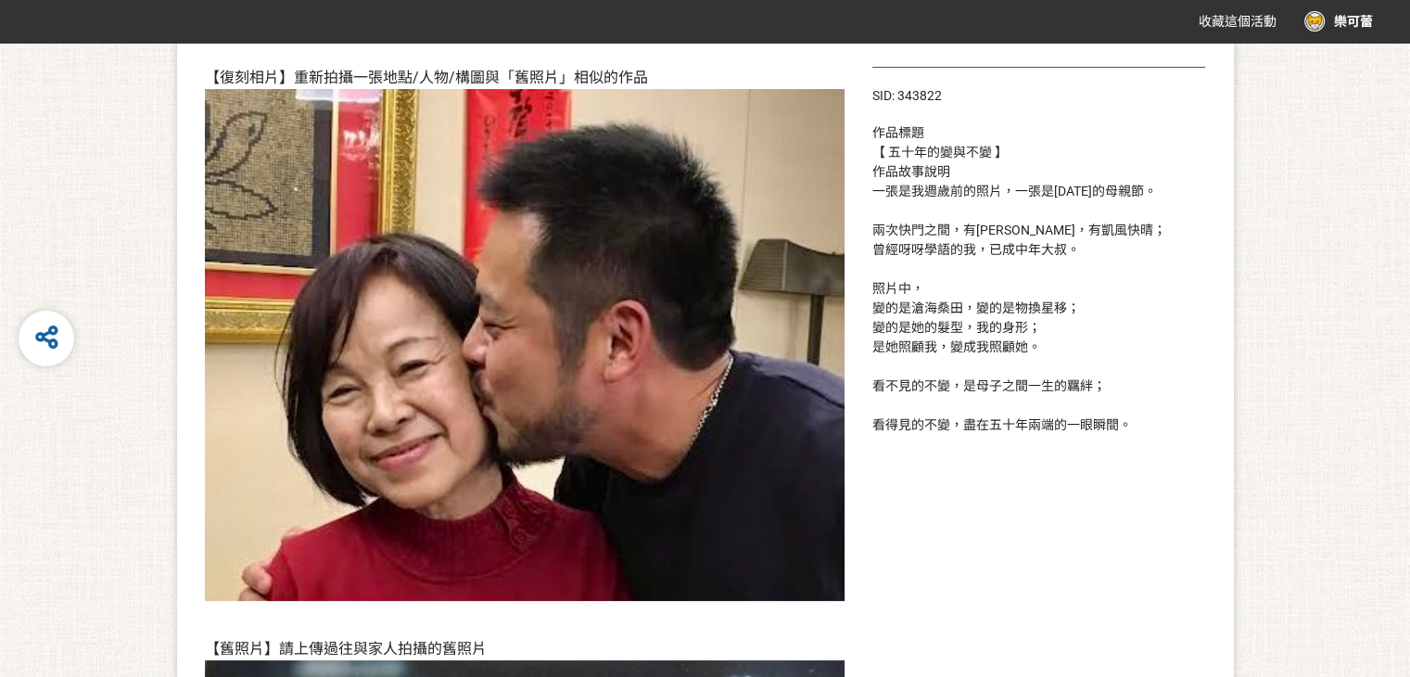
click at [1031, 212] on div "一張是我週歲前的照片，一張是[DATE]的母親節。 兩次快門之間，有[PERSON_NAME]，有凱風快晴； 曾經呀呀學語的我，已成中年大叔。 照片中， 變的…" at bounding box center [1040, 308] width 334 height 253
click at [293, 529] on img at bounding box center [525, 345] width 640 height 512
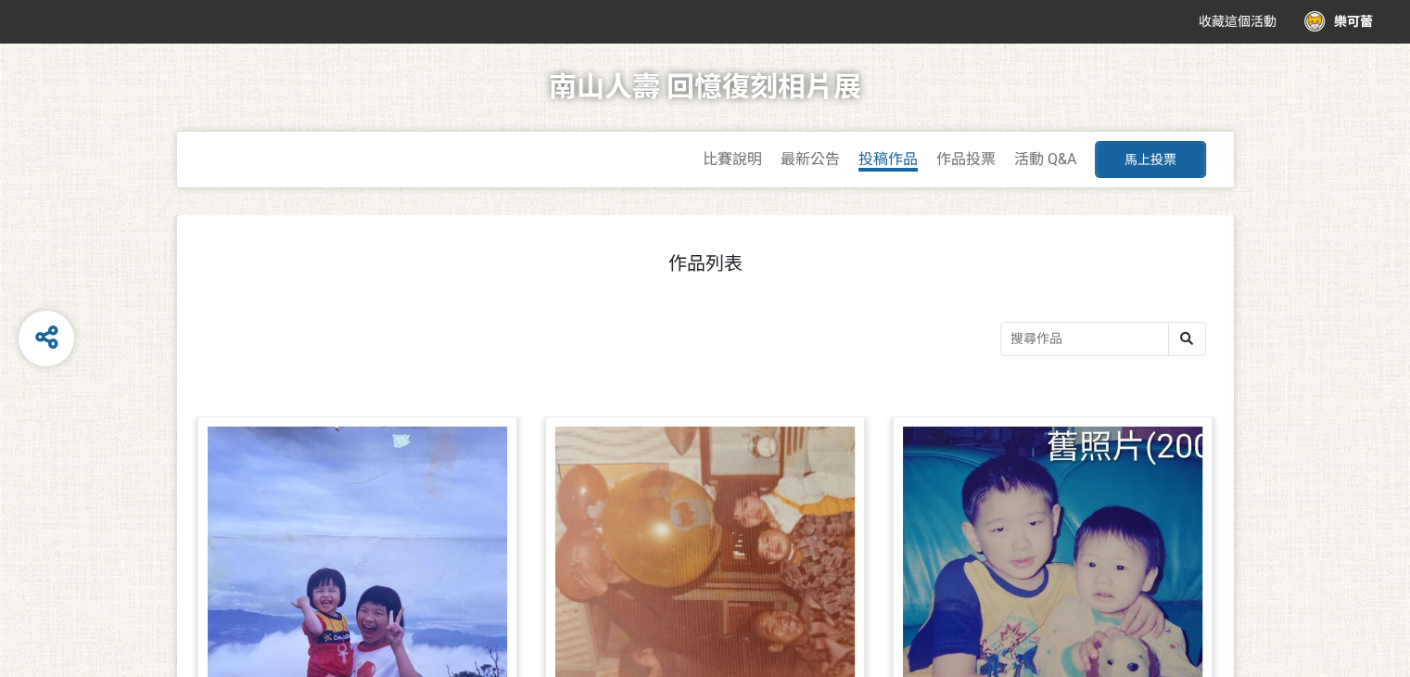
click at [891, 167] on span "投稿作品" at bounding box center [888, 159] width 59 height 18
click at [898, 161] on span "投稿作品" at bounding box center [888, 159] width 59 height 18
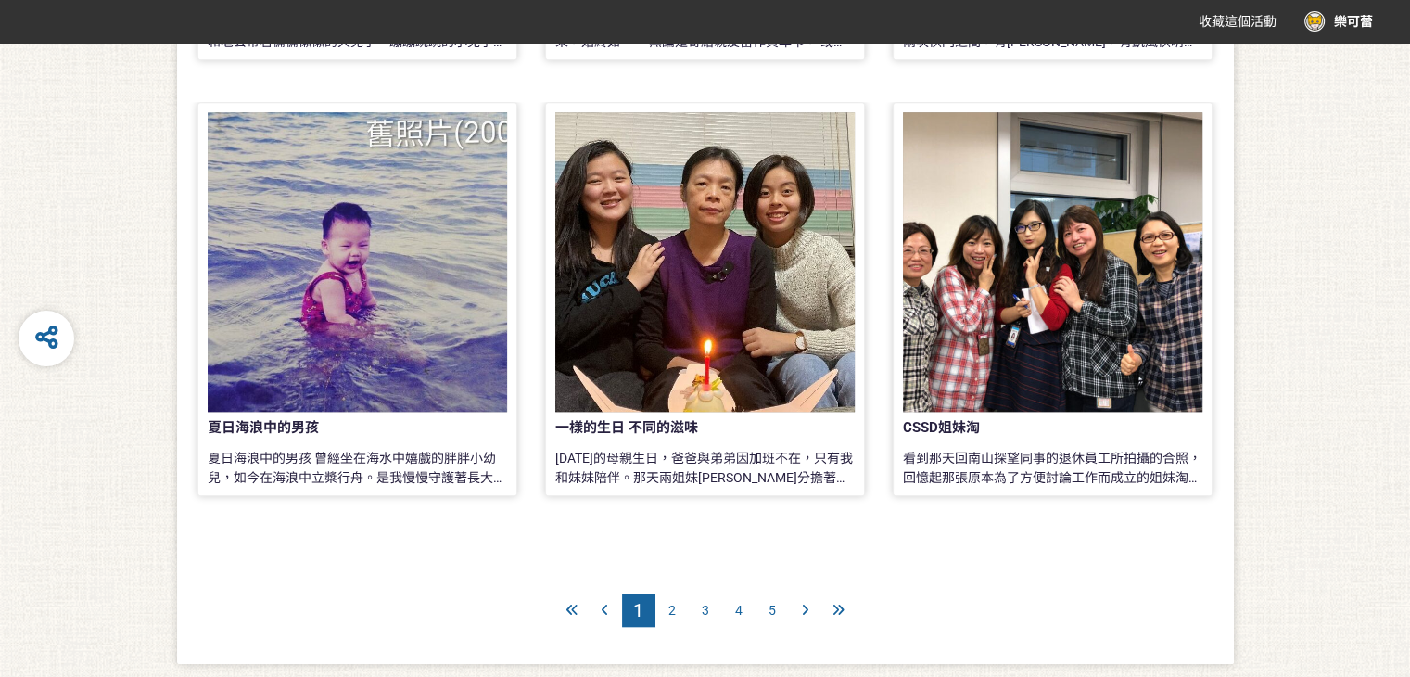
scroll to position [1589, 0]
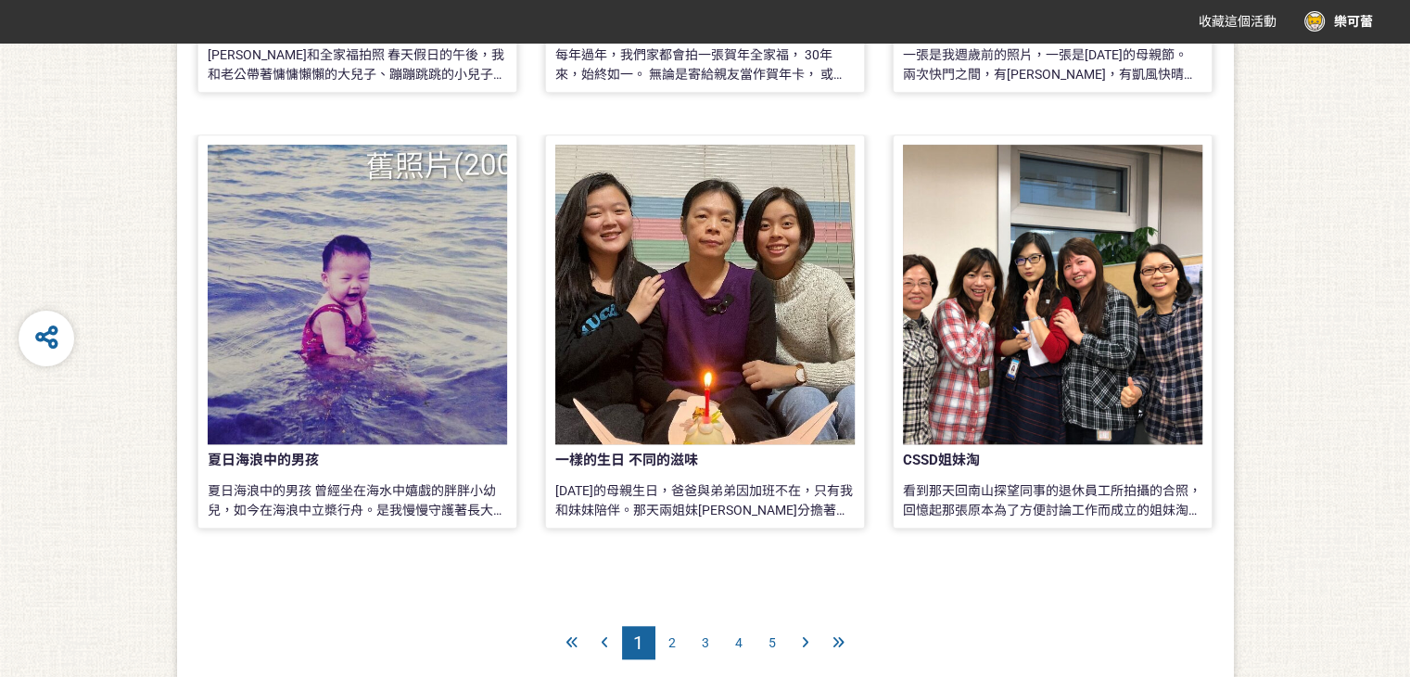
click at [1069, 388] on div at bounding box center [1053, 295] width 300 height 300
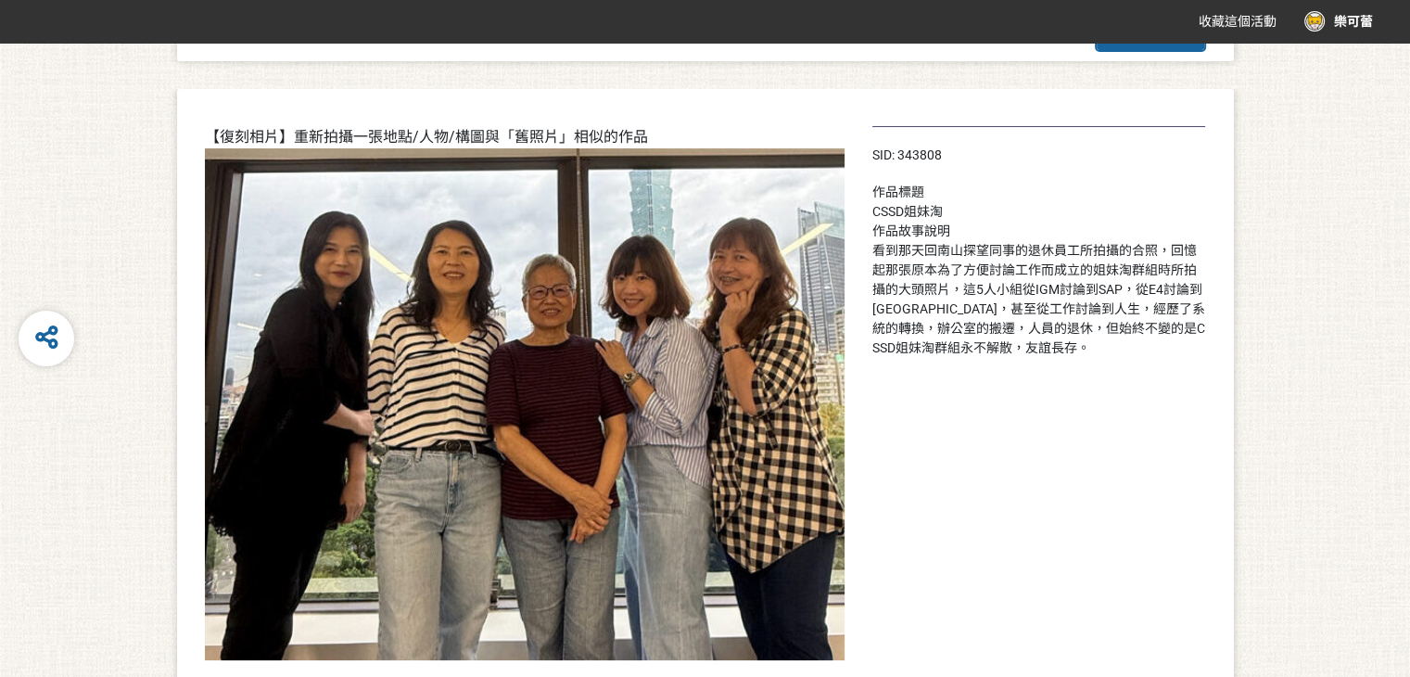
scroll to position [82, 0]
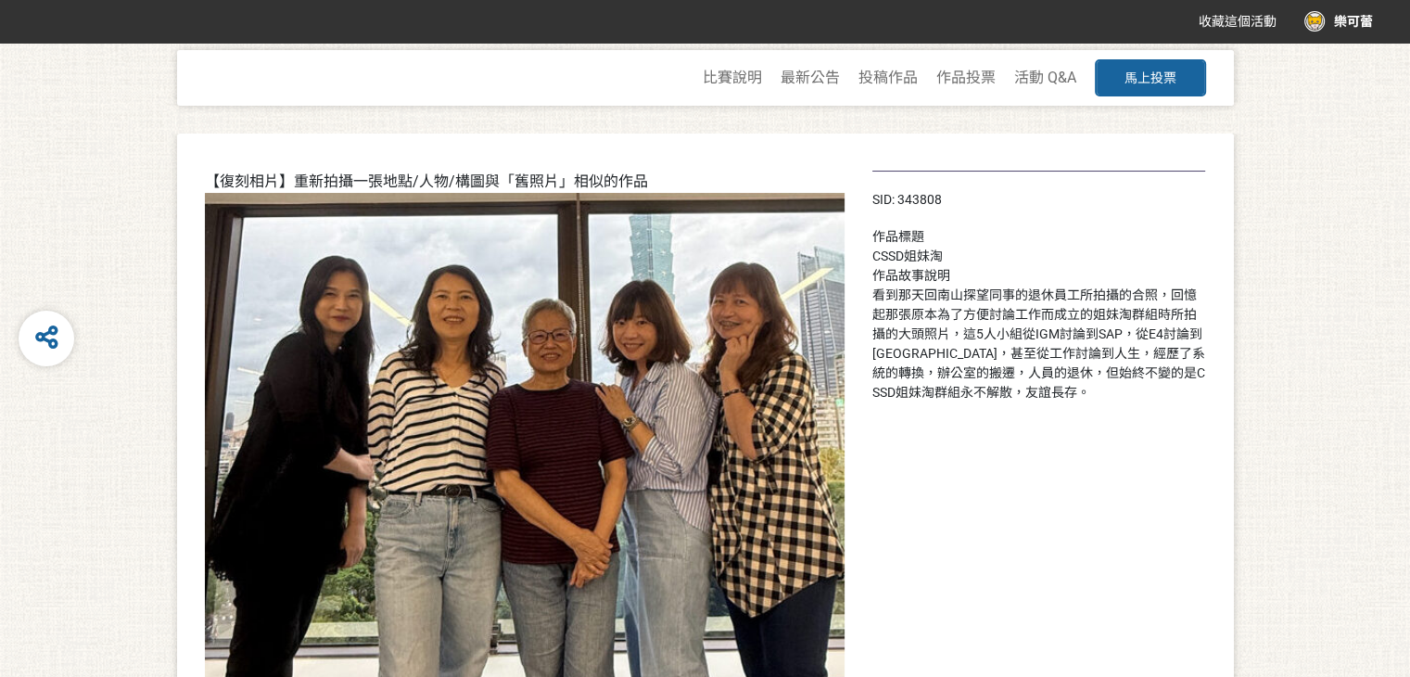
click at [1159, 81] on span "馬上投票" at bounding box center [1151, 77] width 52 height 15
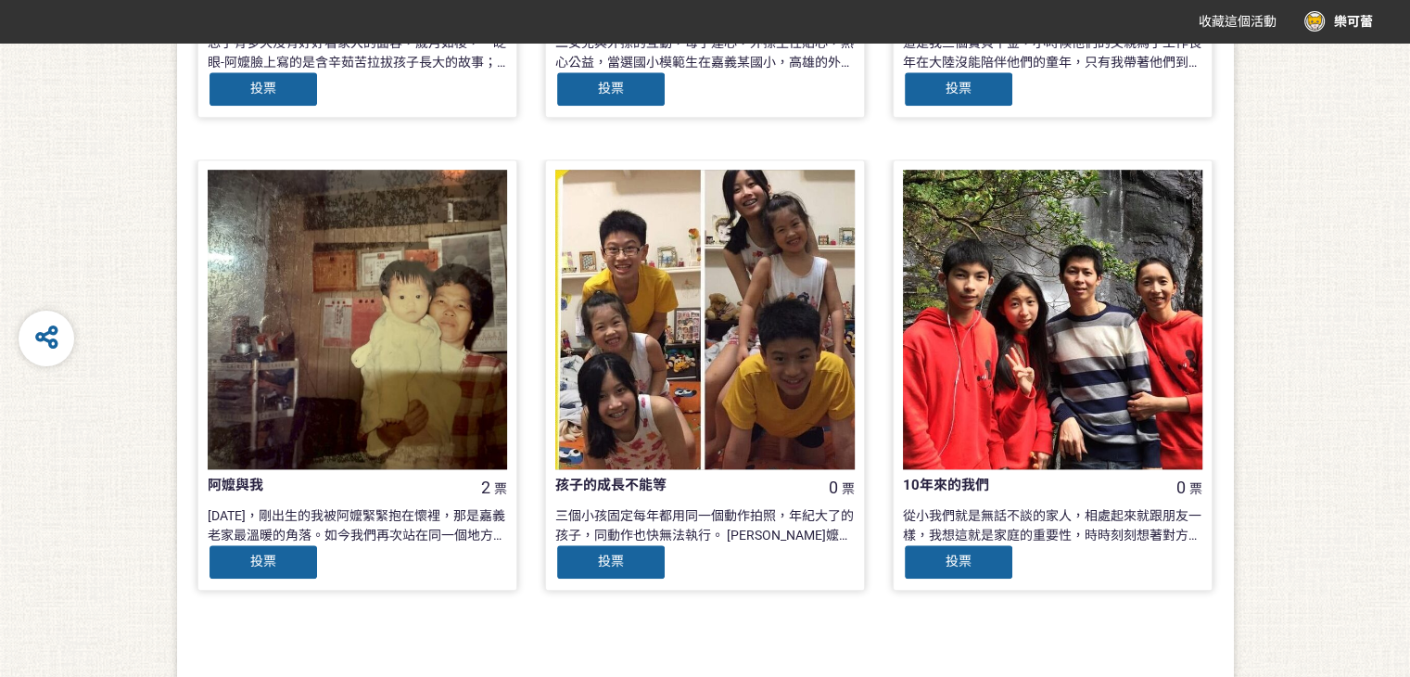
scroll to position [1895, 0]
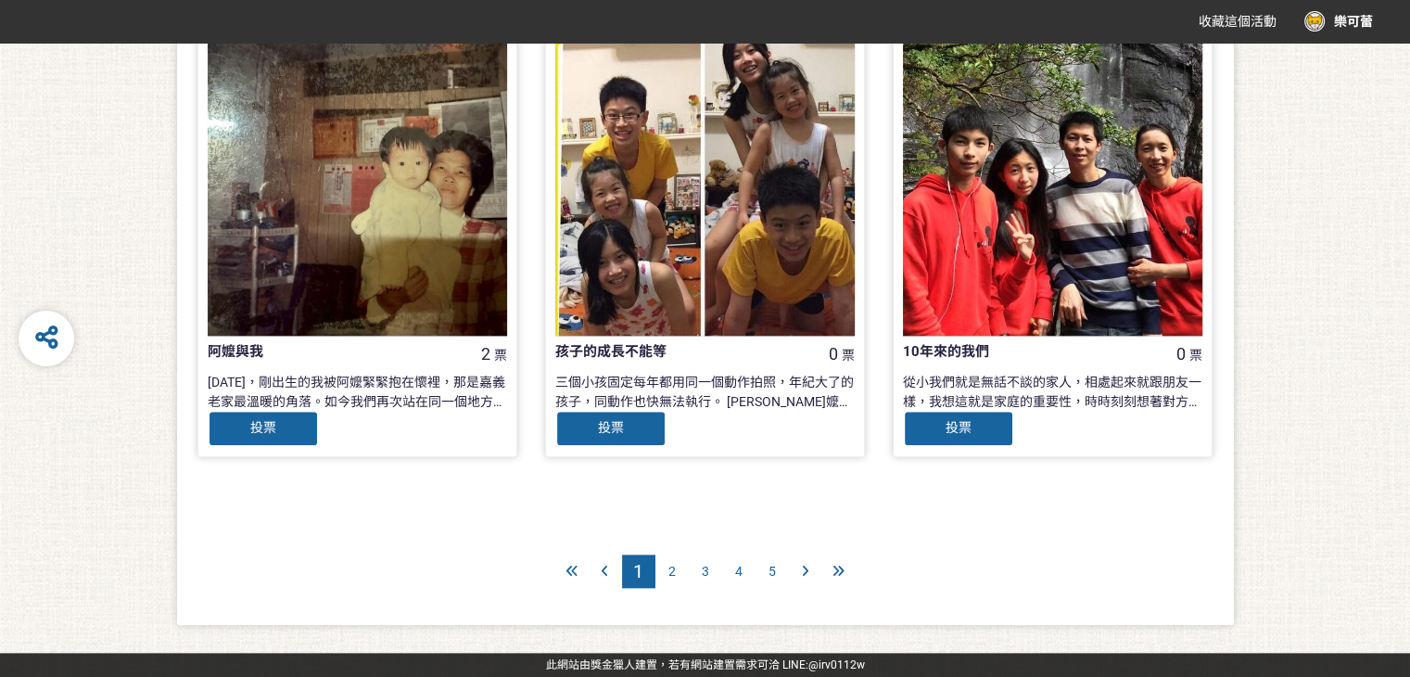
click at [843, 573] on icon at bounding box center [839, 571] width 12 height 13
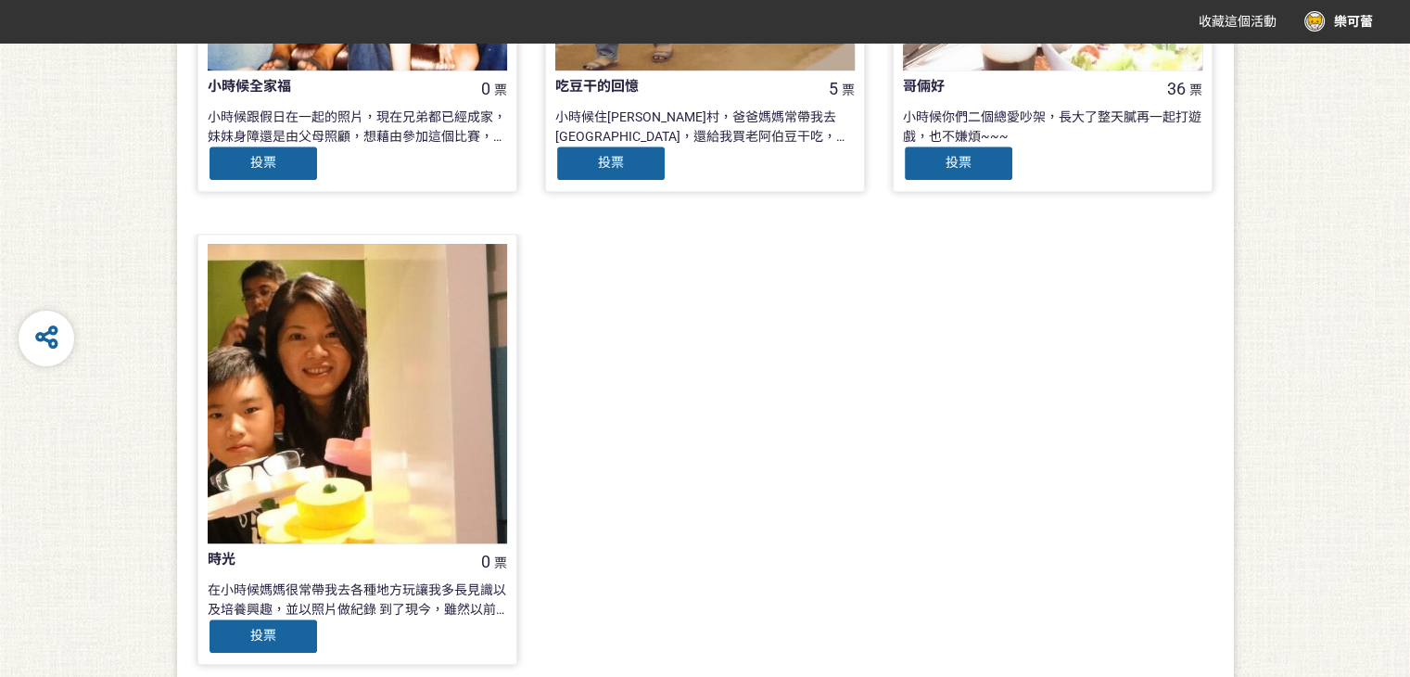
scroll to position [950, 0]
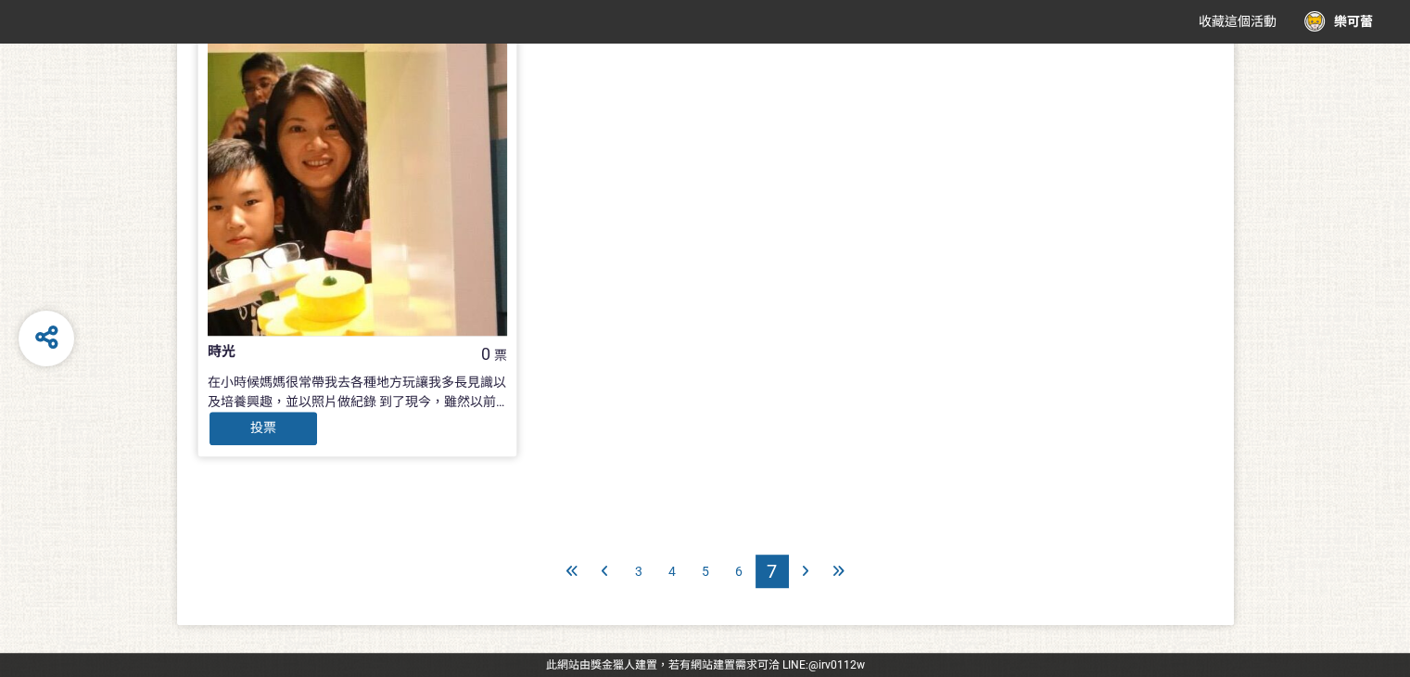
click at [735, 574] on span "6" at bounding box center [738, 571] width 7 height 15
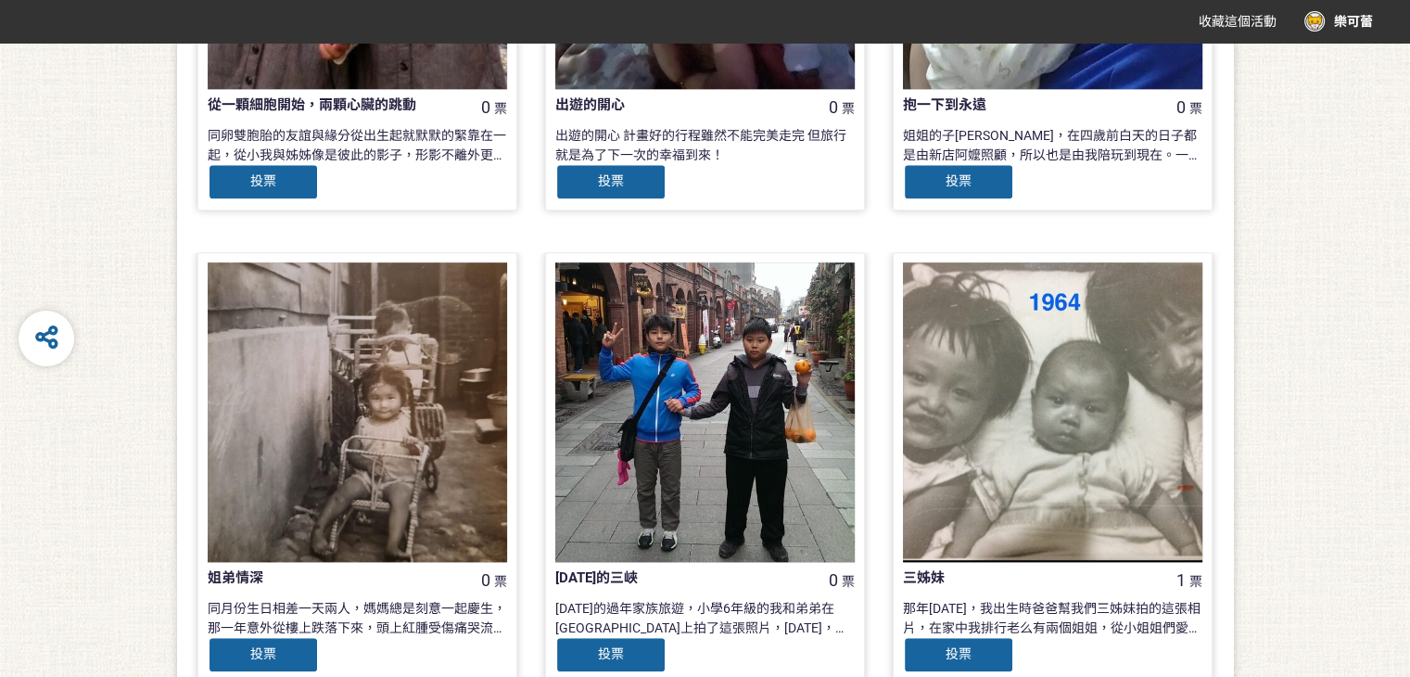
scroll to position [1855, 0]
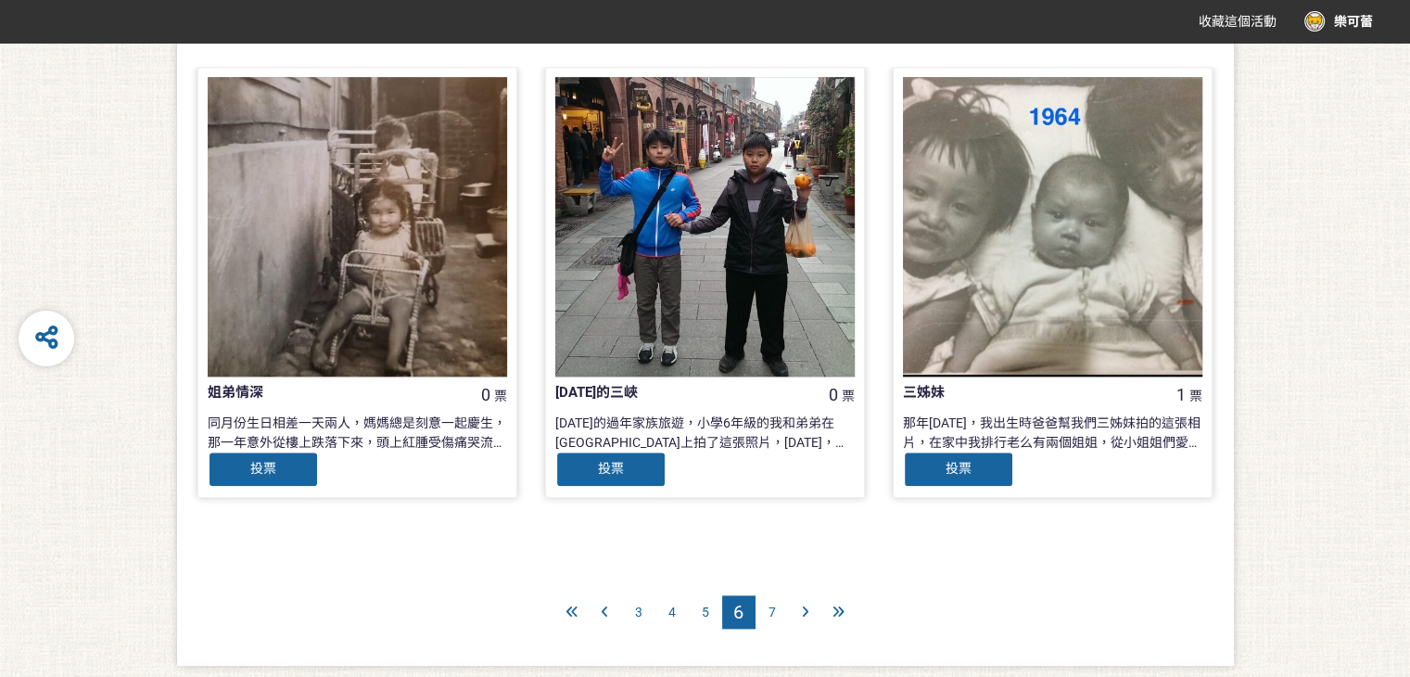
click at [708, 616] on div "5" at bounding box center [705, 611] width 33 height 33
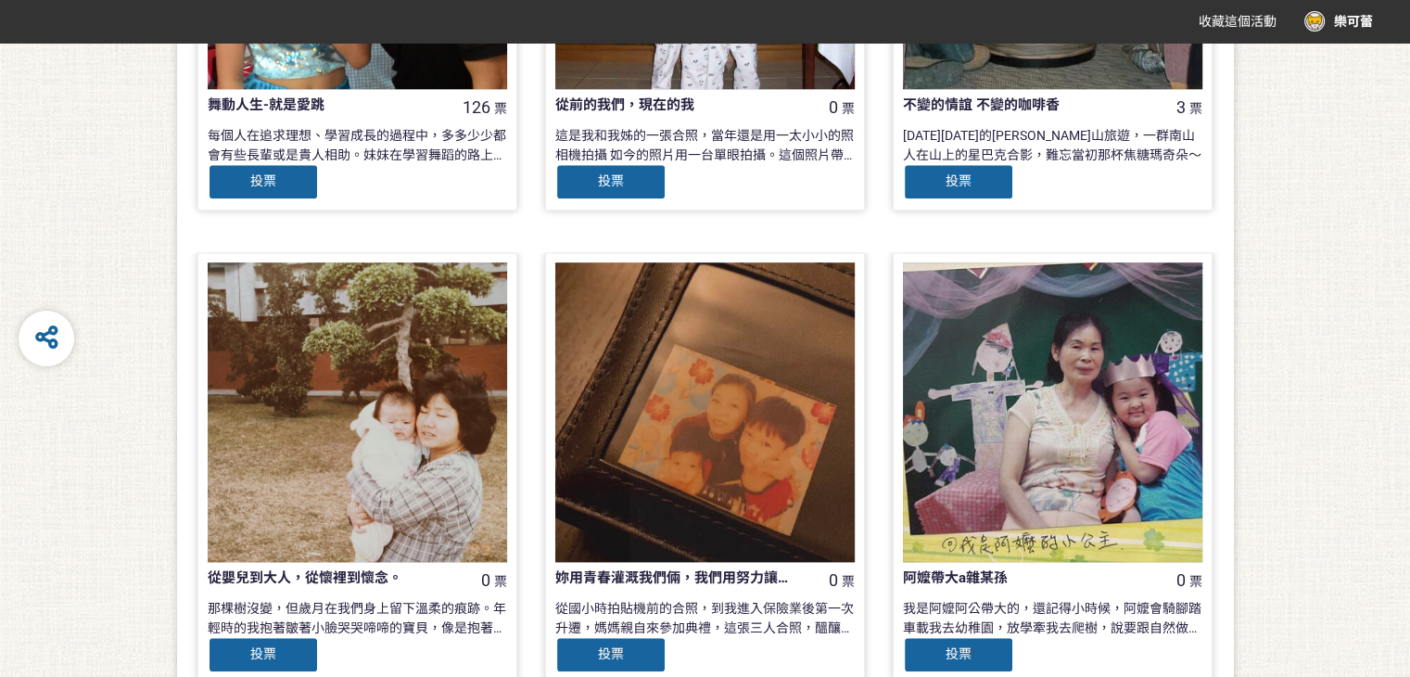
scroll to position [1895, 0]
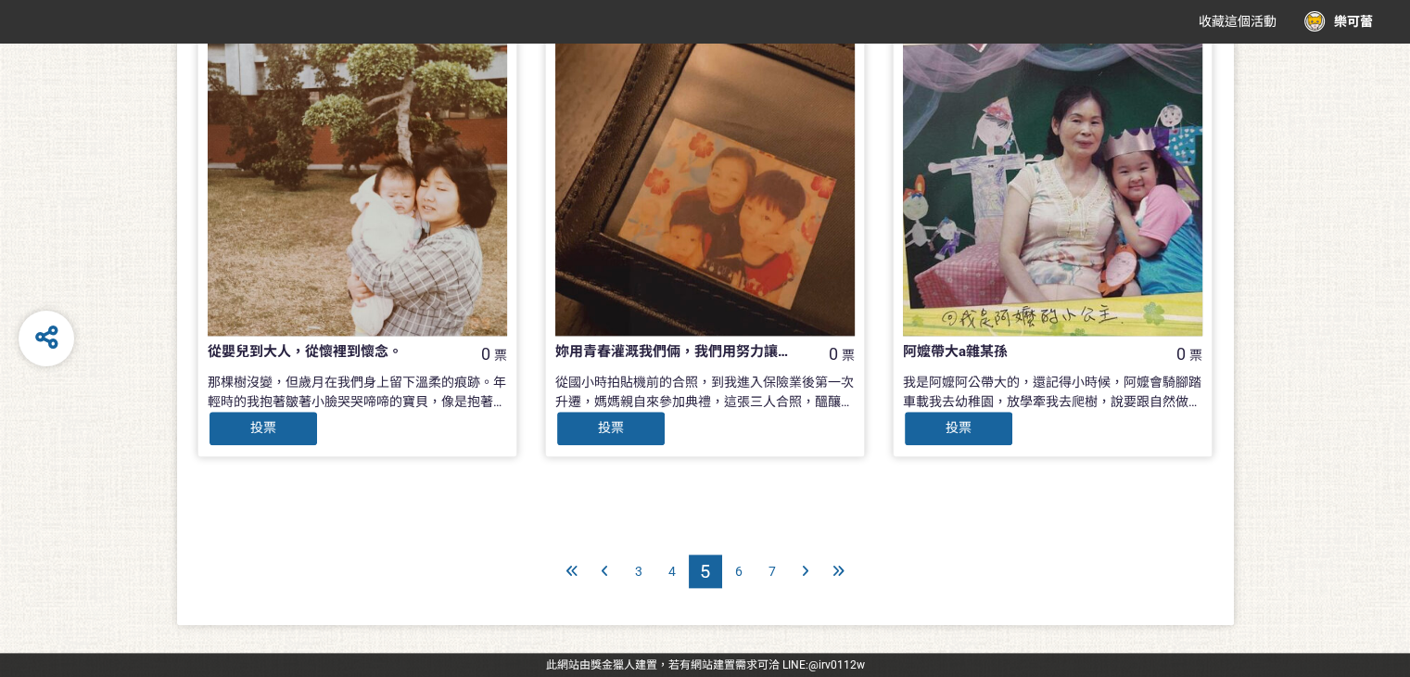
click at [845, 572] on div at bounding box center [839, 571] width 33 height 33
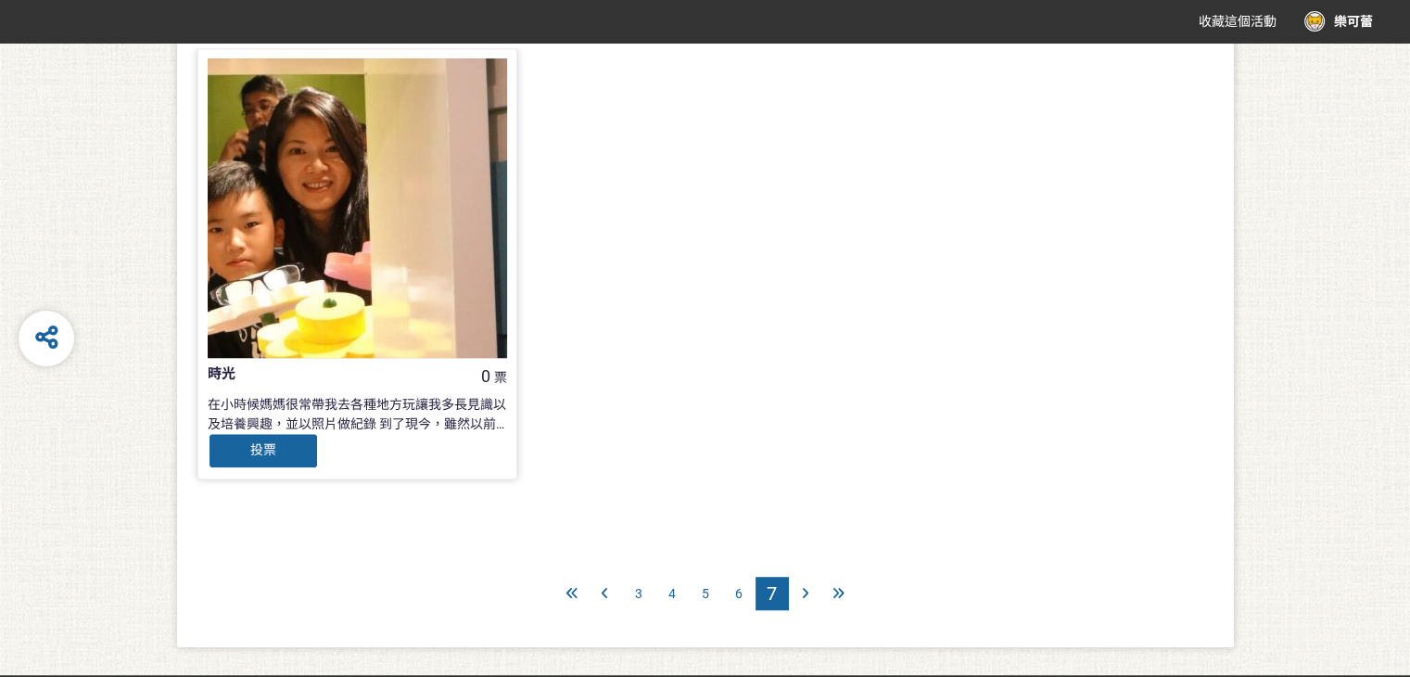
scroll to position [950, 0]
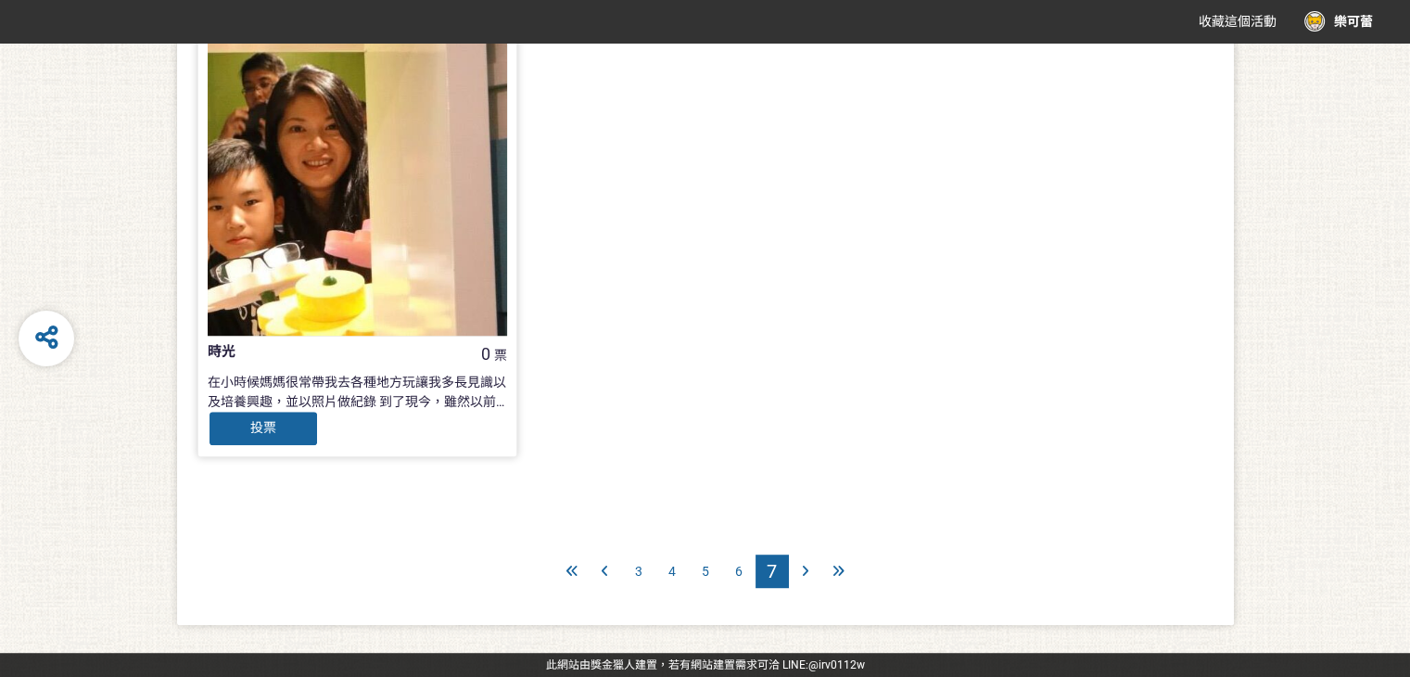
click at [741, 572] on span "6" at bounding box center [738, 571] width 7 height 15
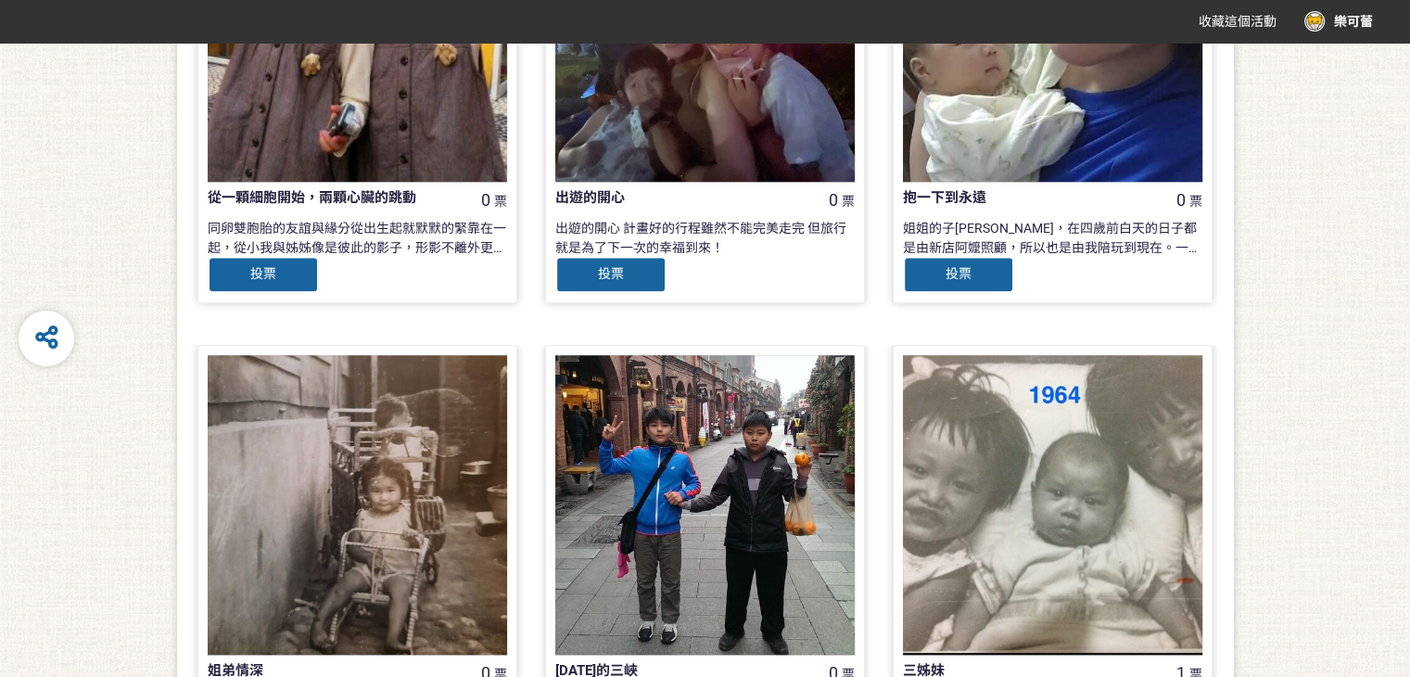
scroll to position [1895, 0]
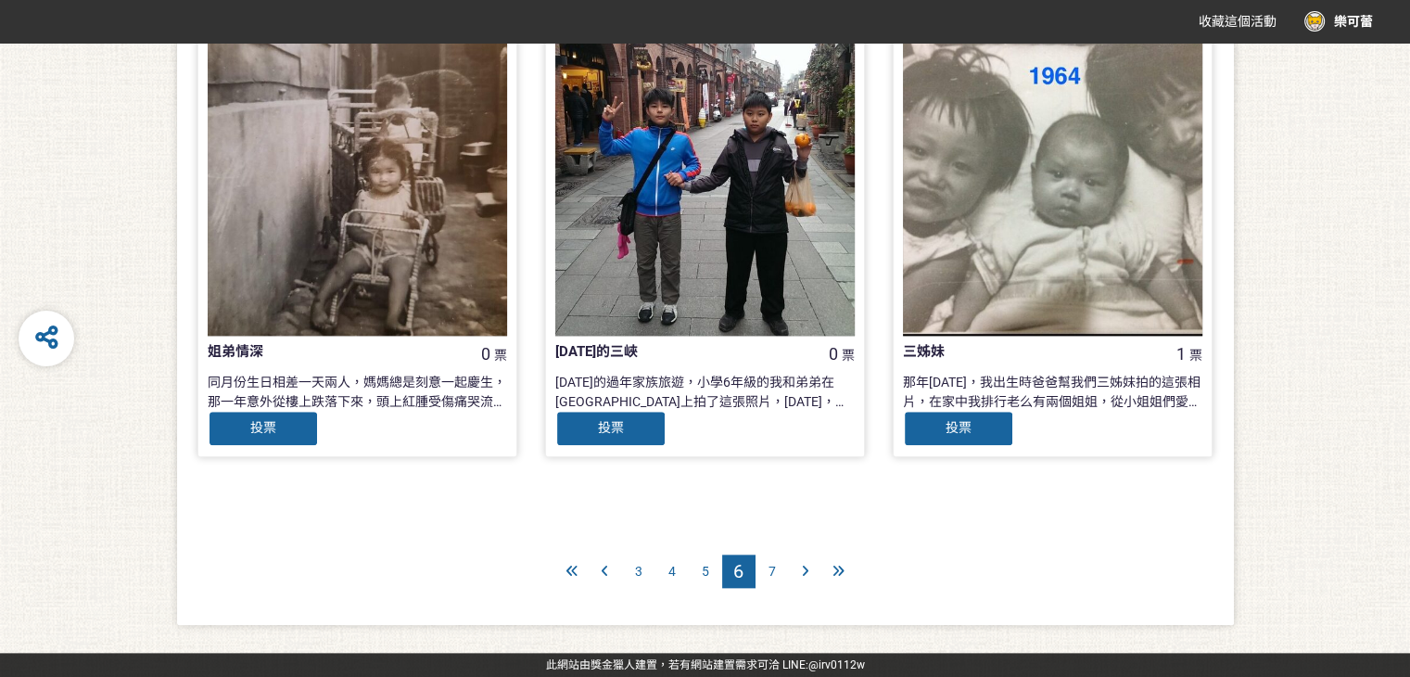
click at [705, 576] on span "5" at bounding box center [705, 571] width 7 height 15
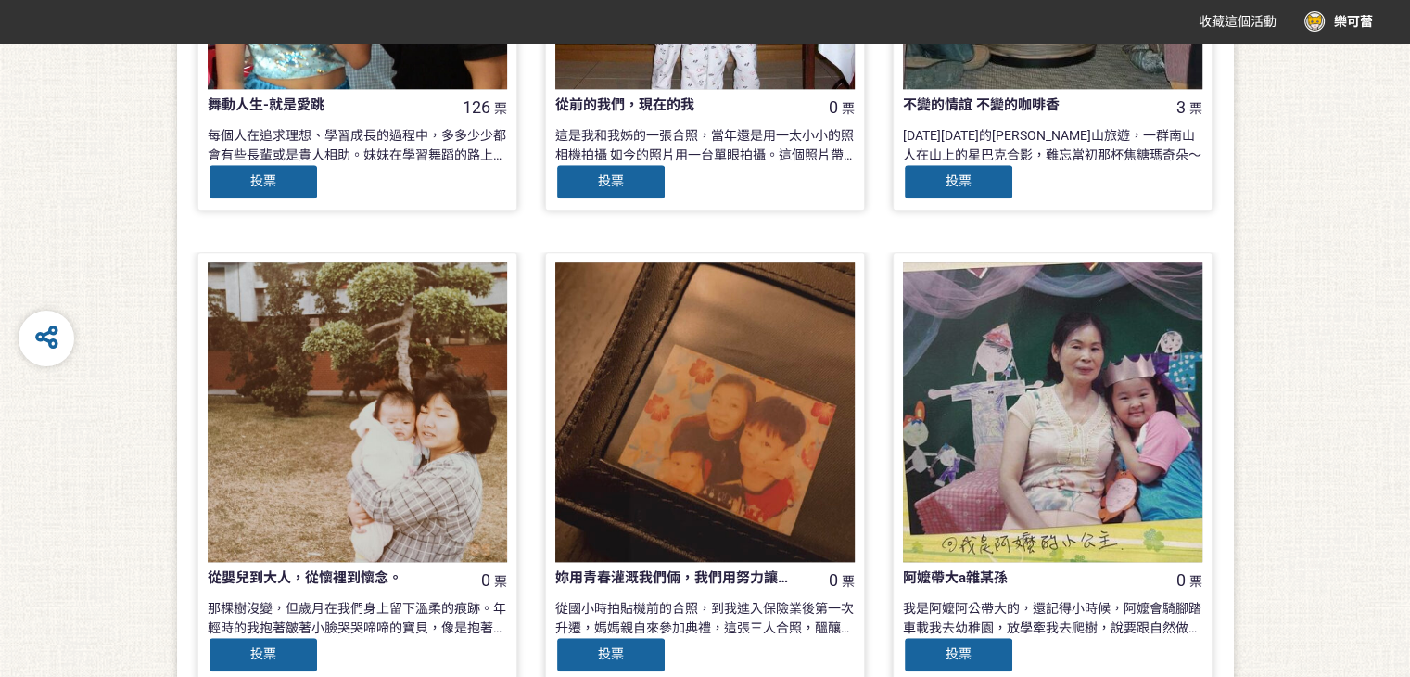
scroll to position [1855, 0]
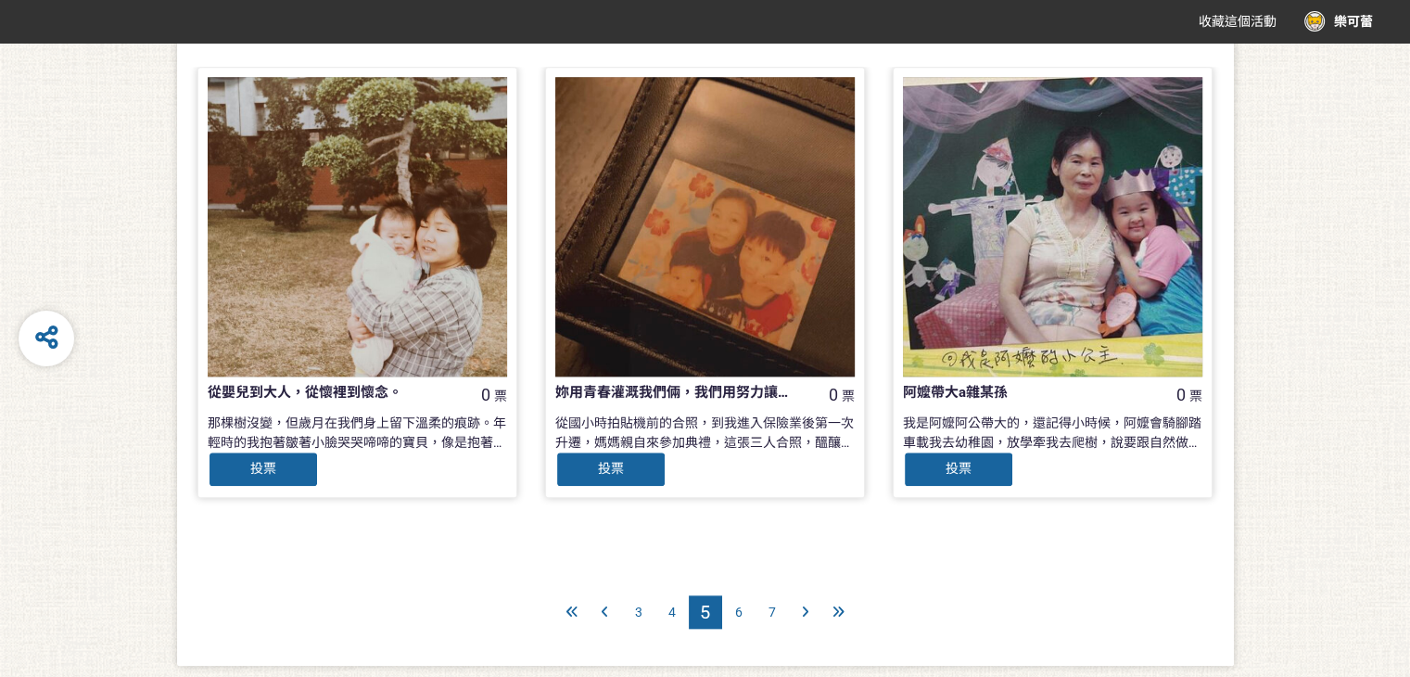
click at [676, 610] on div "4" at bounding box center [672, 611] width 33 height 33
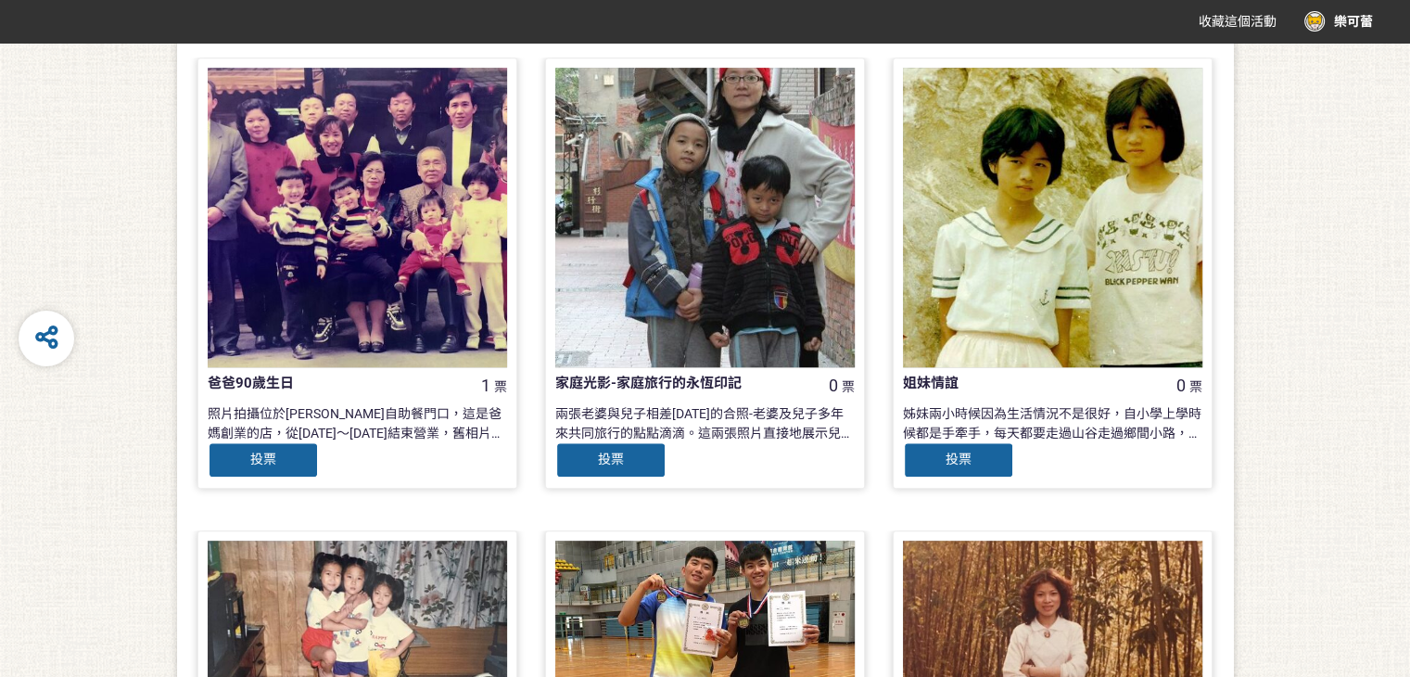
scroll to position [1669, 0]
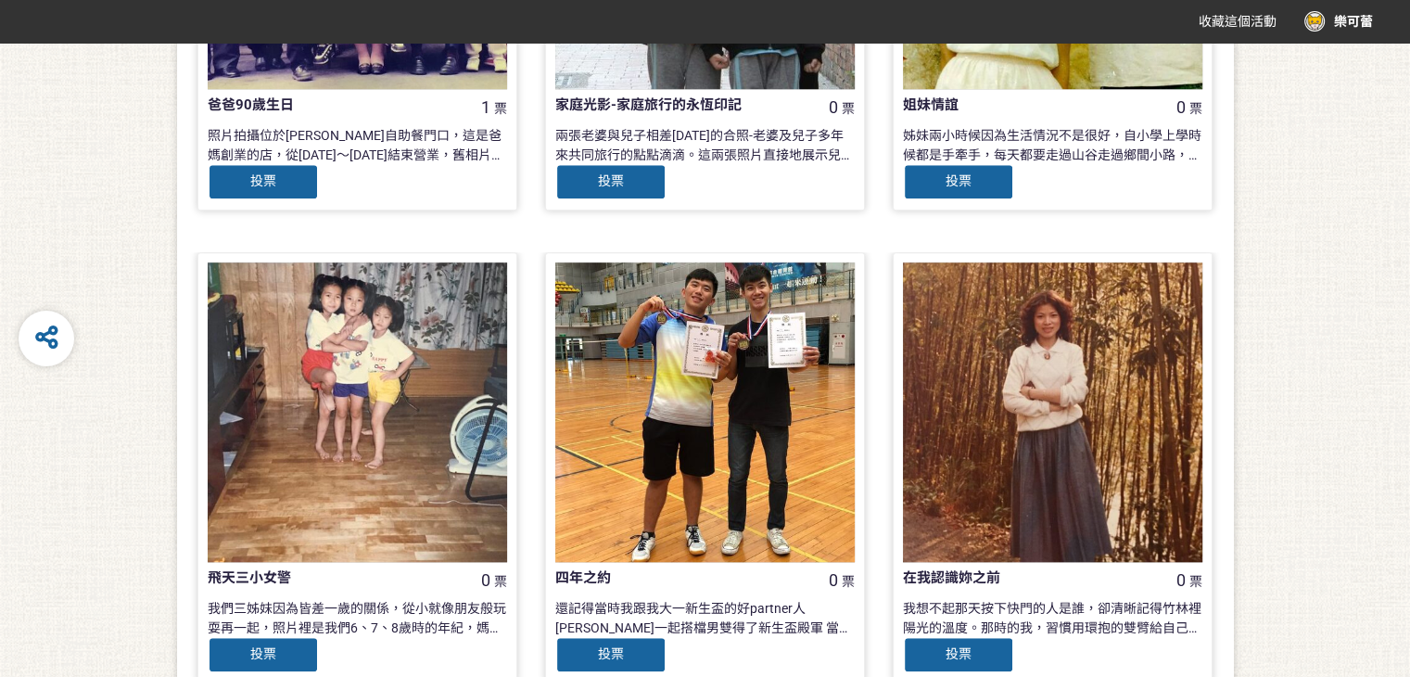
click at [453, 587] on div "飛天三小女警 0 票" at bounding box center [358, 580] width 300 height 22
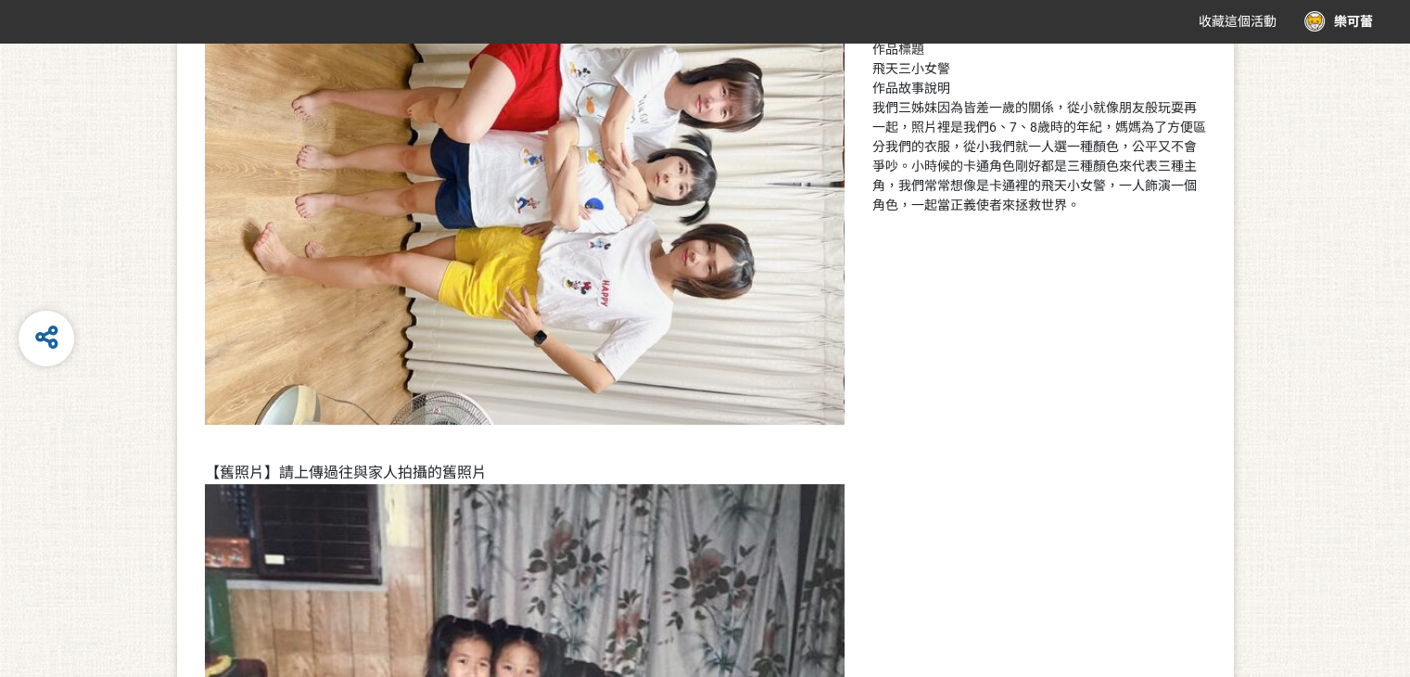
scroll to position [130, 0]
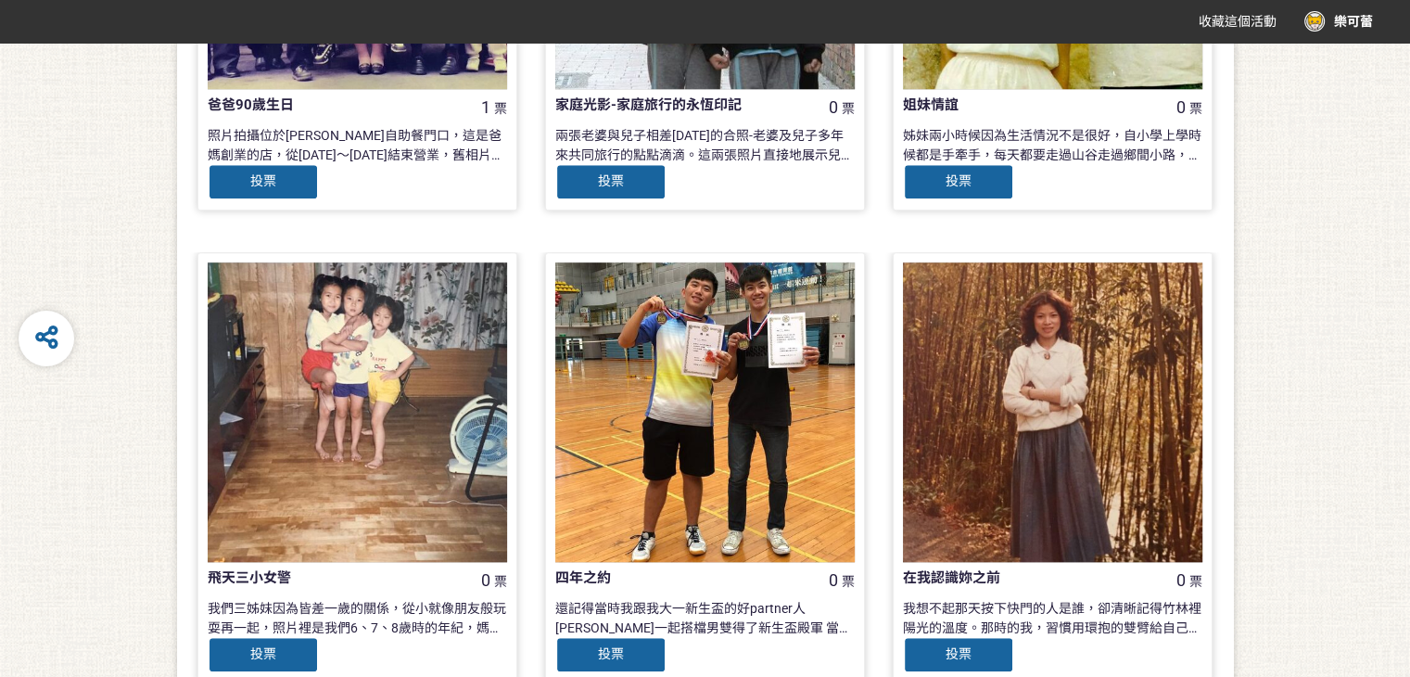
scroll to position [1855, 0]
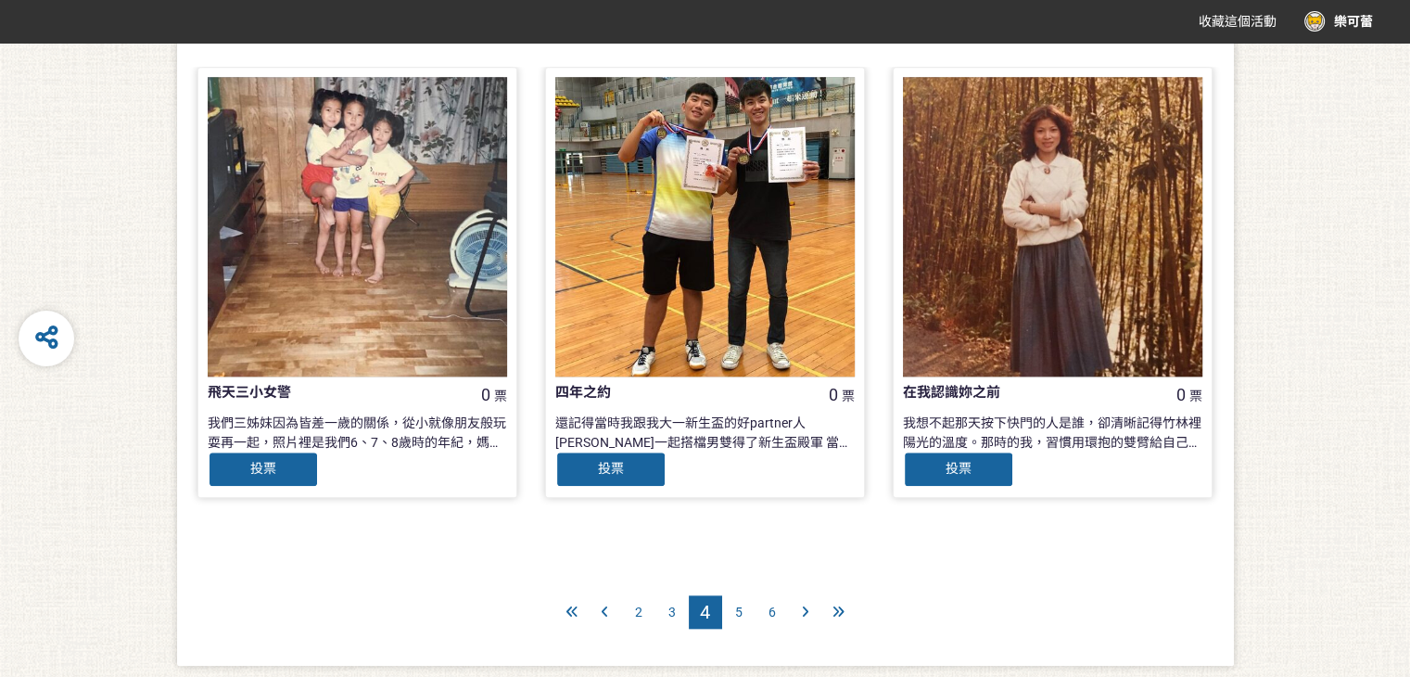
click at [671, 606] on span "3" at bounding box center [672, 612] width 7 height 15
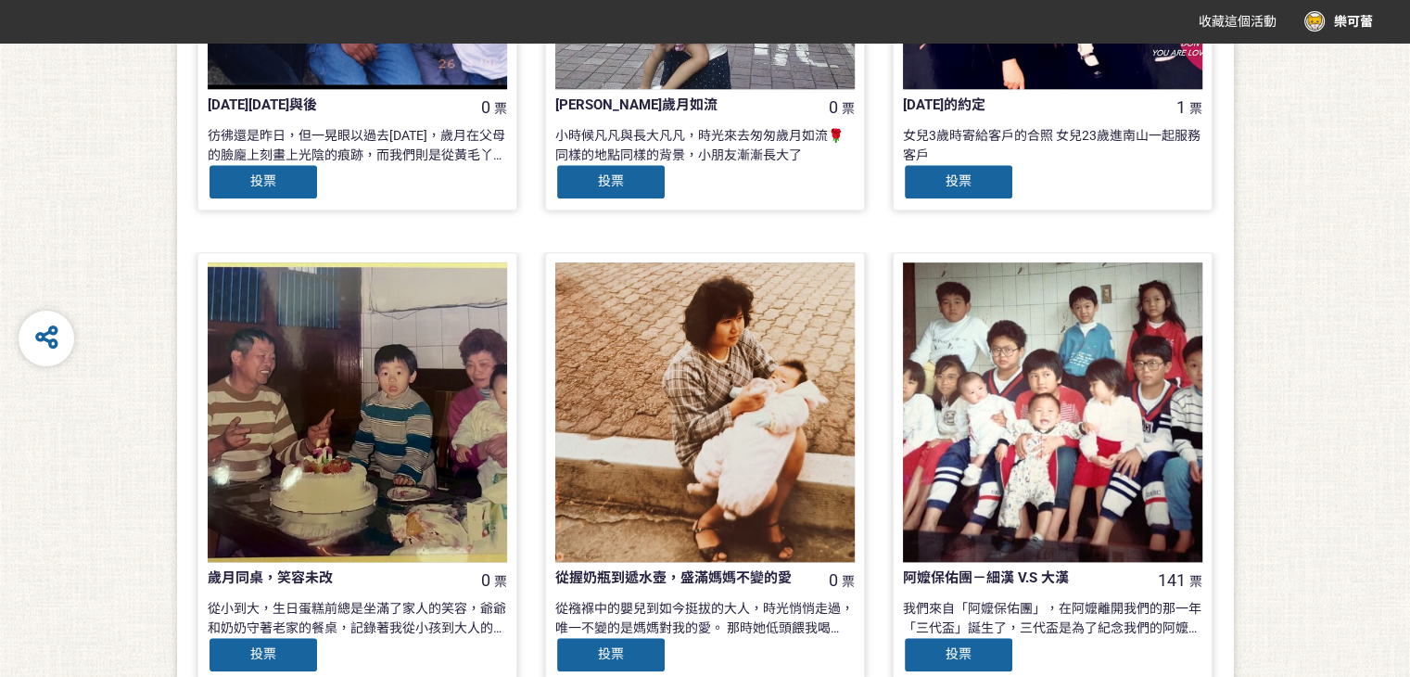
scroll to position [1895, 0]
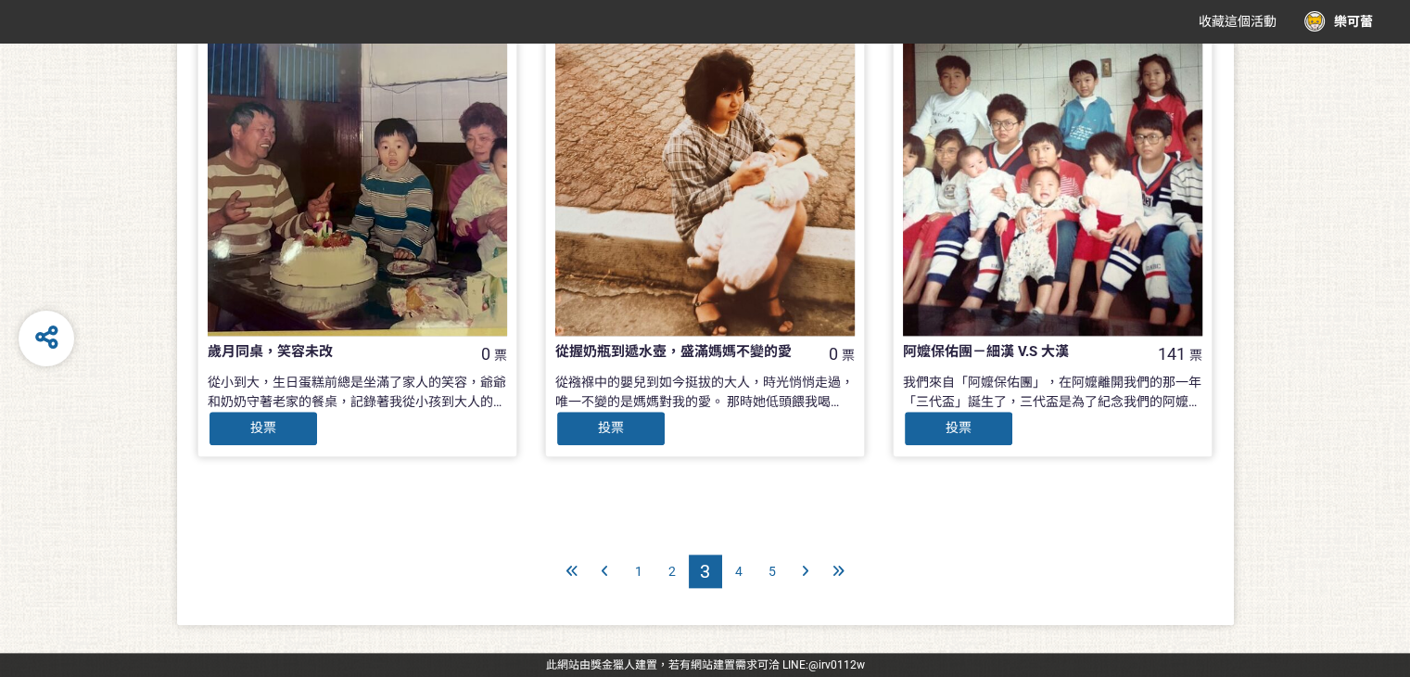
click at [679, 570] on div "2" at bounding box center [672, 571] width 33 height 33
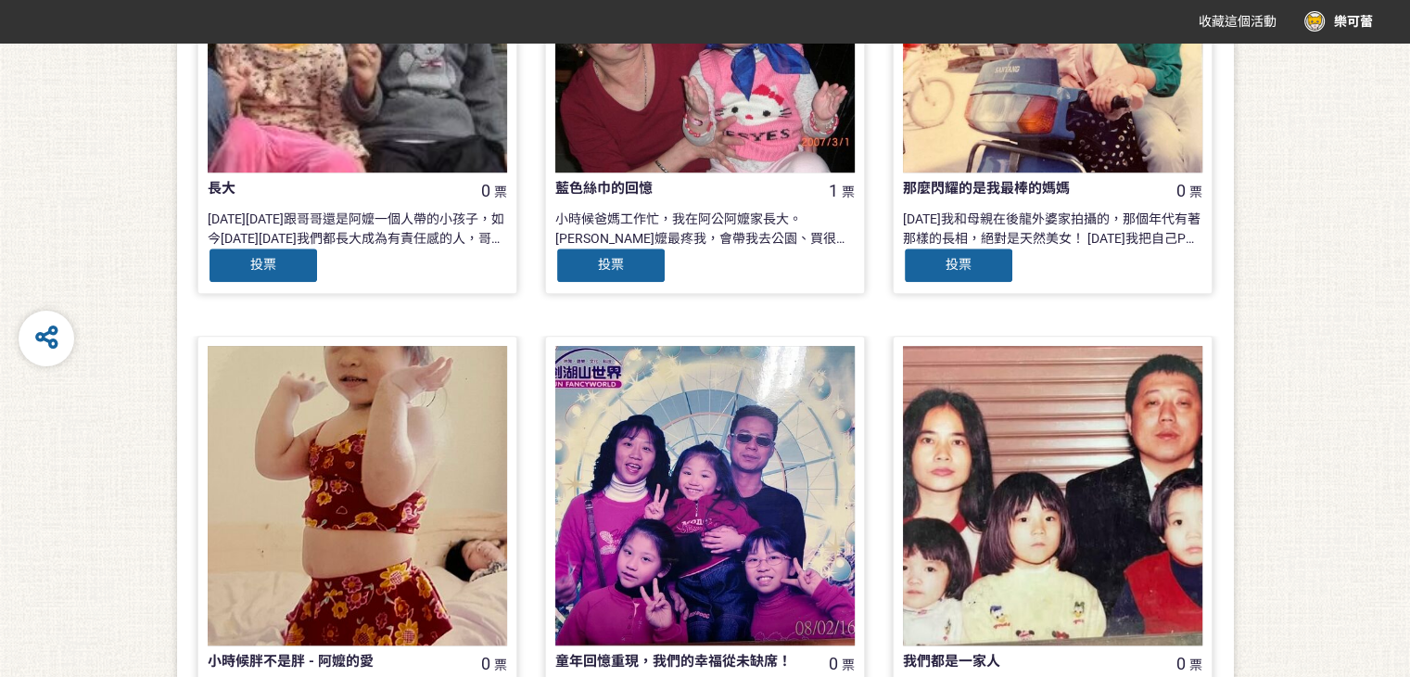
scroll to position [1298, 0]
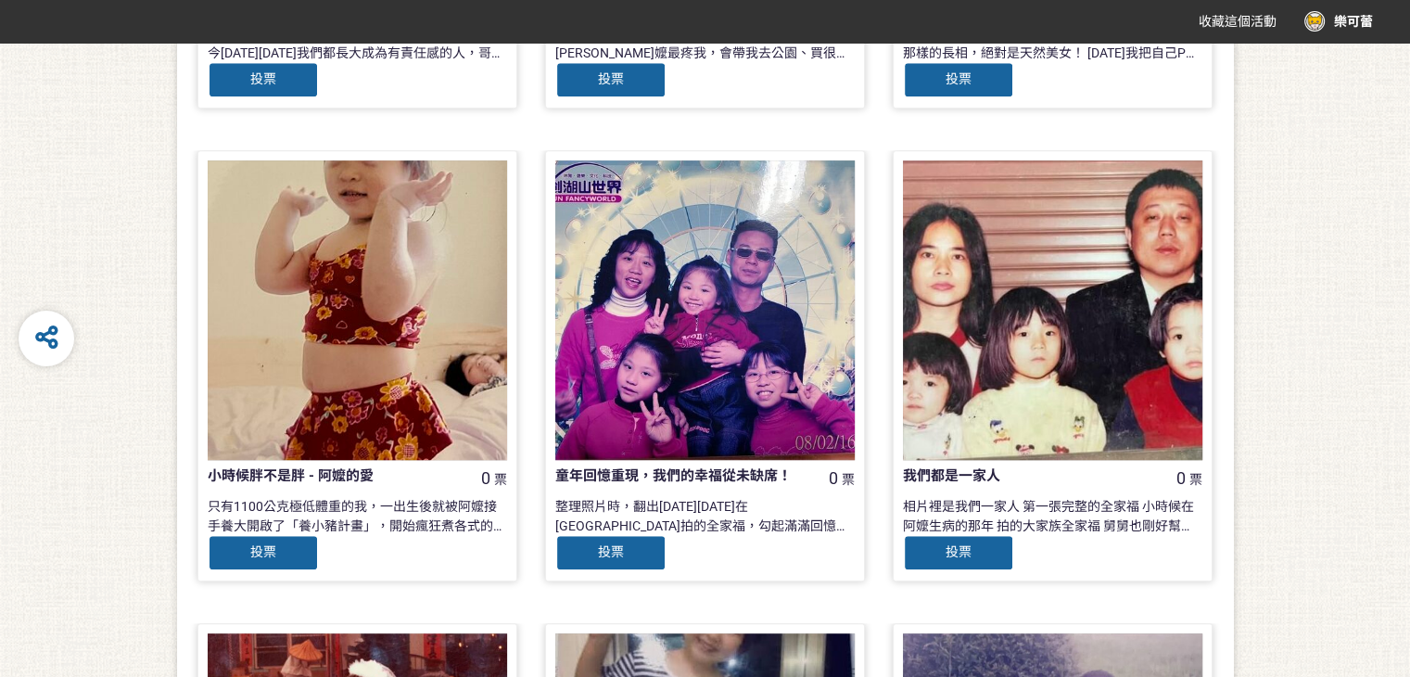
click at [411, 367] on div at bounding box center [358, 310] width 300 height 300
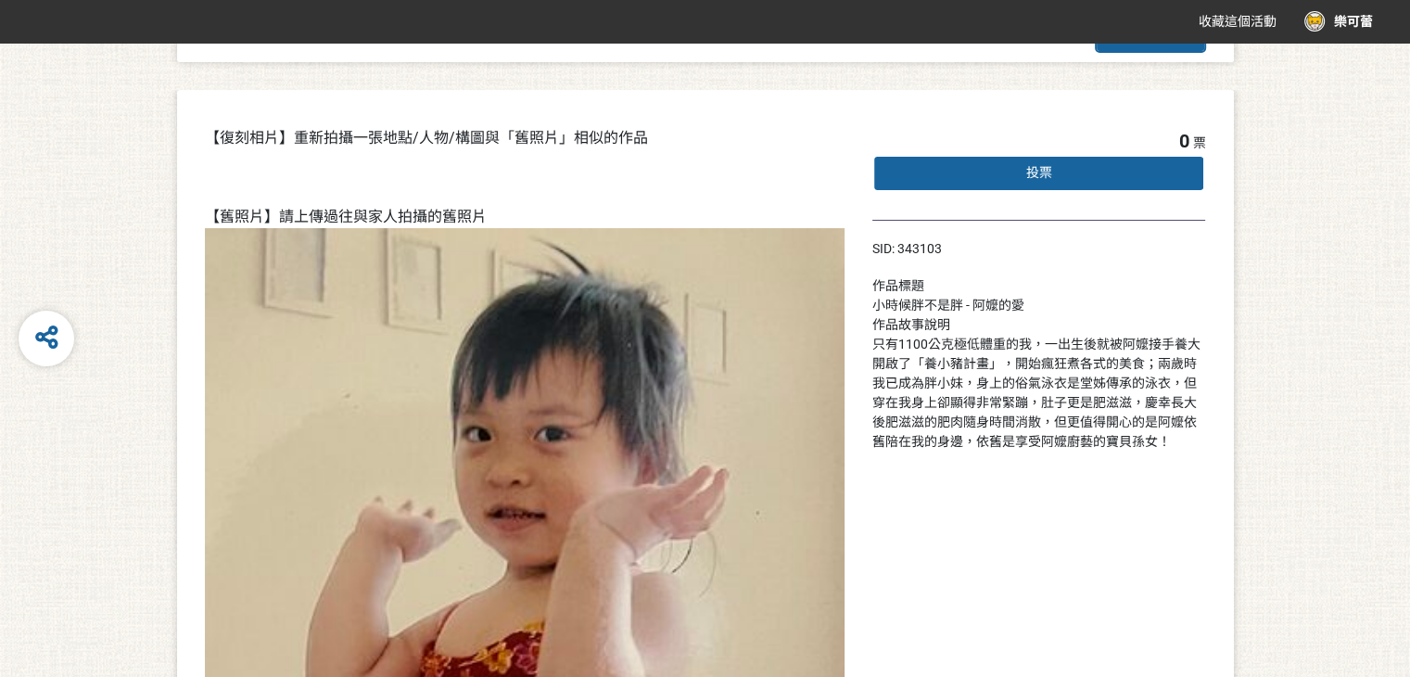
scroll to position [122, 0]
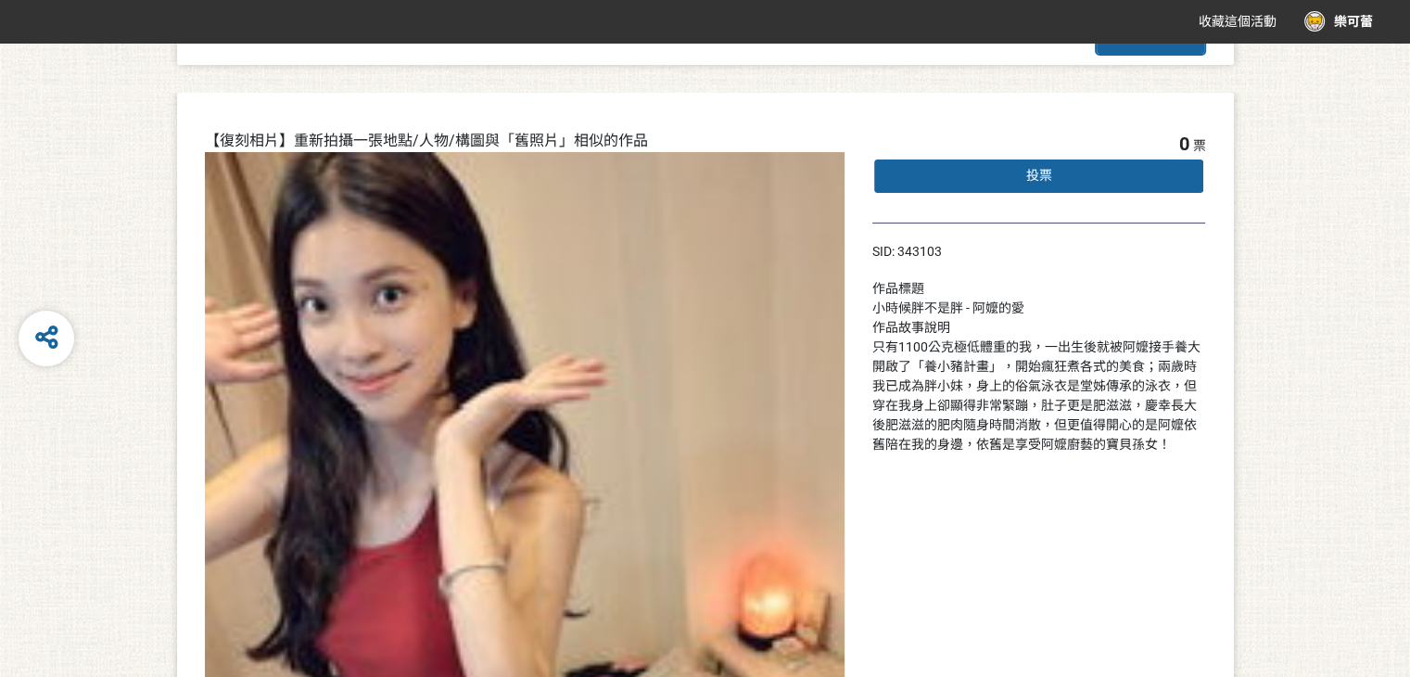
click at [1086, 172] on div "投票" at bounding box center [1040, 176] width 334 height 37
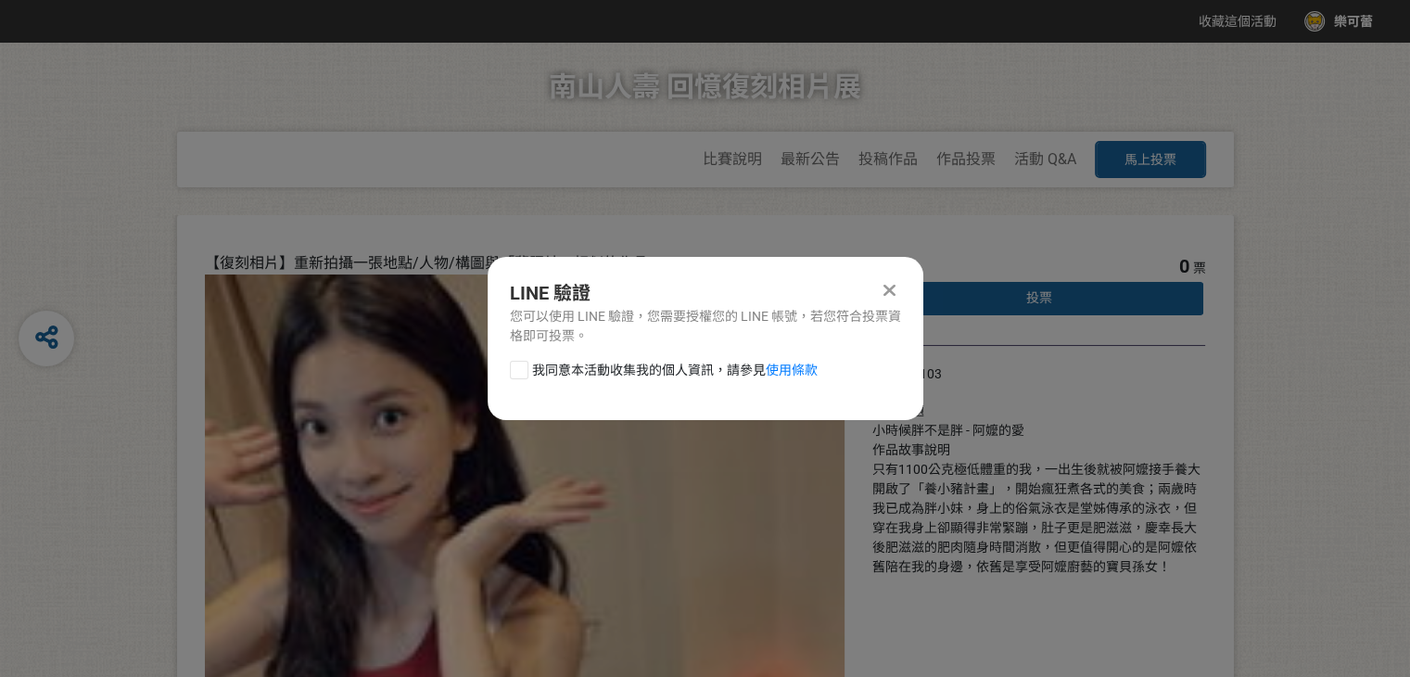
click at [515, 368] on div at bounding box center [519, 370] width 19 height 19
checkbox input "true"
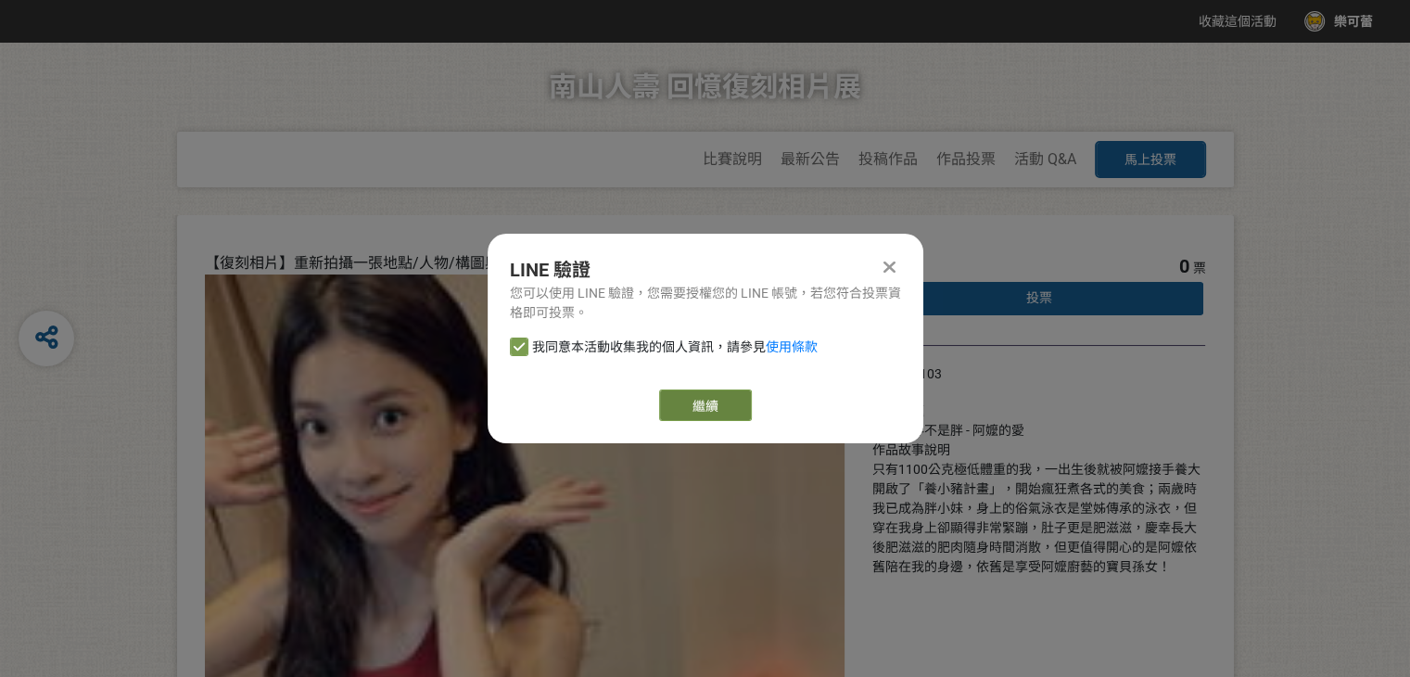
click at [738, 408] on link "繼續" at bounding box center [705, 405] width 93 height 32
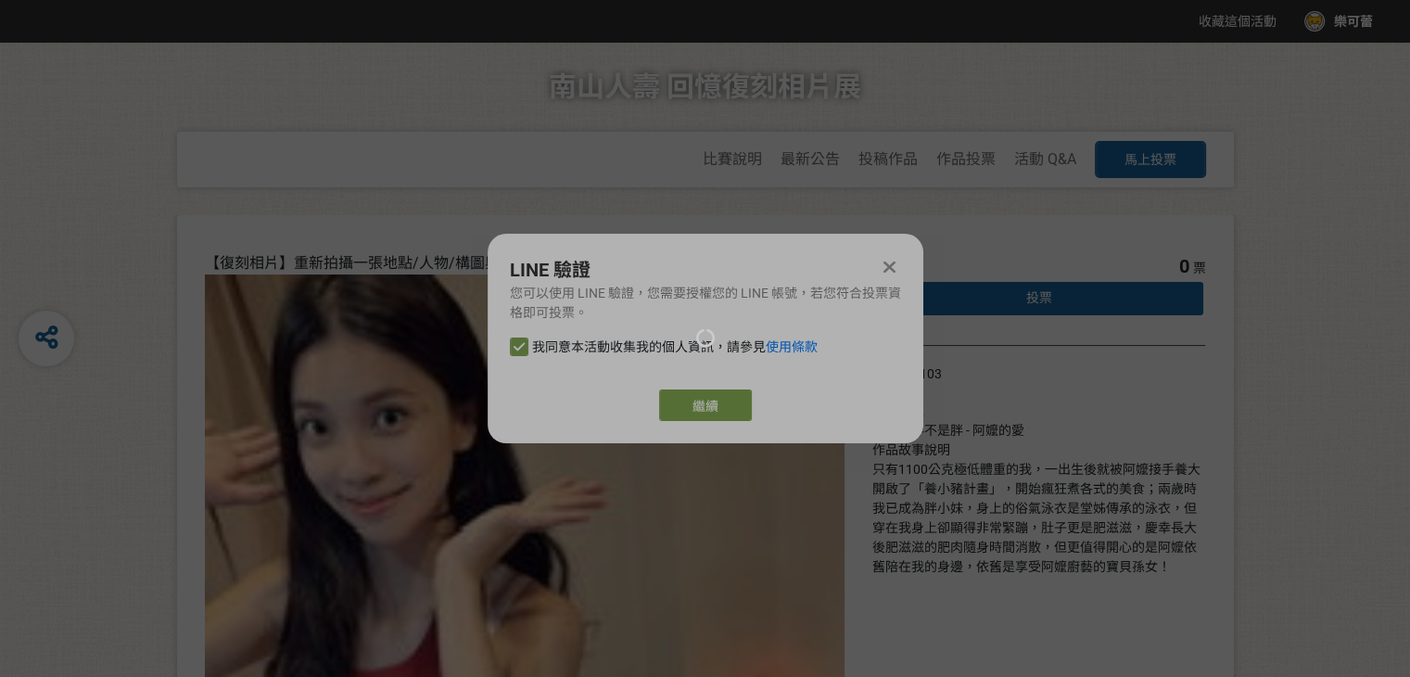
click at [890, 261] on div at bounding box center [705, 338] width 1410 height 677
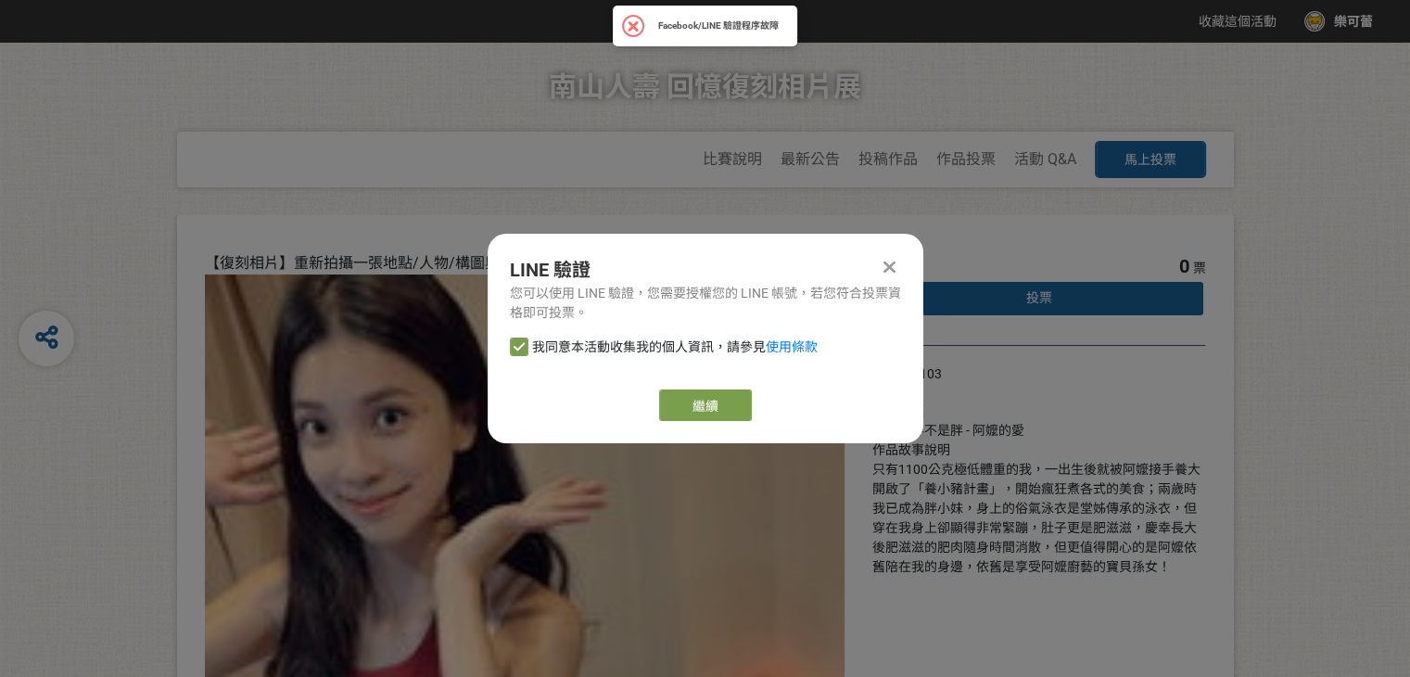
click at [895, 264] on icon at bounding box center [890, 267] width 12 height 19
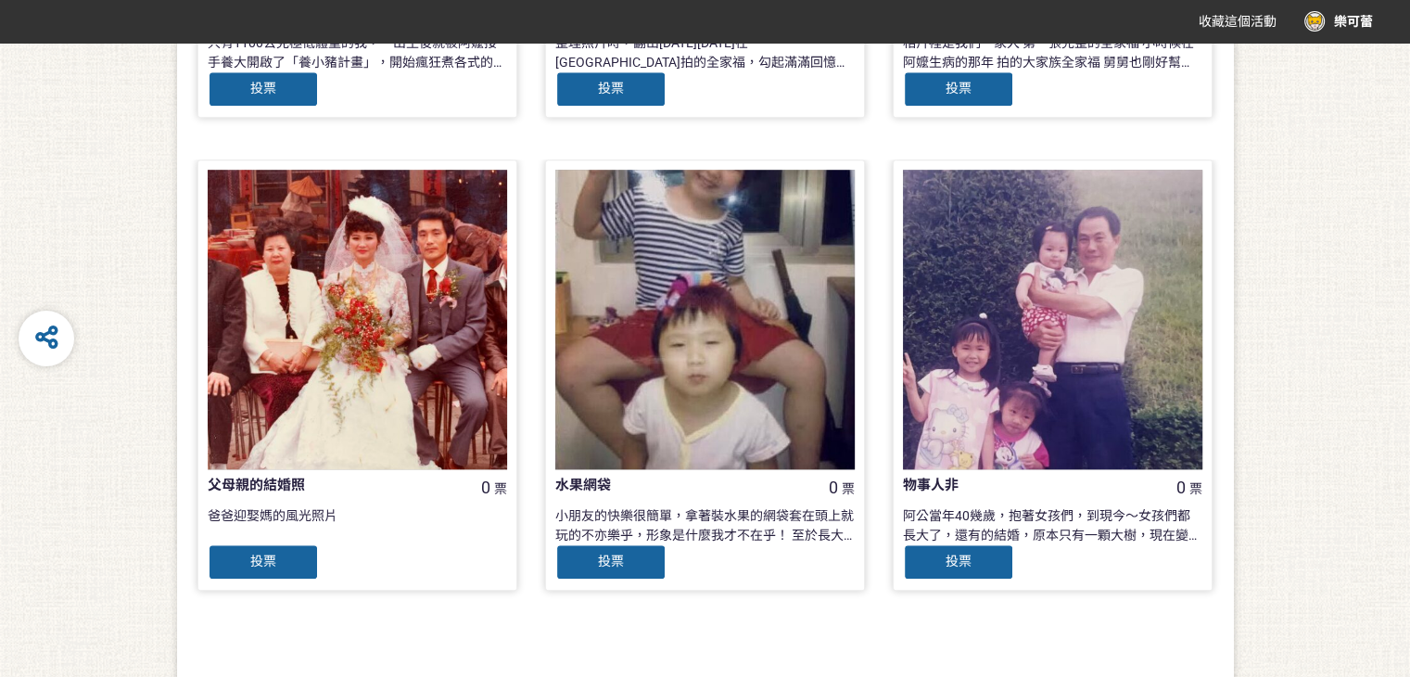
scroll to position [1895, 0]
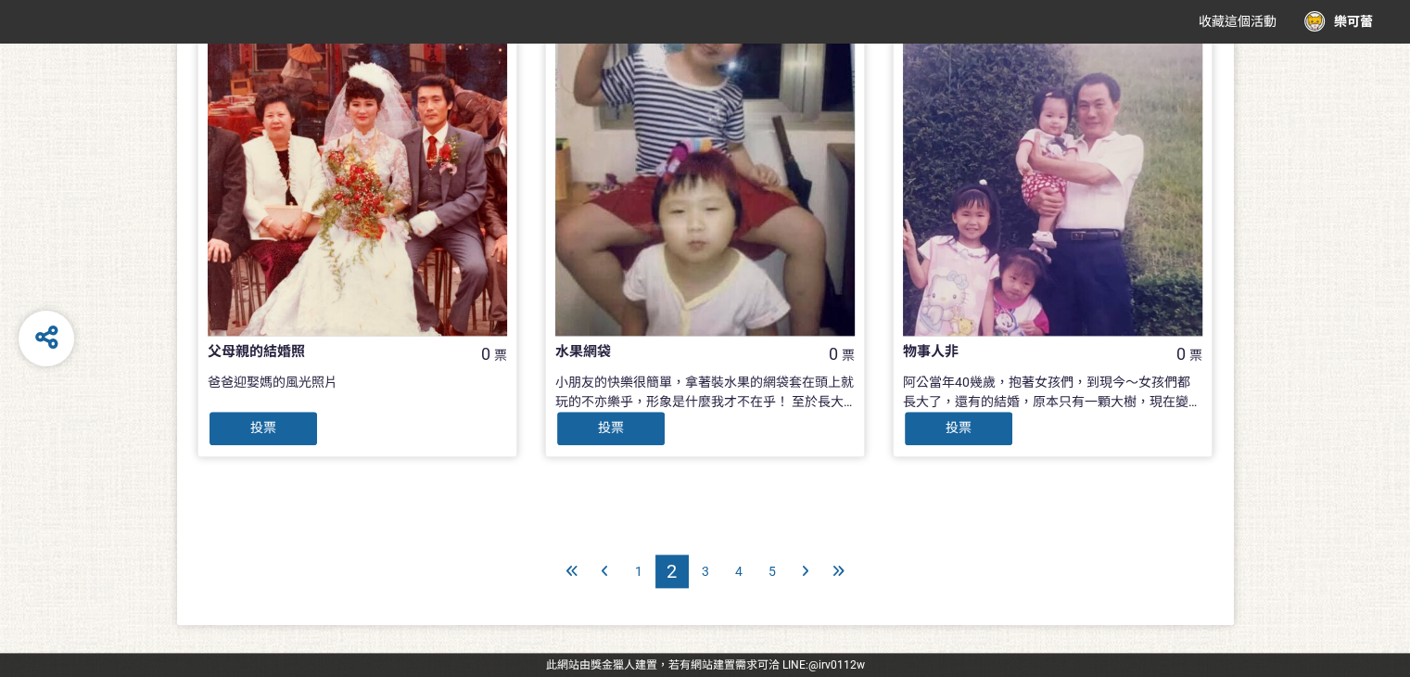
click at [641, 577] on span "1" at bounding box center [638, 571] width 7 height 15
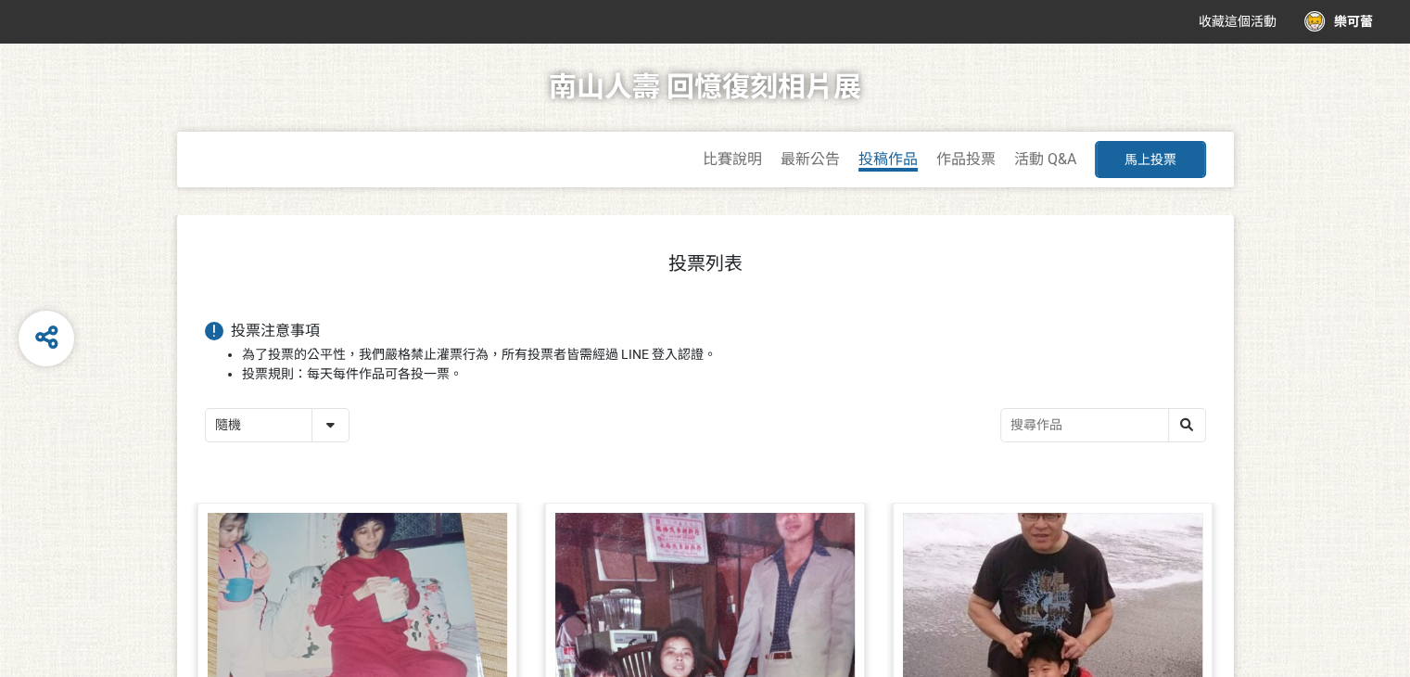
click at [871, 164] on span "投稿作品" at bounding box center [888, 159] width 59 height 18
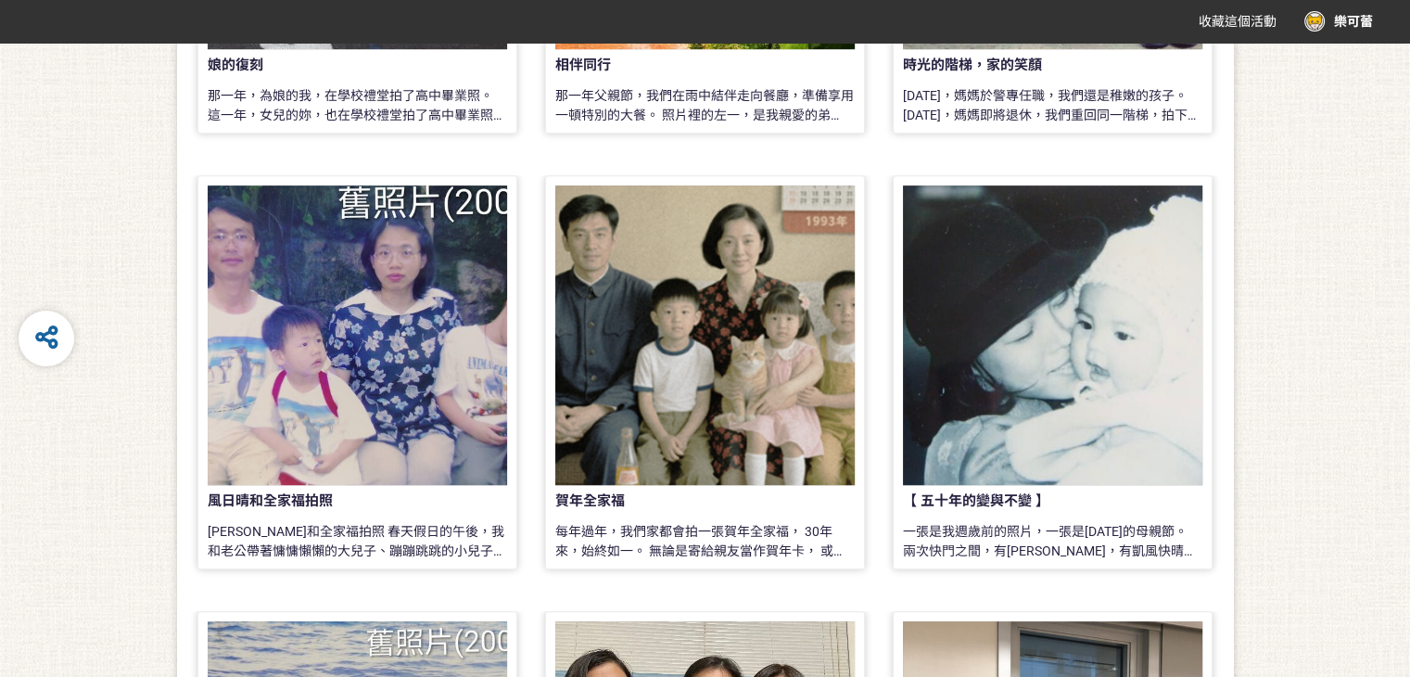
scroll to position [1484, 0]
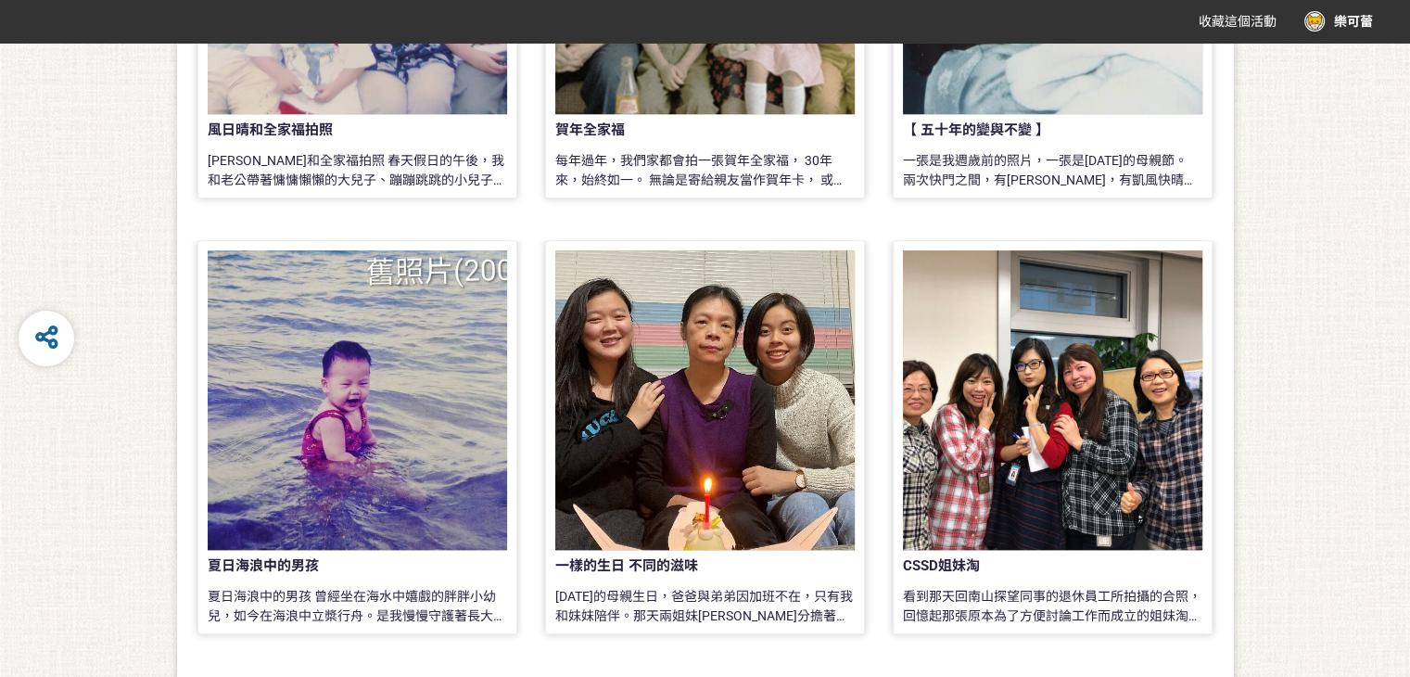
click at [680, 559] on div "一樣的生日 不同的滋味" at bounding box center [674, 565] width 239 height 21
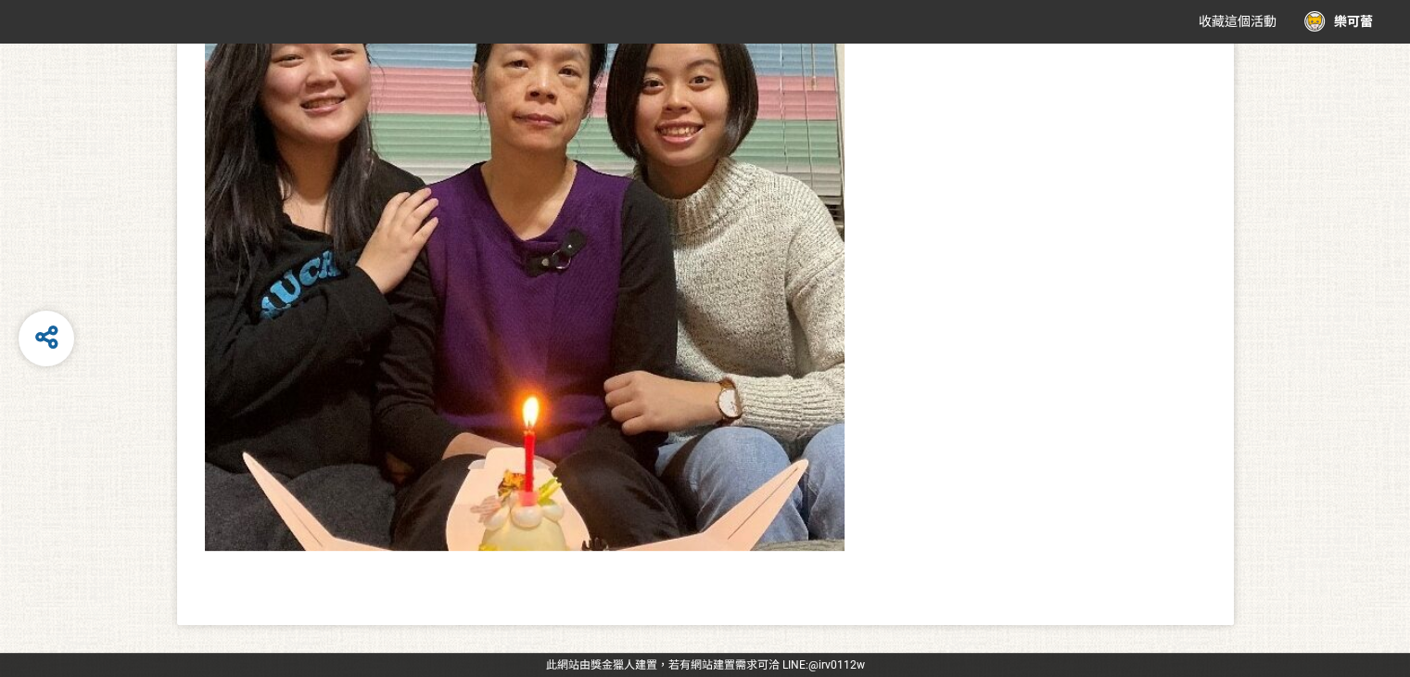
scroll to position [935, 0]
